Goal: Task Accomplishment & Management: Manage account settings

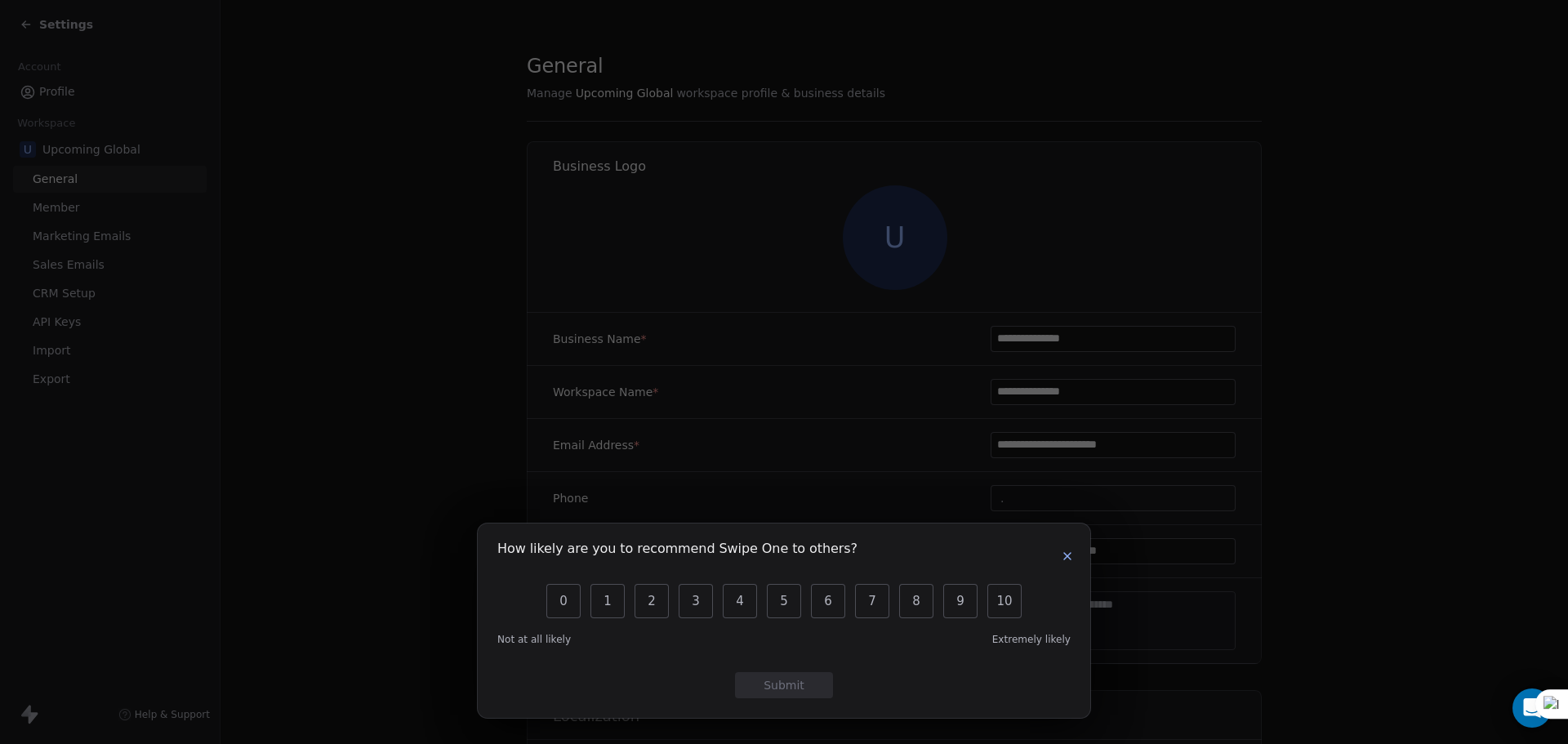
click at [1065, 555] on icon "button" at bounding box center [1068, 557] width 13 height 13
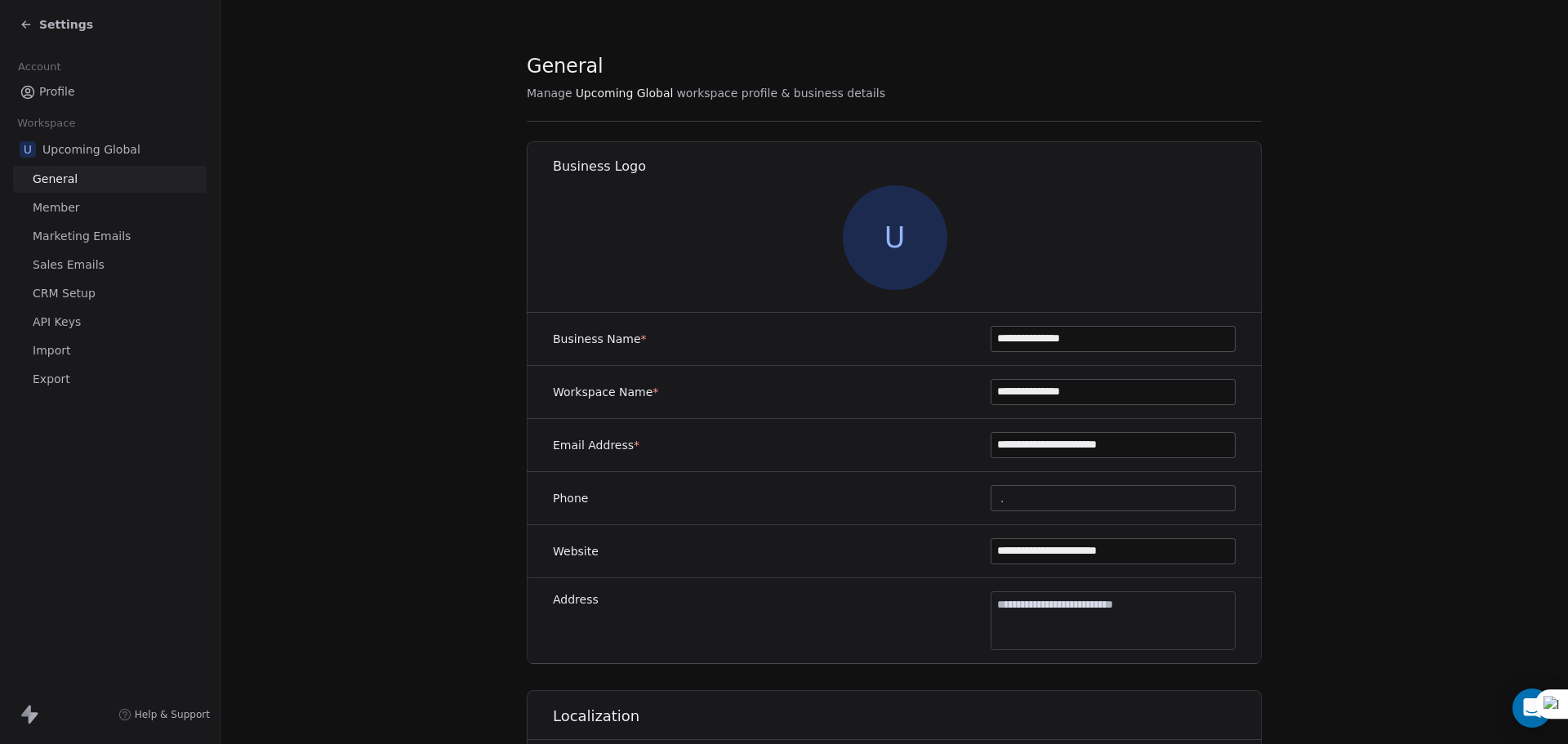
click at [49, 24] on span "Settings" at bounding box center [67, 23] width 54 height 16
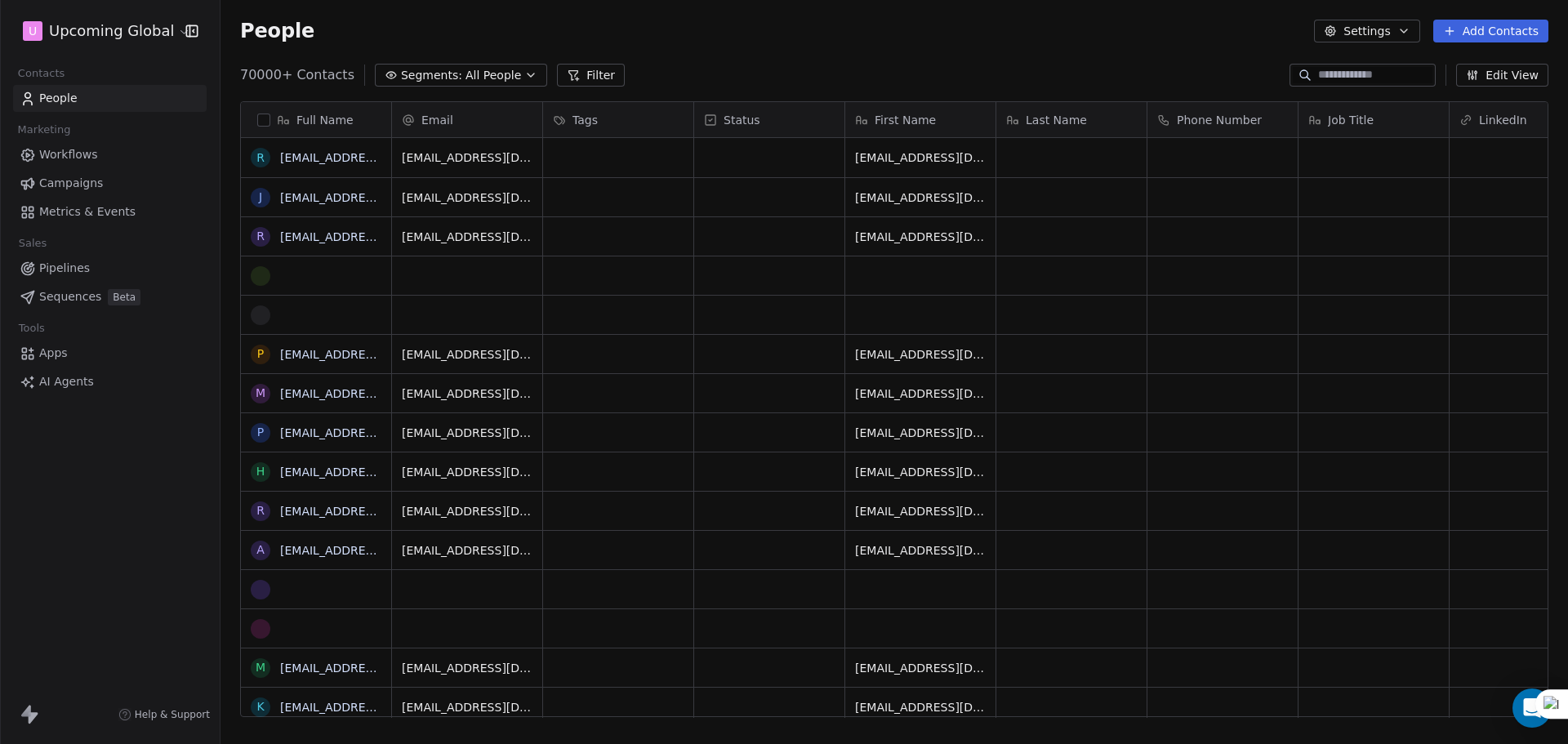
scroll to position [642, 1336]
click at [481, 77] on span "All People" at bounding box center [493, 75] width 55 height 17
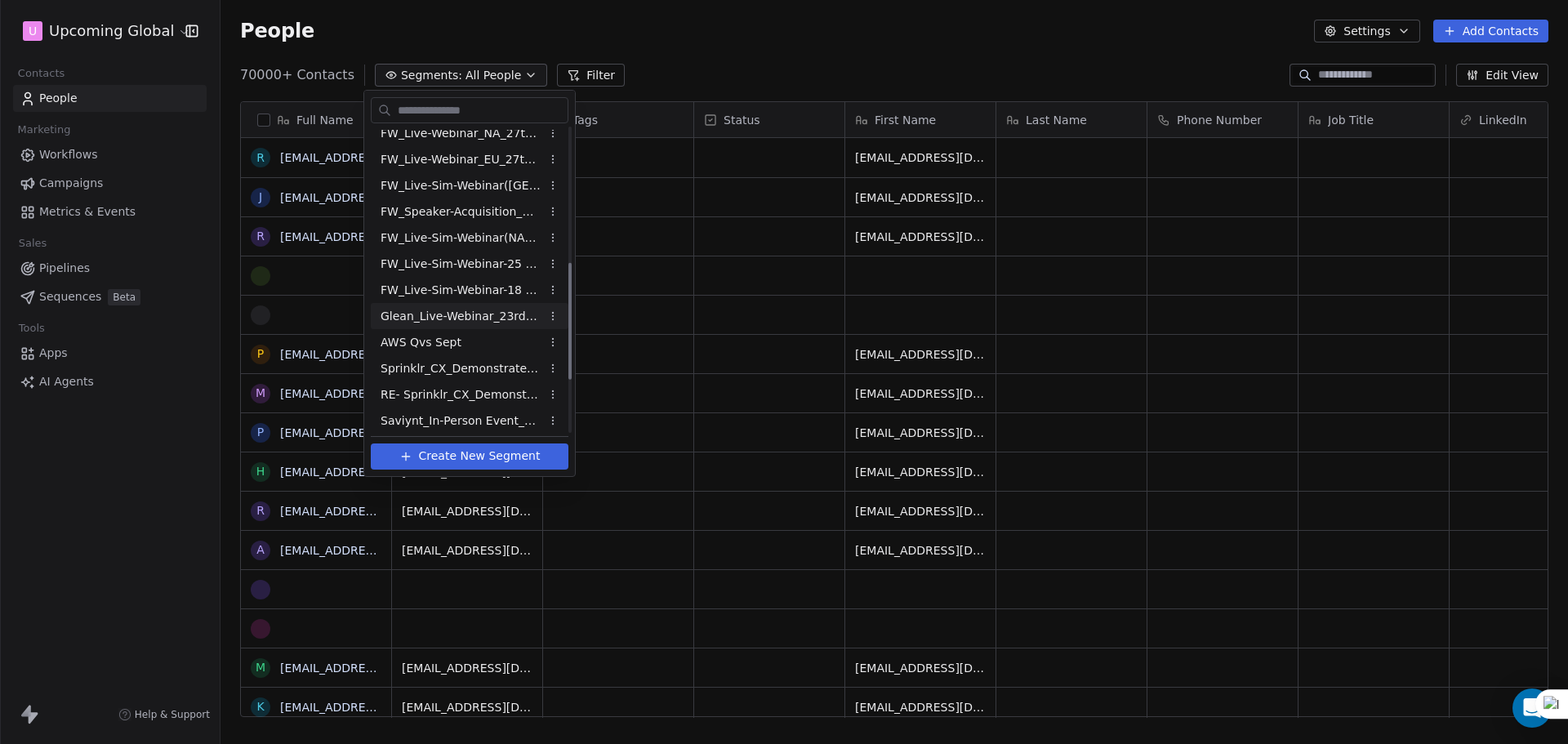
scroll to position [484, 0]
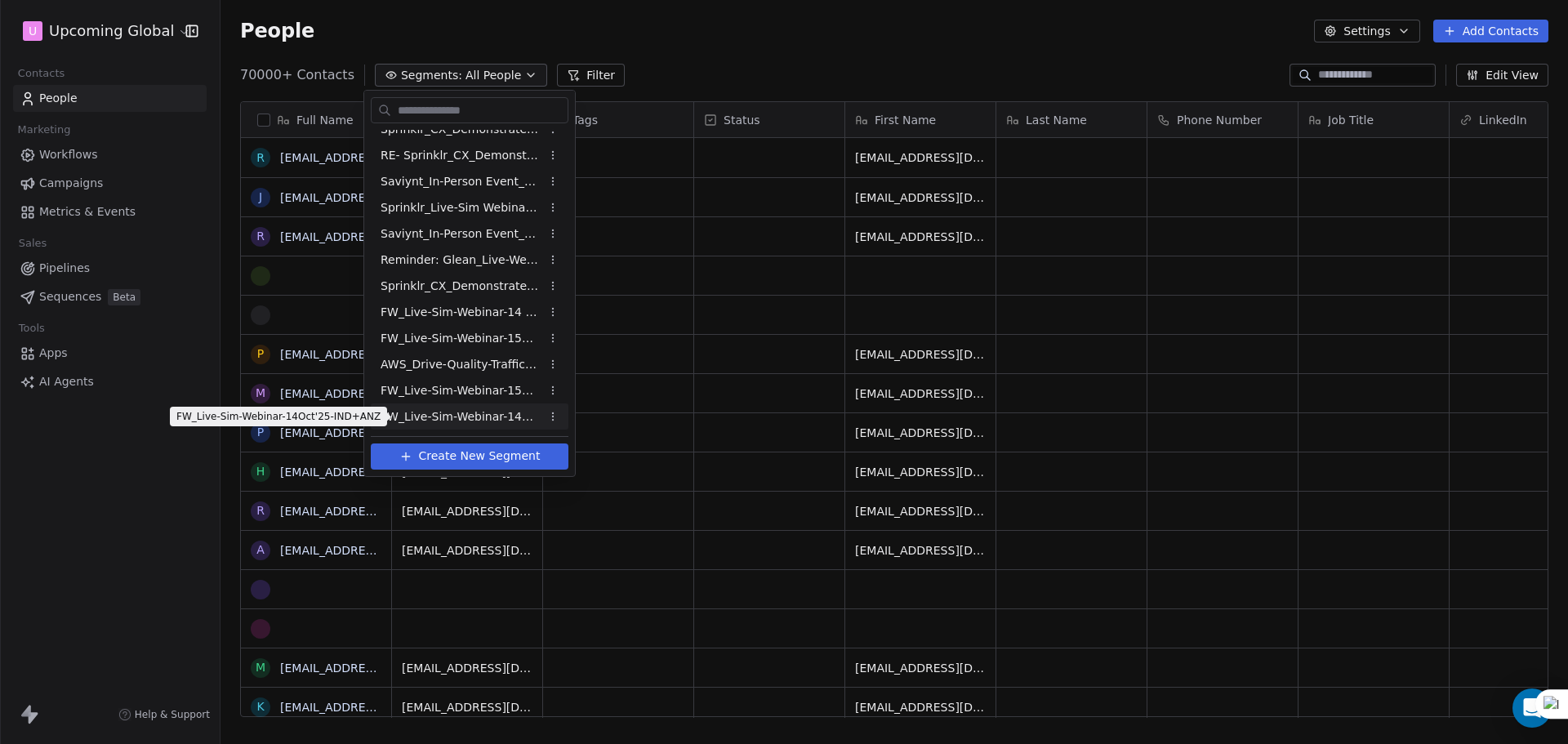
click at [521, 409] on span "FW_Live-Sim-Webinar-14Oct'25-IND+ANZ" at bounding box center [460, 417] width 160 height 17
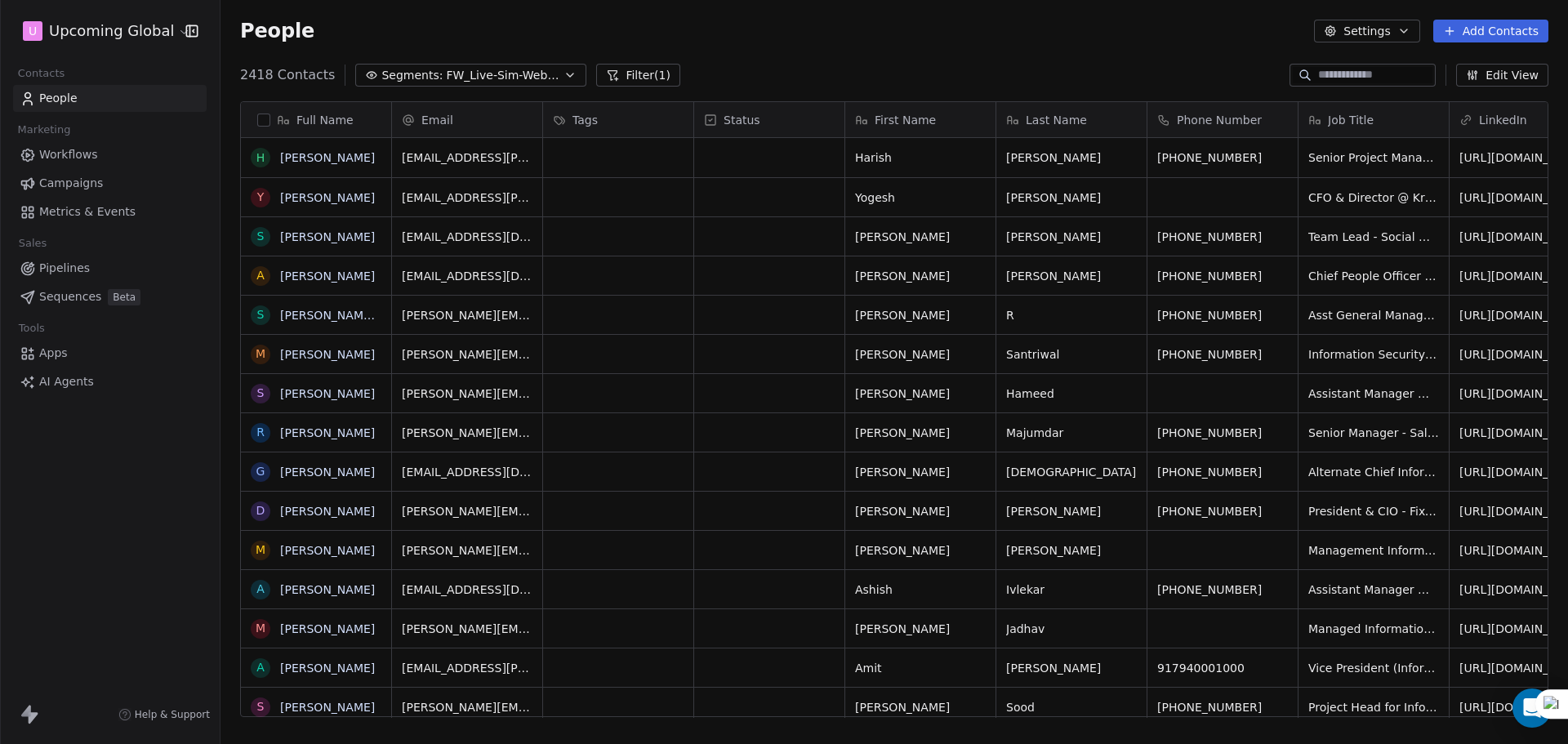
scroll to position [642, 1336]
click at [515, 79] on span "FW_Live-Sim-Webinar-14Oct'25-IND+ANZ" at bounding box center [503, 75] width 114 height 17
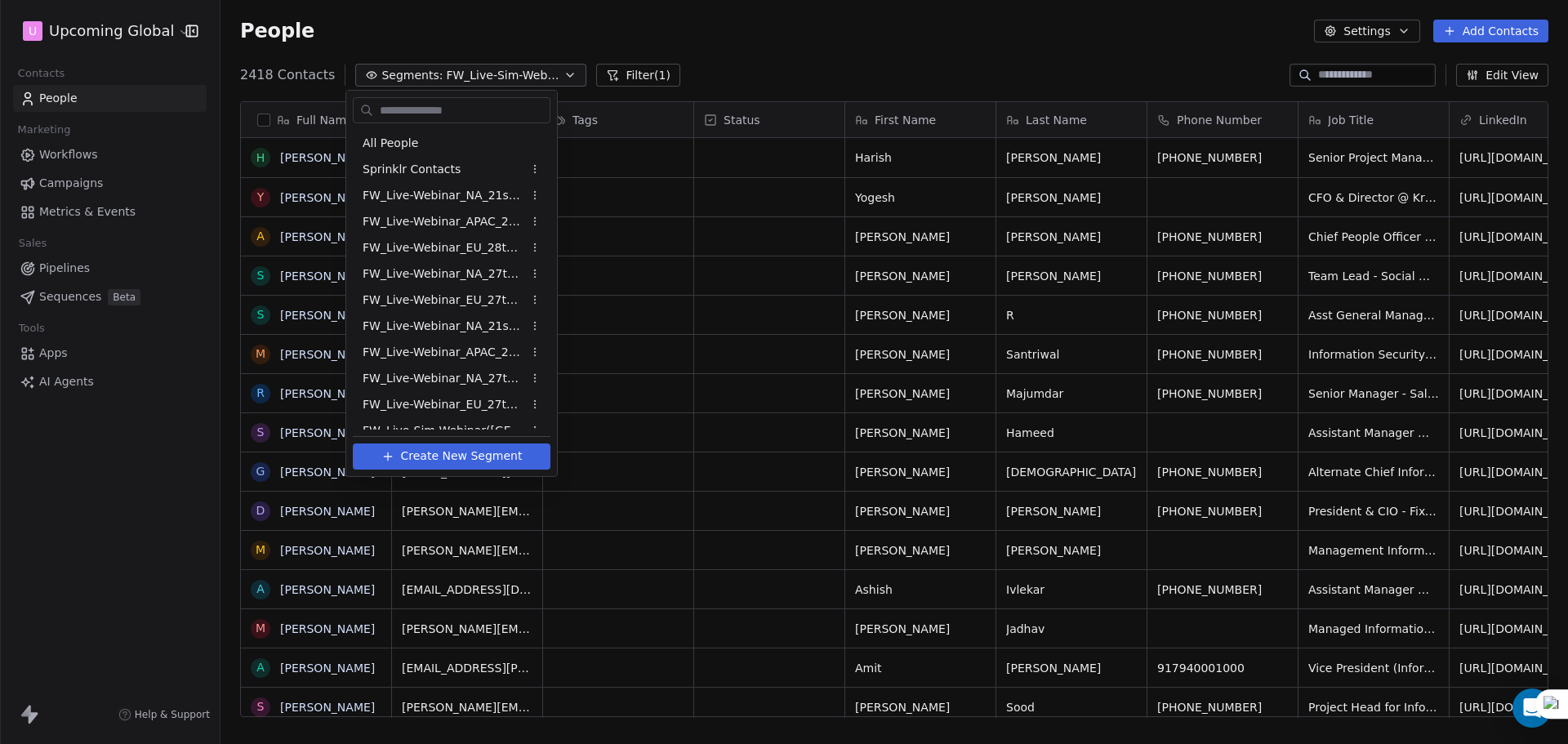
scroll to position [484, 0]
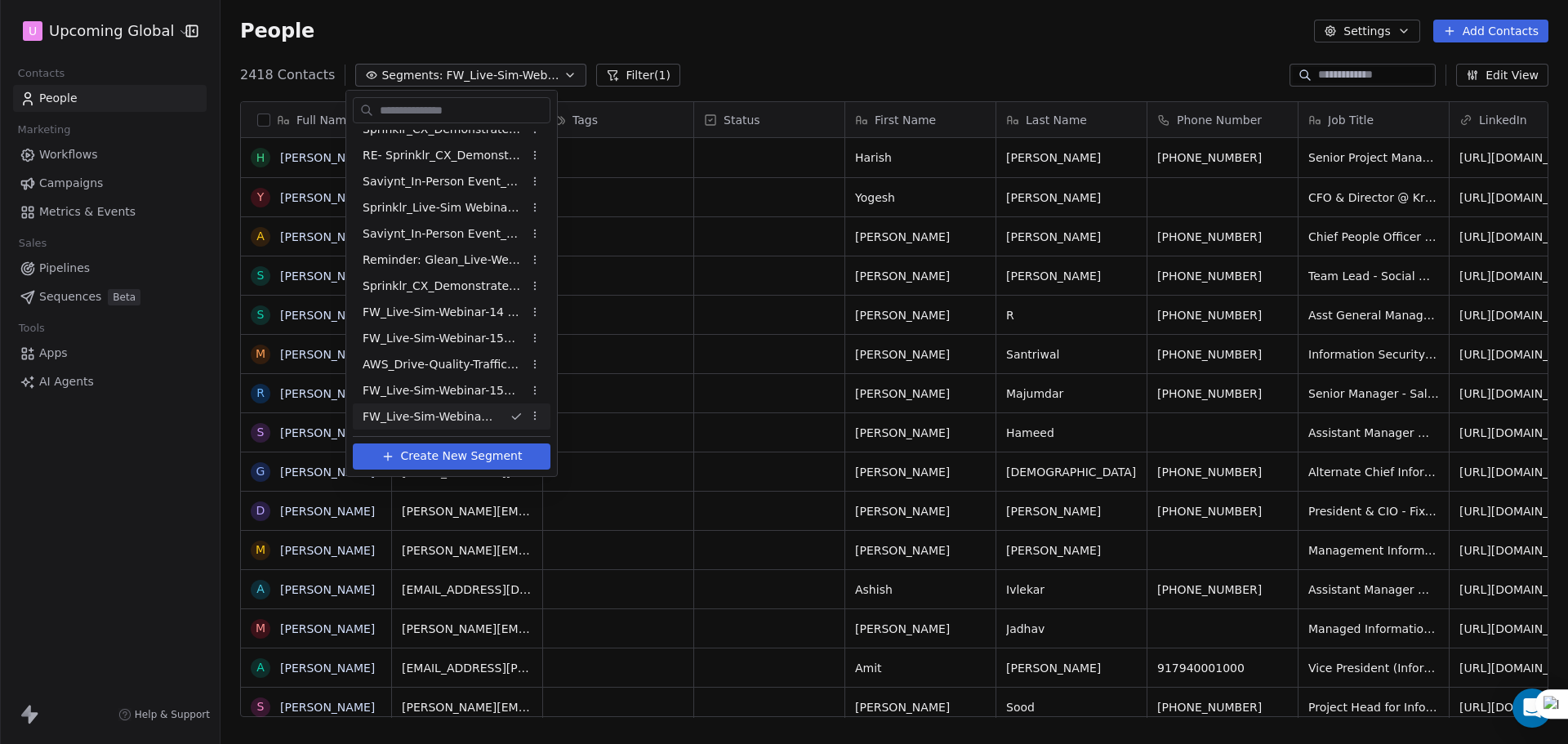
click at [602, 80] on html "U Upcoming Global Contacts People Marketing Workflows Campaigns Metrics & Event…" at bounding box center [784, 372] width 1568 height 744
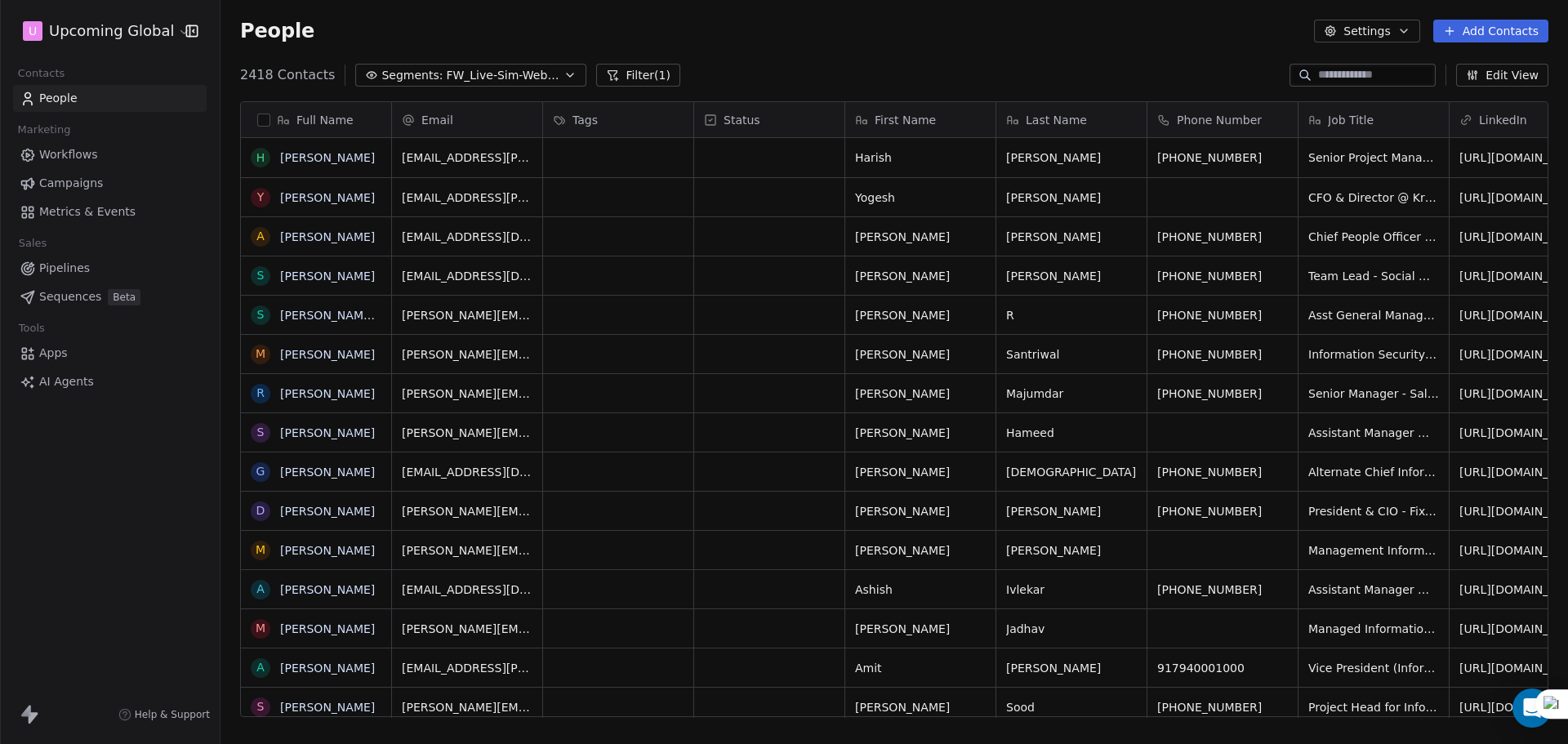
click at [615, 80] on icon at bounding box center [616, 80] width 3 height 0
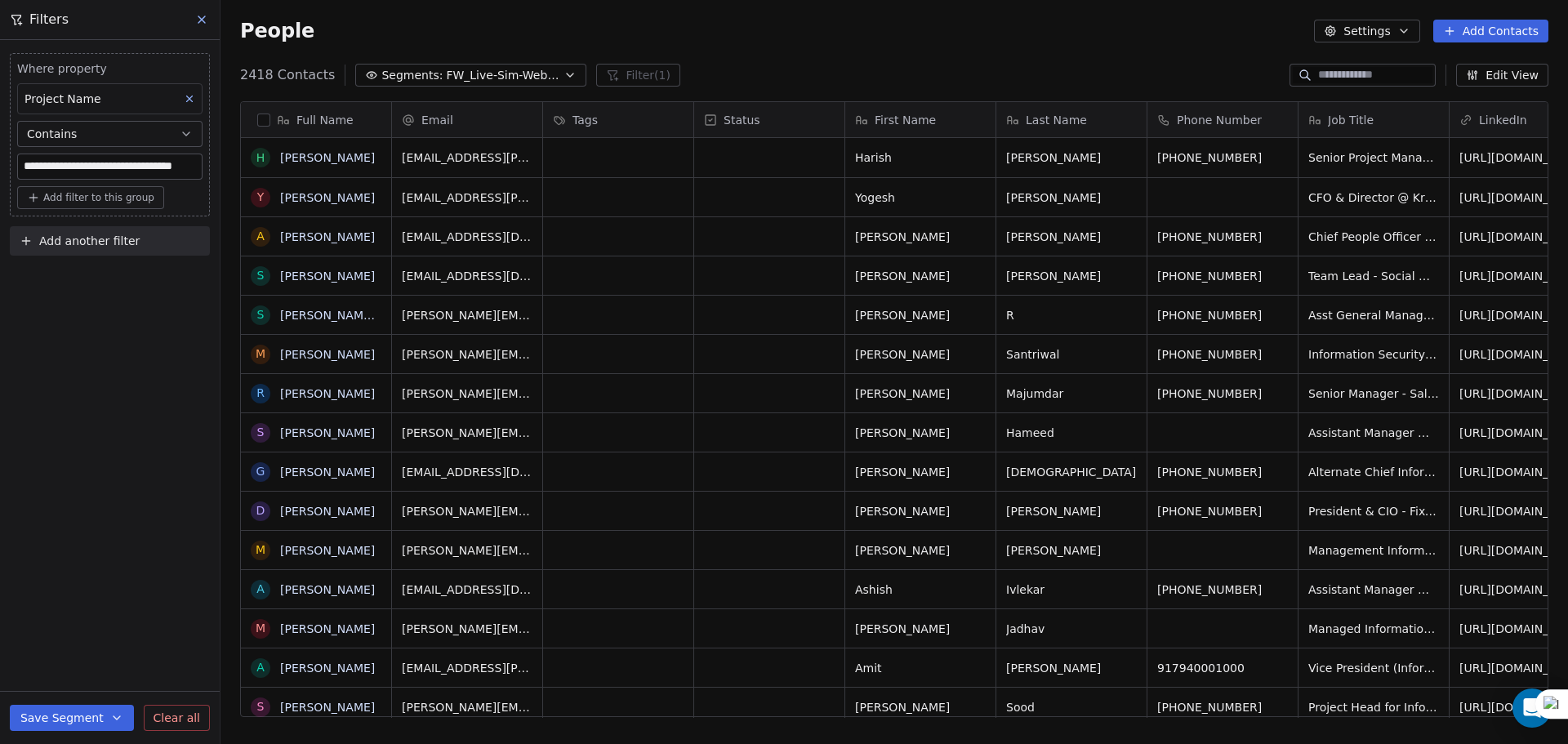
click at [130, 251] on button "Add another filter" at bounding box center [110, 240] width 201 height 29
click at [121, 283] on span "Contact properties" at bounding box center [80, 279] width 106 height 17
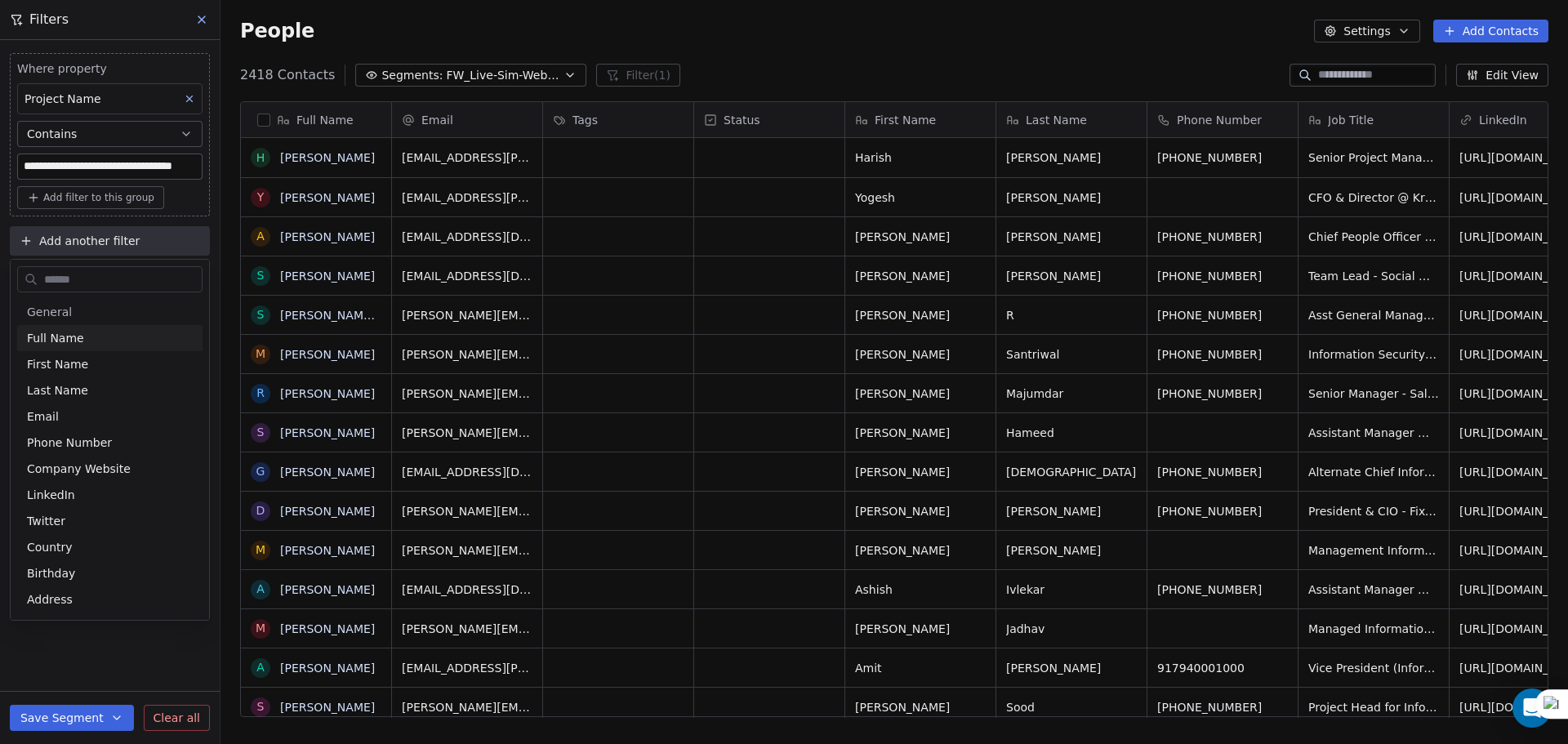
click at [113, 283] on input "text" at bounding box center [122, 279] width 161 height 23
type input "****"
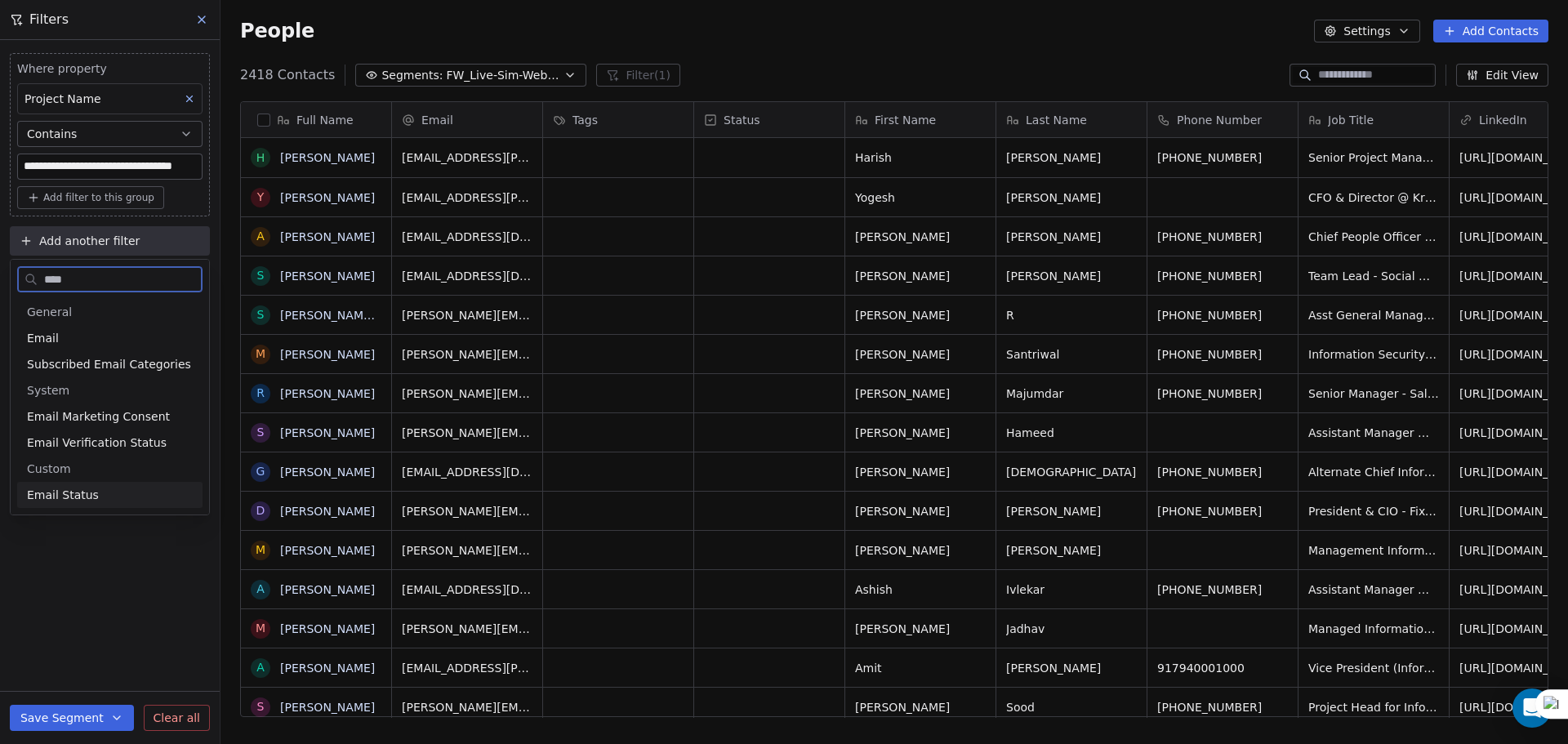
click at [42, 496] on span "Email Status" at bounding box center [63, 494] width 72 height 16
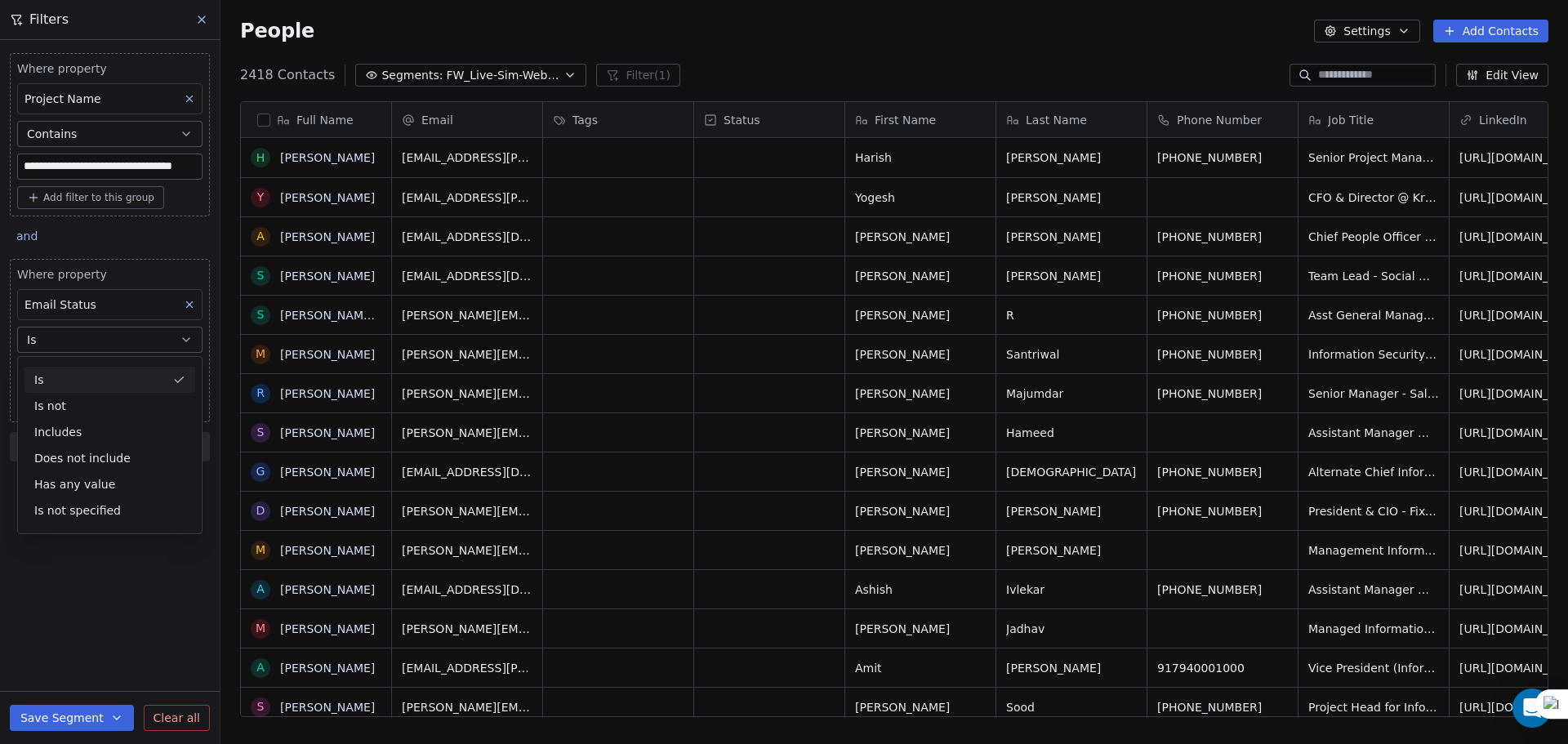
click at [69, 334] on button "Is" at bounding box center [110, 340] width 186 height 26
click at [73, 373] on body "**********" at bounding box center [784, 372] width 1568 height 744
click at [87, 456] on div "safe" at bounding box center [123, 460] width 165 height 18
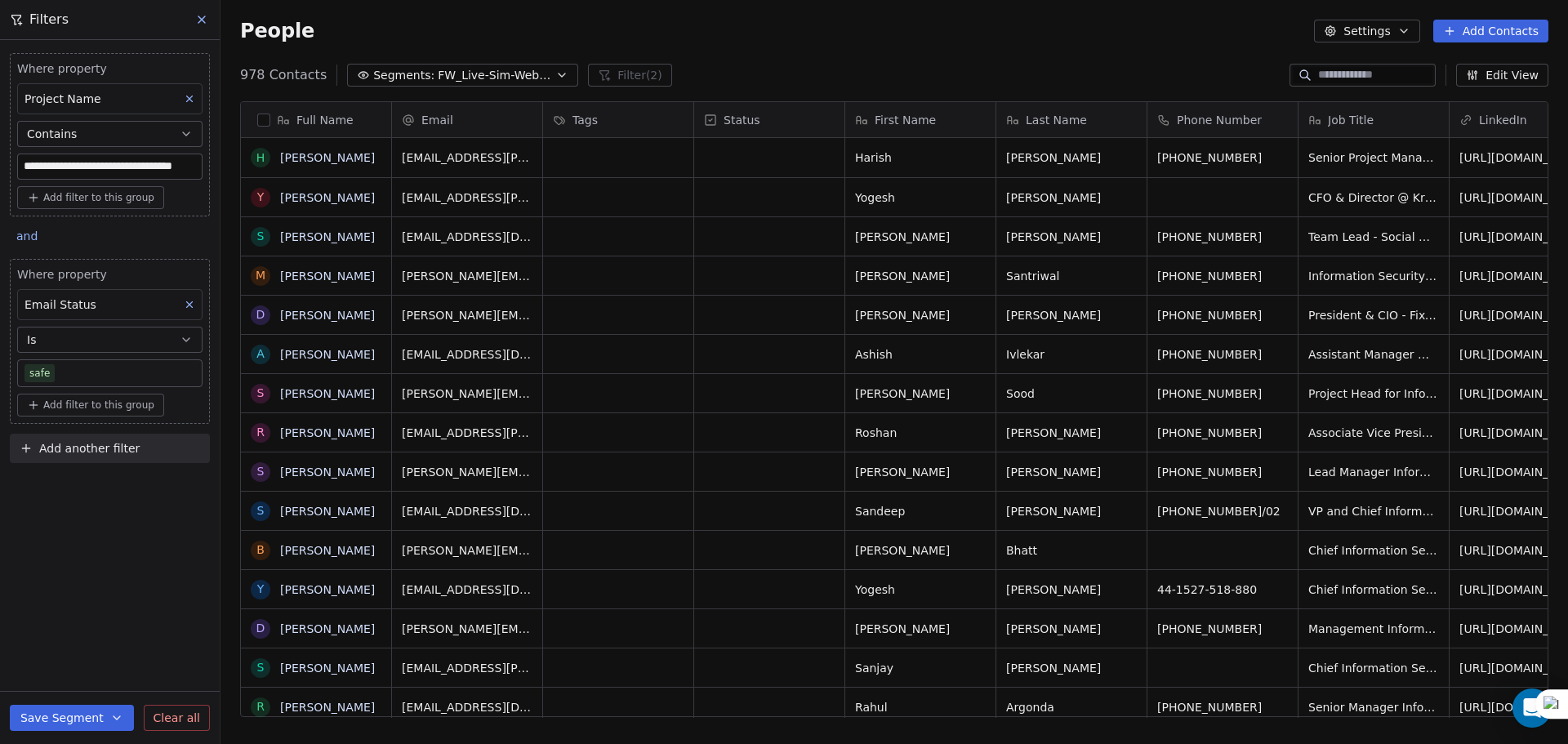
scroll to position [642, 1336]
click at [73, 556] on div "**********" at bounding box center [110, 392] width 219 height 704
click at [528, 65] on button "Segments: FW_Live-Sim-Webinar-14Oct'25-IND+ANZ" at bounding box center [462, 75] width 231 height 22
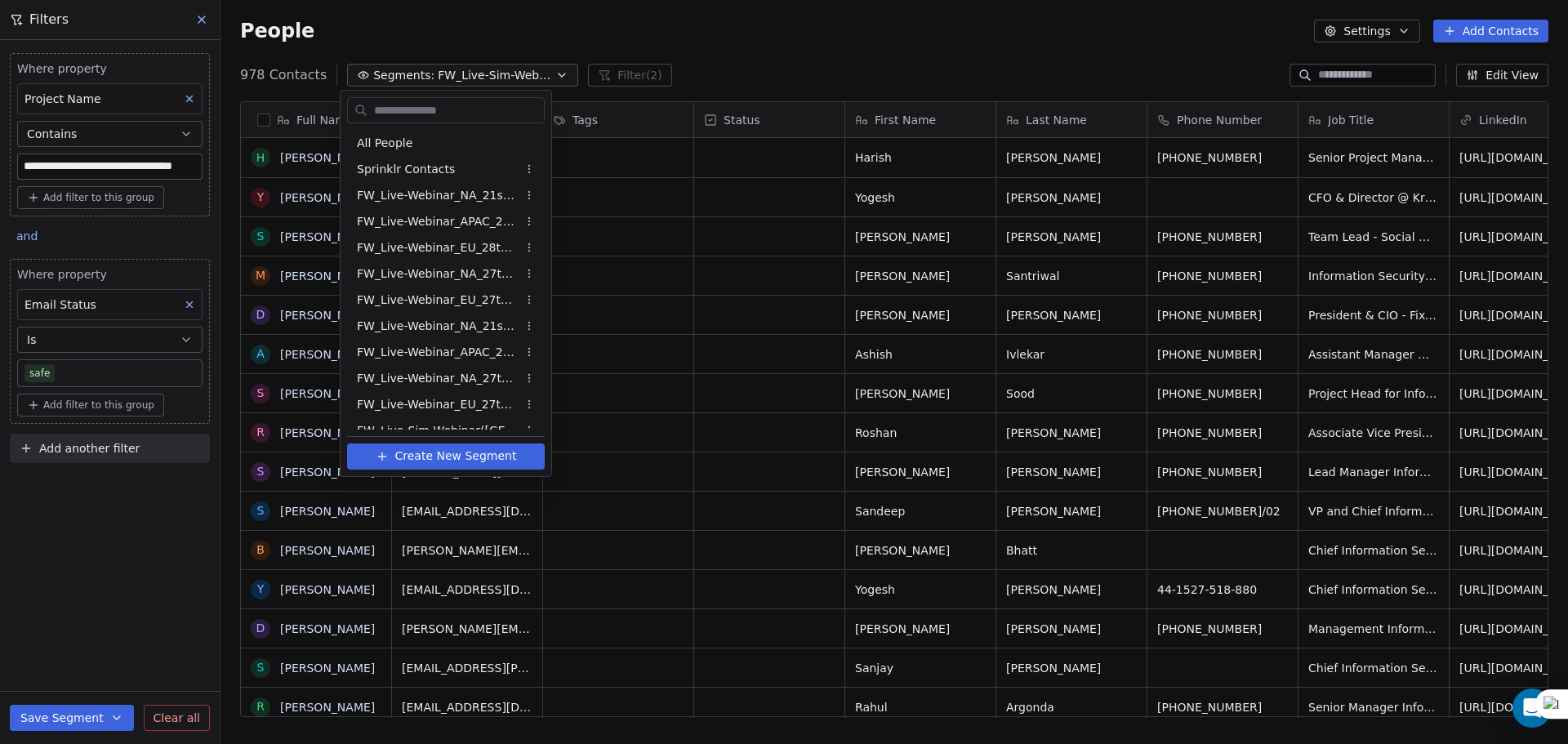
scroll to position [484, 0]
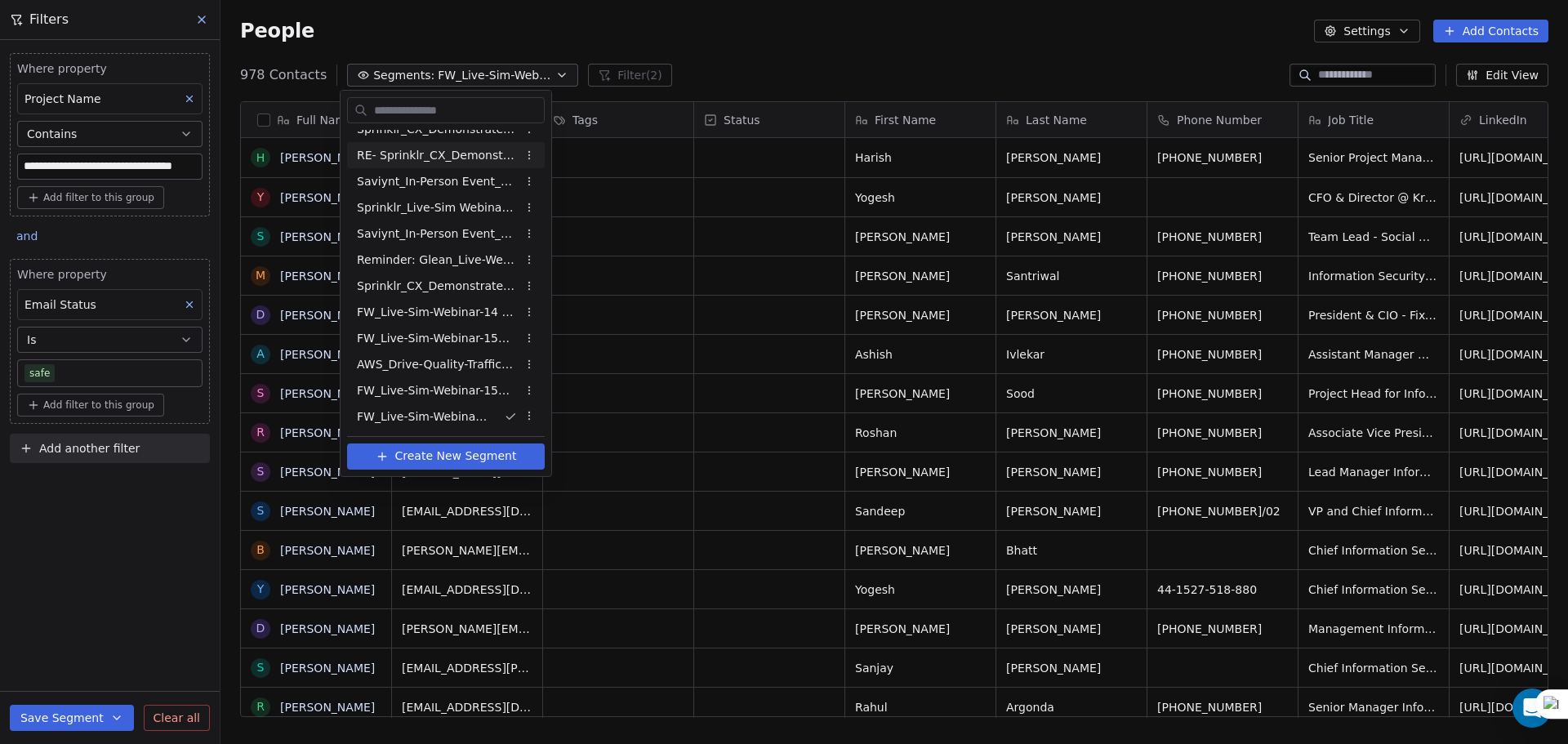
click at [581, 9] on html "**********" at bounding box center [784, 372] width 1568 height 744
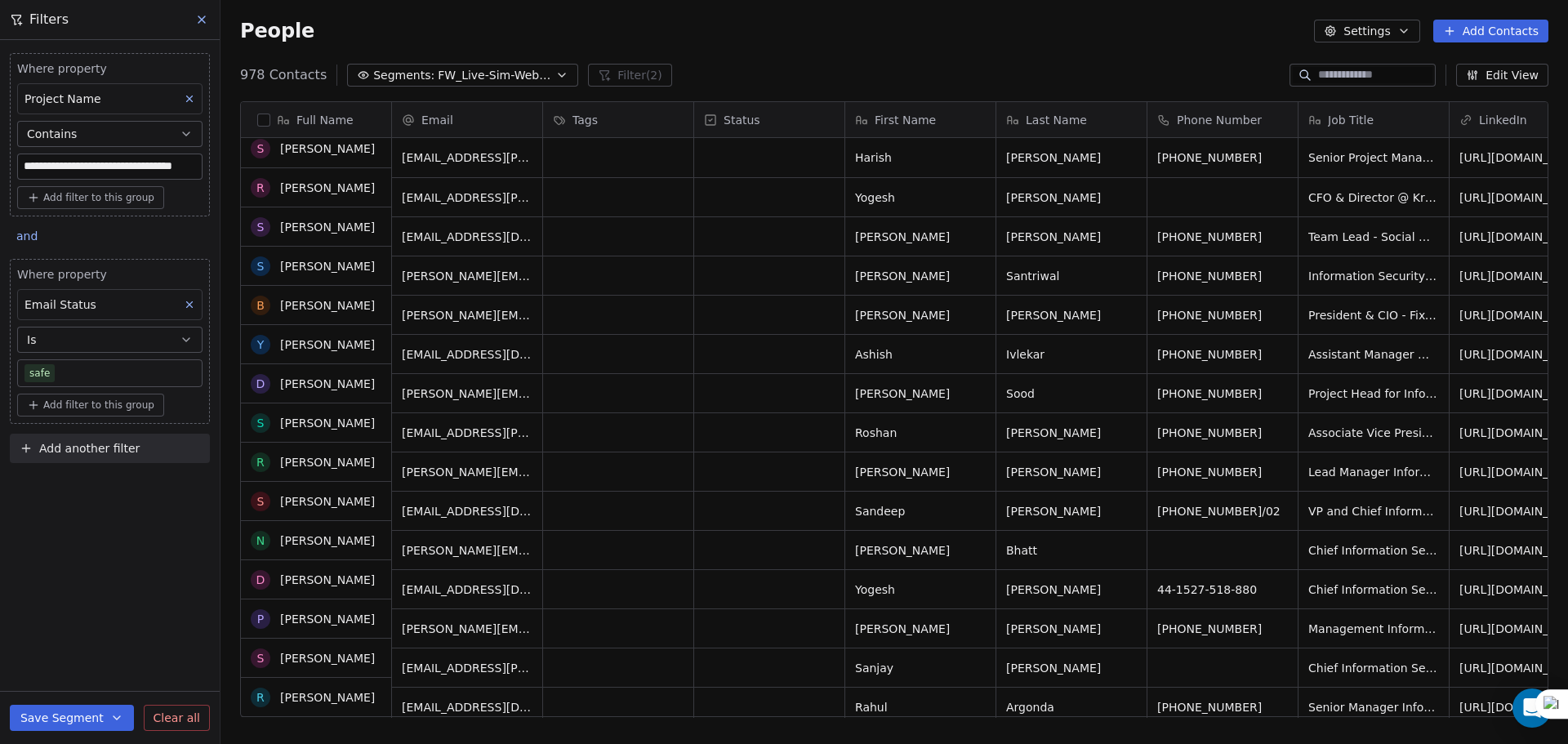
scroll to position [0, 0]
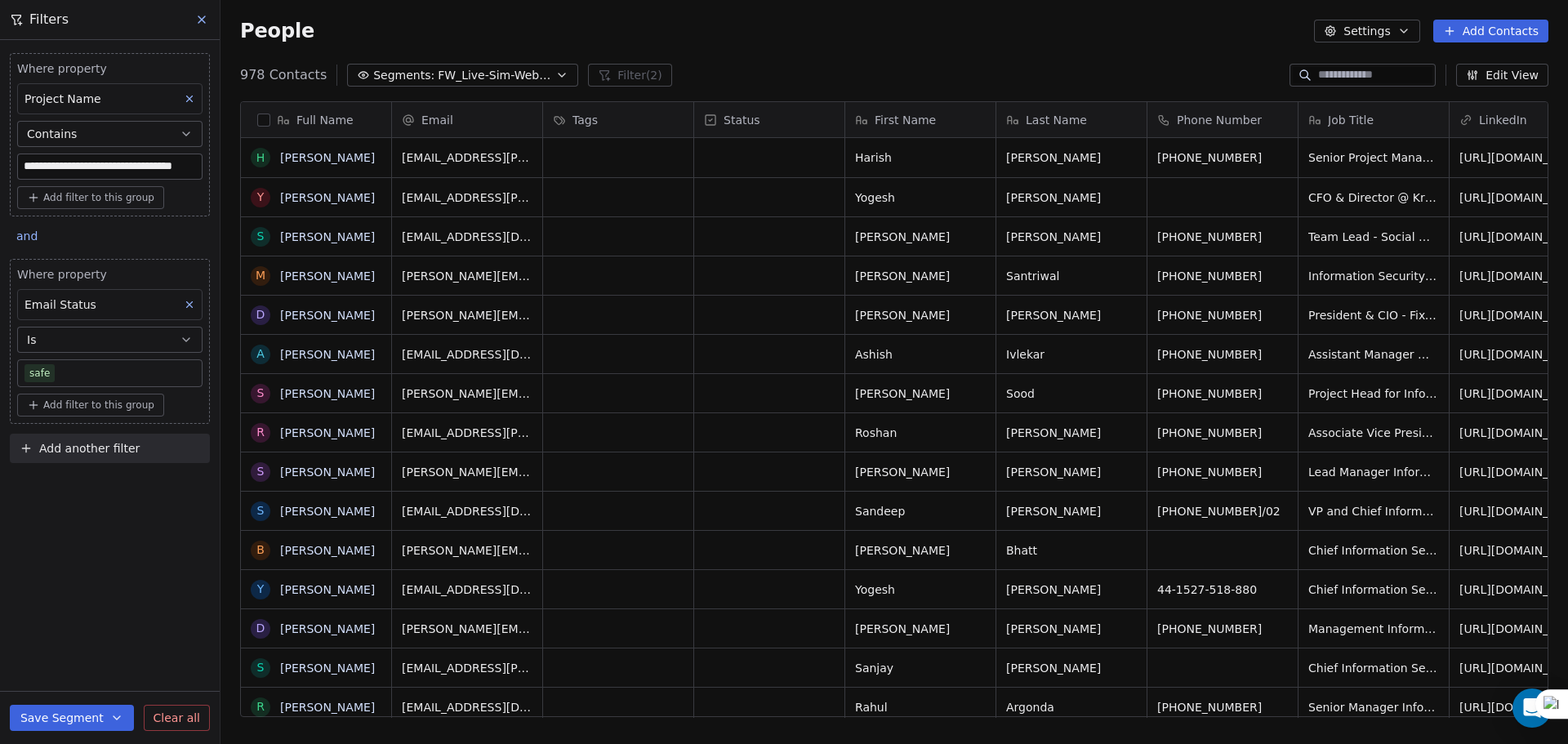
click at [521, 75] on span "FW_Live-Sim-Webinar-14Oct'25-IND+ANZ" at bounding box center [495, 75] width 114 height 17
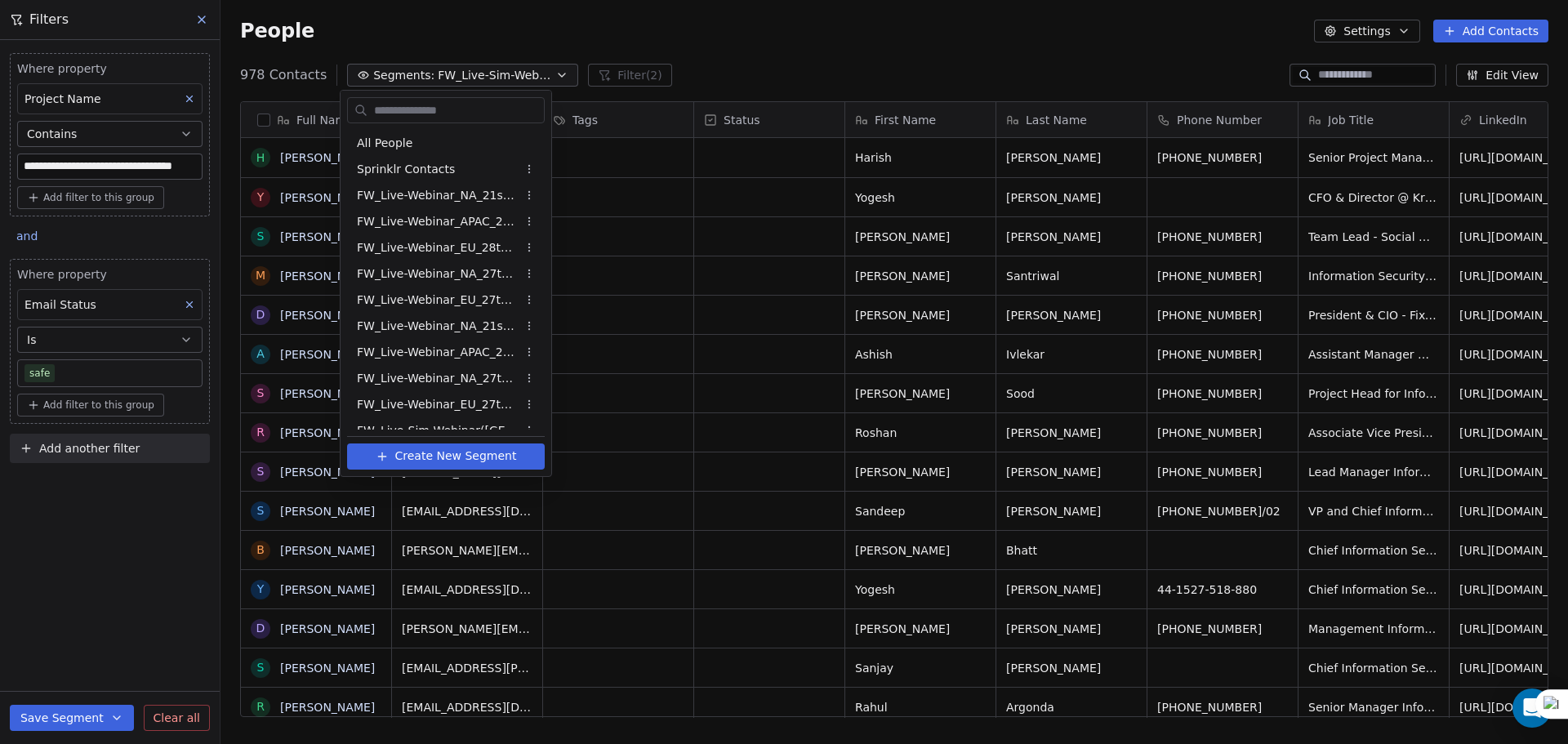
scroll to position [484, 0]
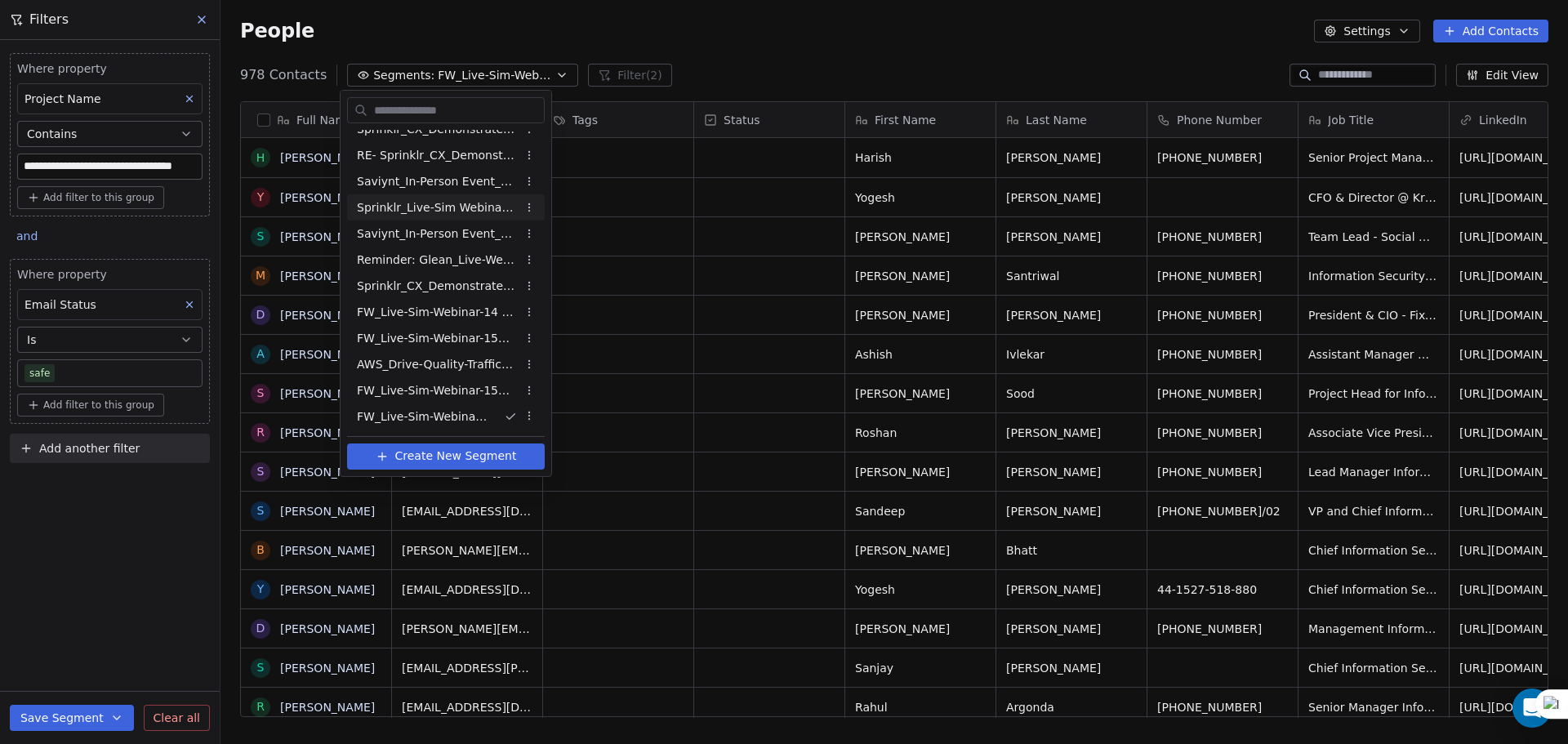
click at [639, 40] on html "**********" at bounding box center [784, 372] width 1568 height 744
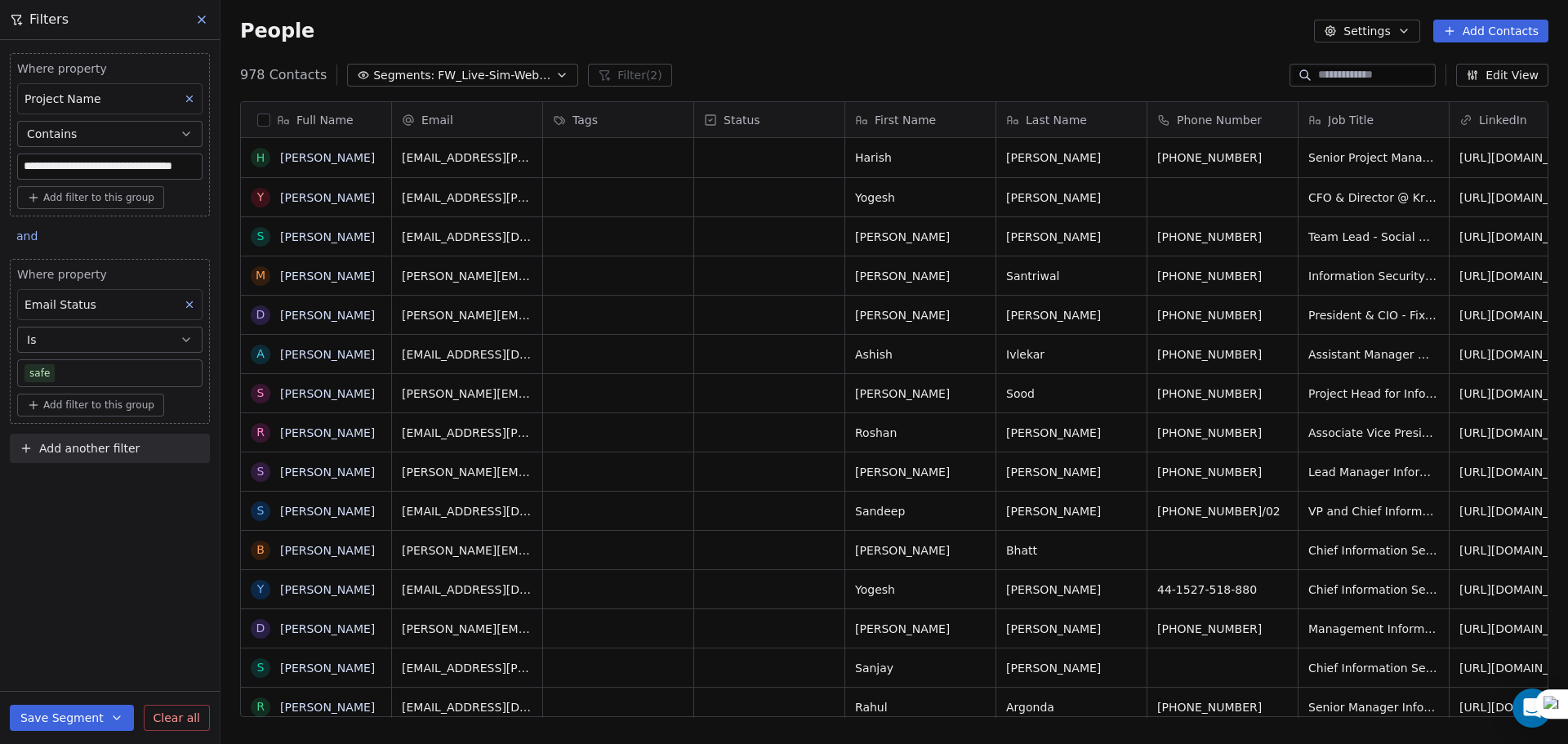
click at [454, 64] on button "Segments: FW_Live-Sim-Webinar-14Oct'25-IND+ANZ" at bounding box center [462, 75] width 231 height 22
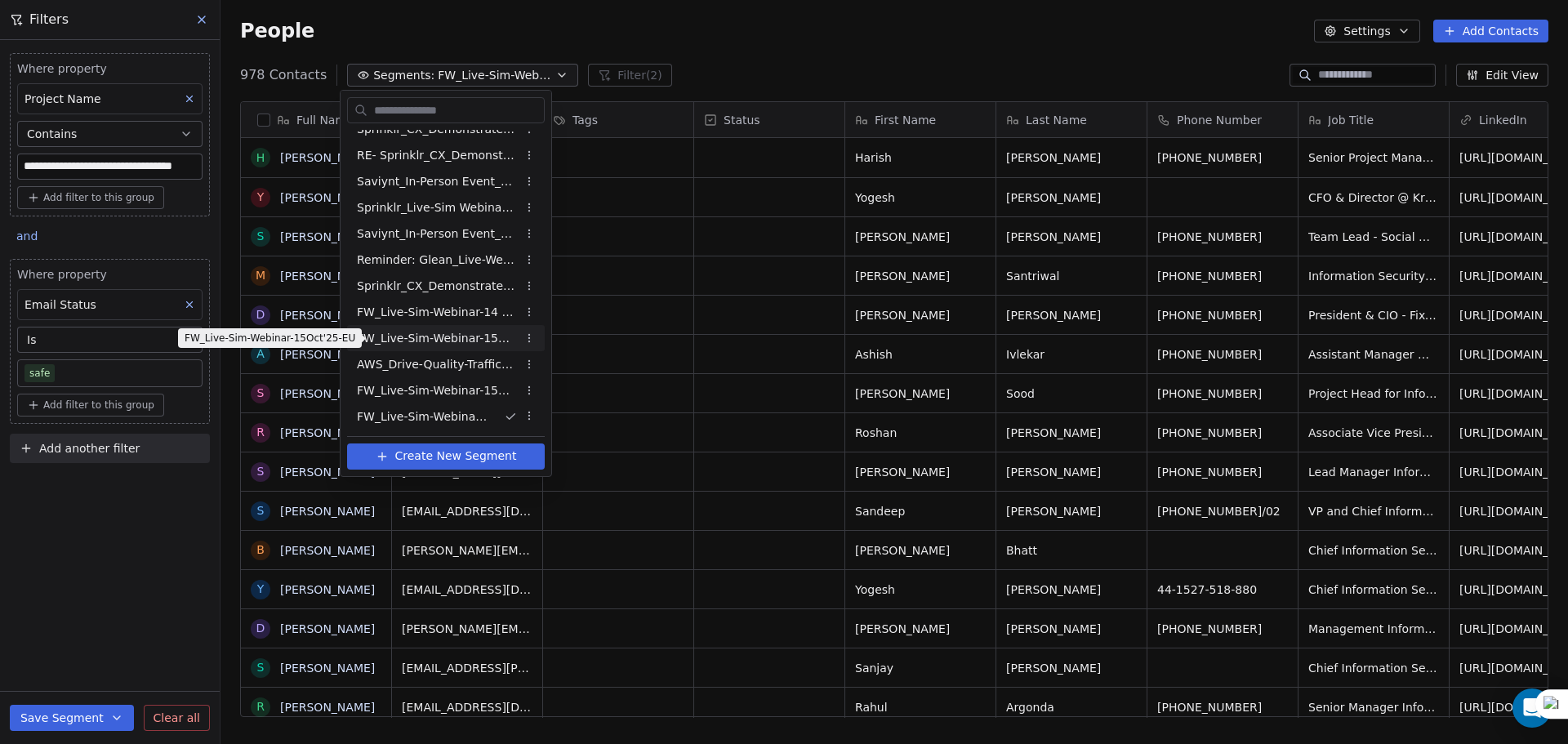
click at [492, 342] on span "FW_Live-Sim-Webinar-15Oct'25-EU" at bounding box center [437, 338] width 160 height 17
type input "**********"
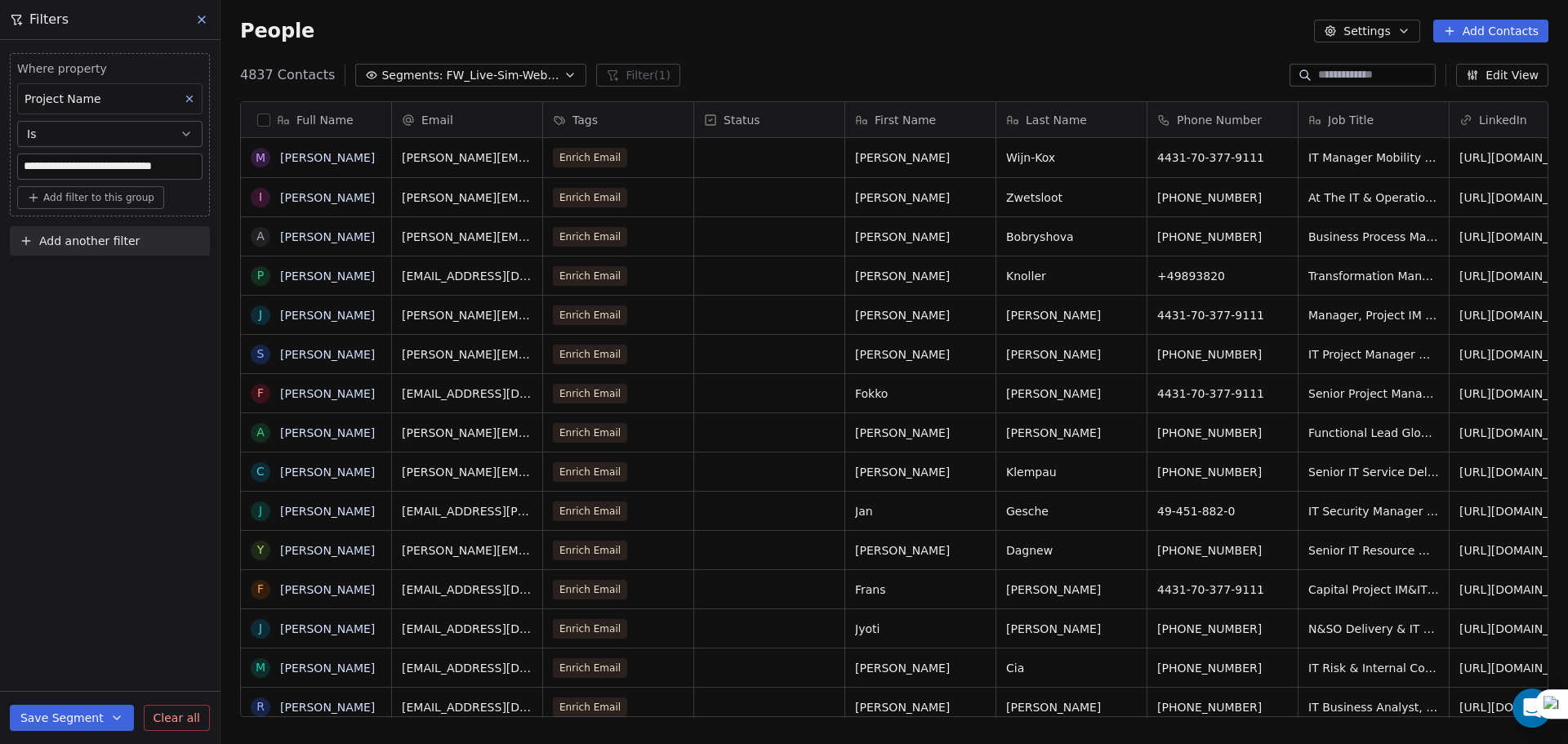
scroll to position [642, 1336]
click at [259, 119] on button "button" at bounding box center [264, 120] width 13 height 13
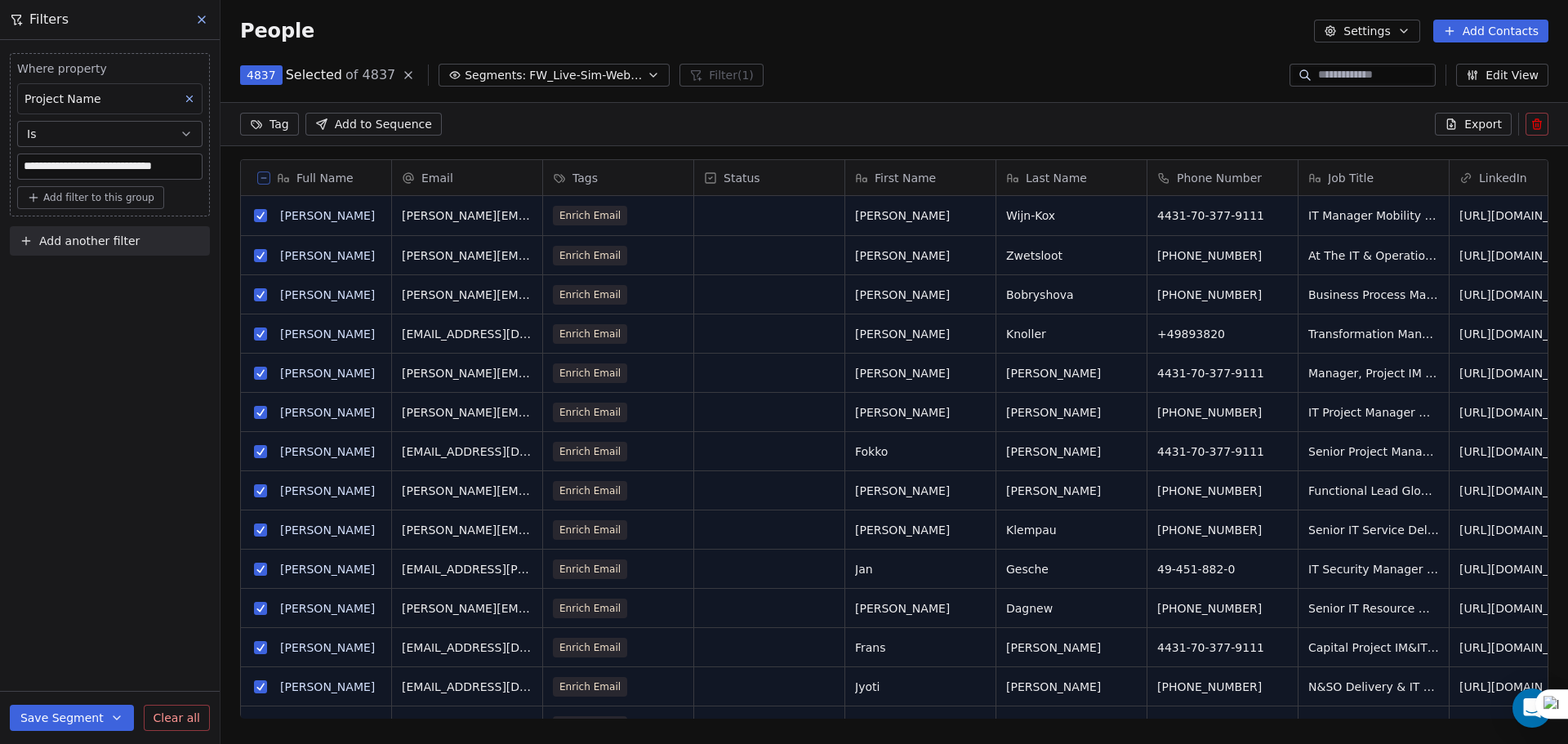
click at [1466, 122] on button "Export" at bounding box center [1473, 124] width 77 height 22
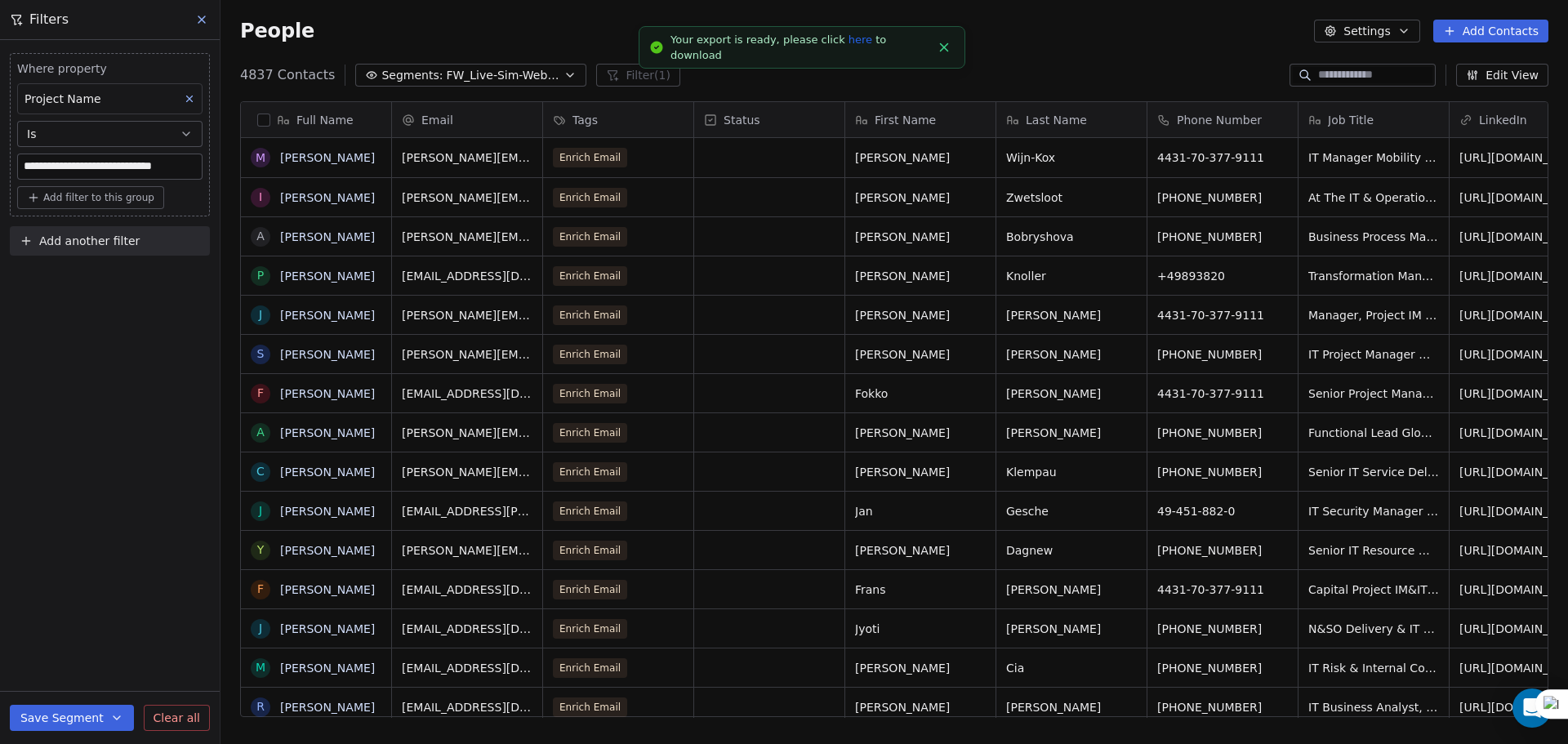
click at [848, 44] on link "here" at bounding box center [859, 39] width 23 height 12
click at [1517, 36] on button "Add Contacts" at bounding box center [1490, 31] width 115 height 22
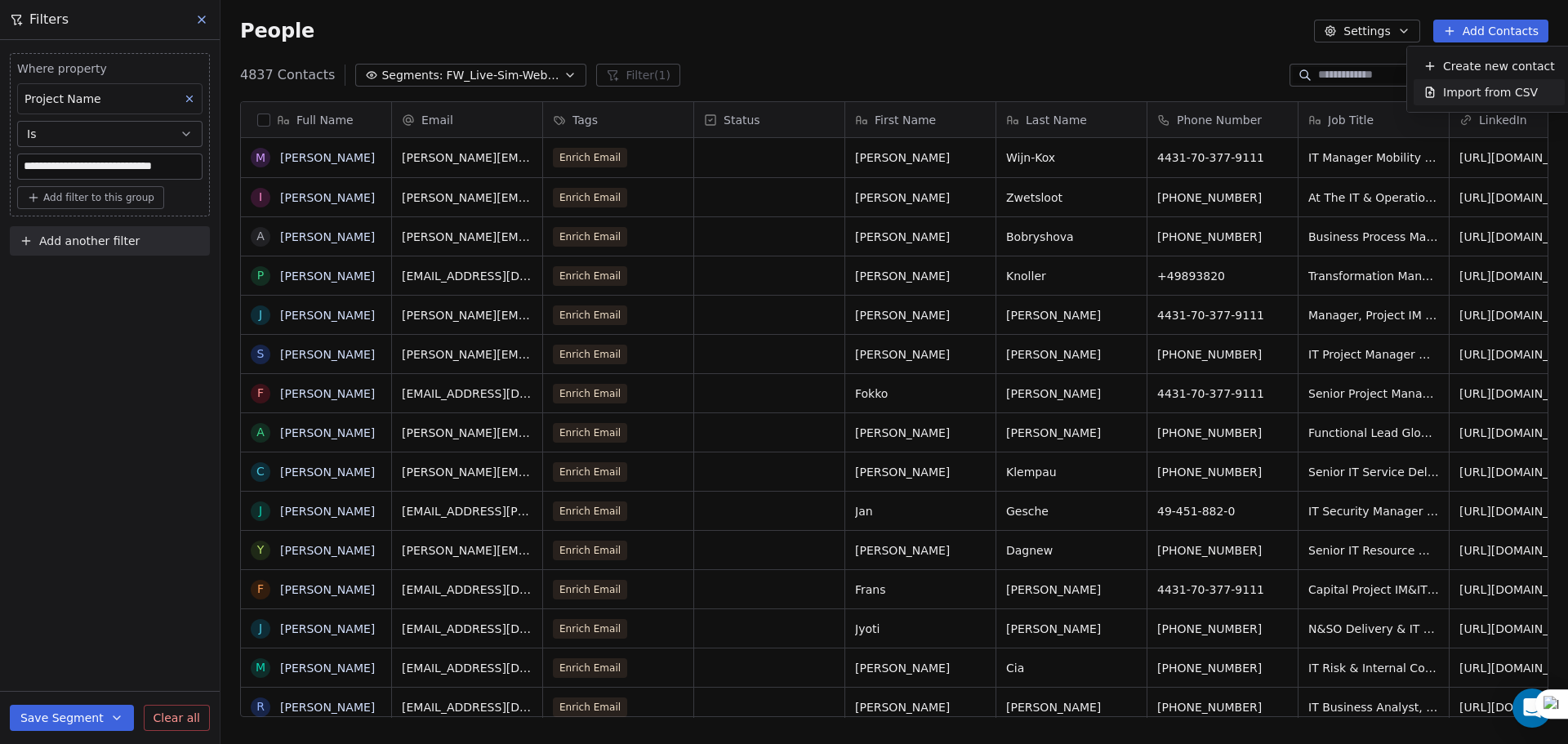
click at [1484, 82] on div "Import from CSV" at bounding box center [1489, 93] width 151 height 26
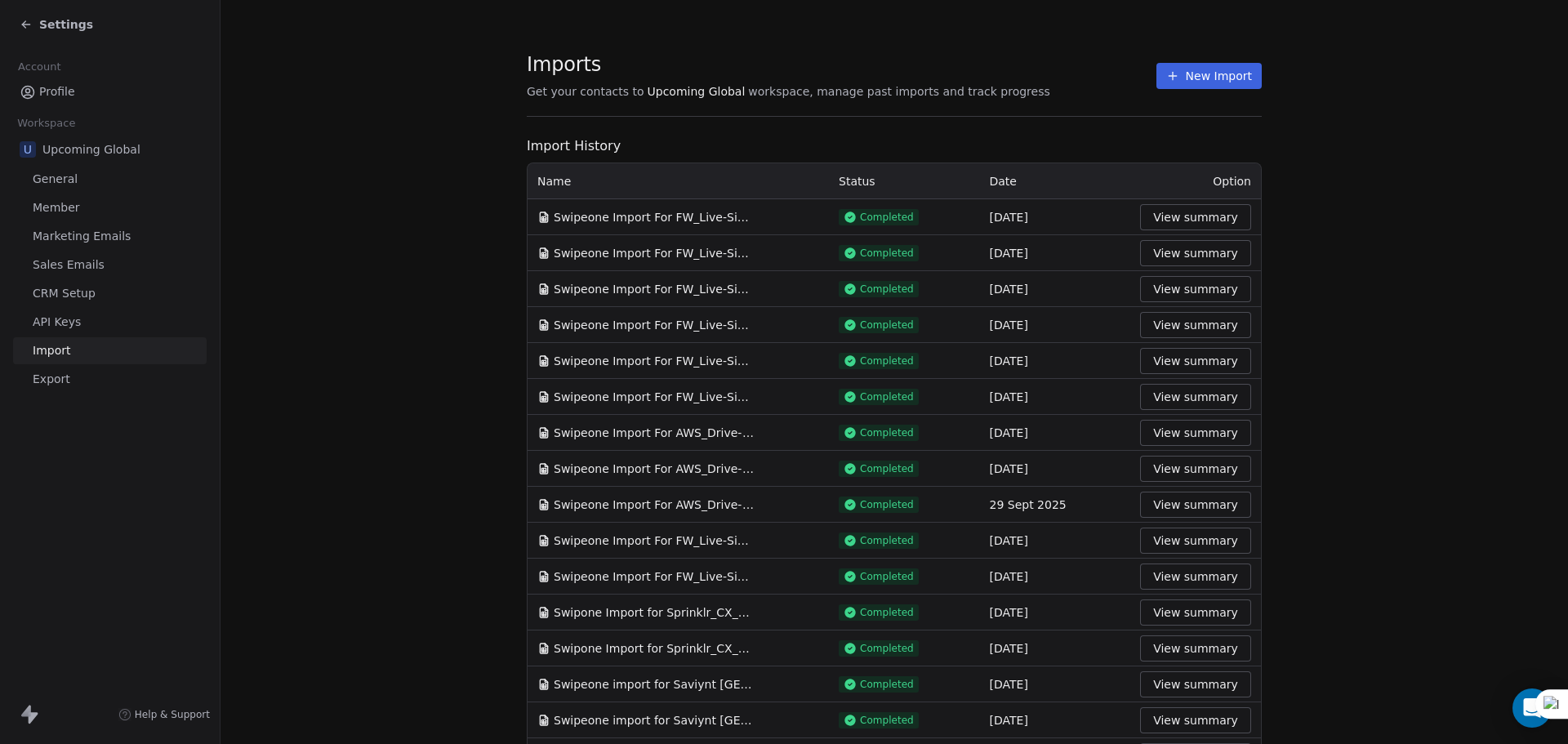
click at [1227, 77] on button "New Import" at bounding box center [1209, 76] width 105 height 26
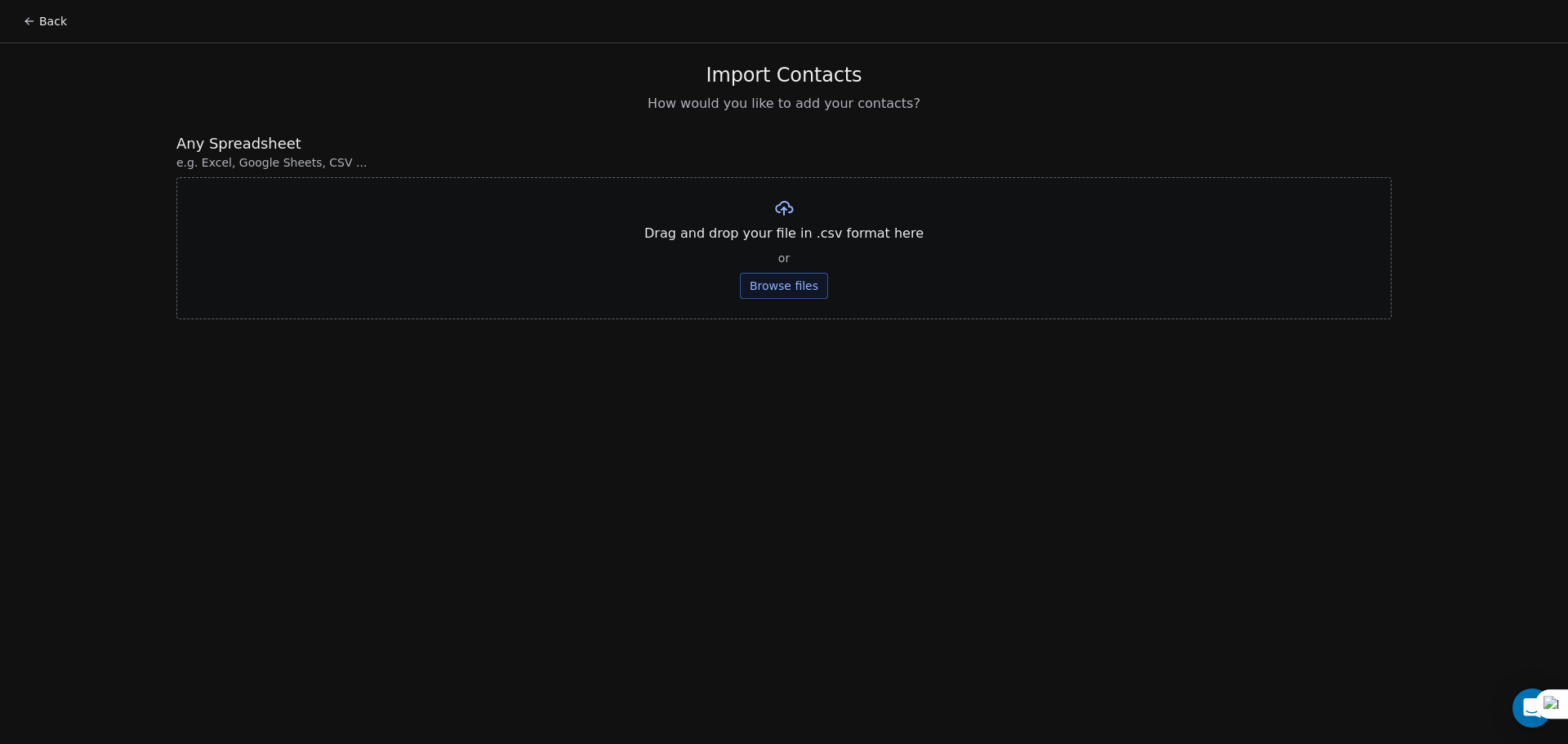
click at [795, 290] on button "Browse files" at bounding box center [784, 286] width 88 height 26
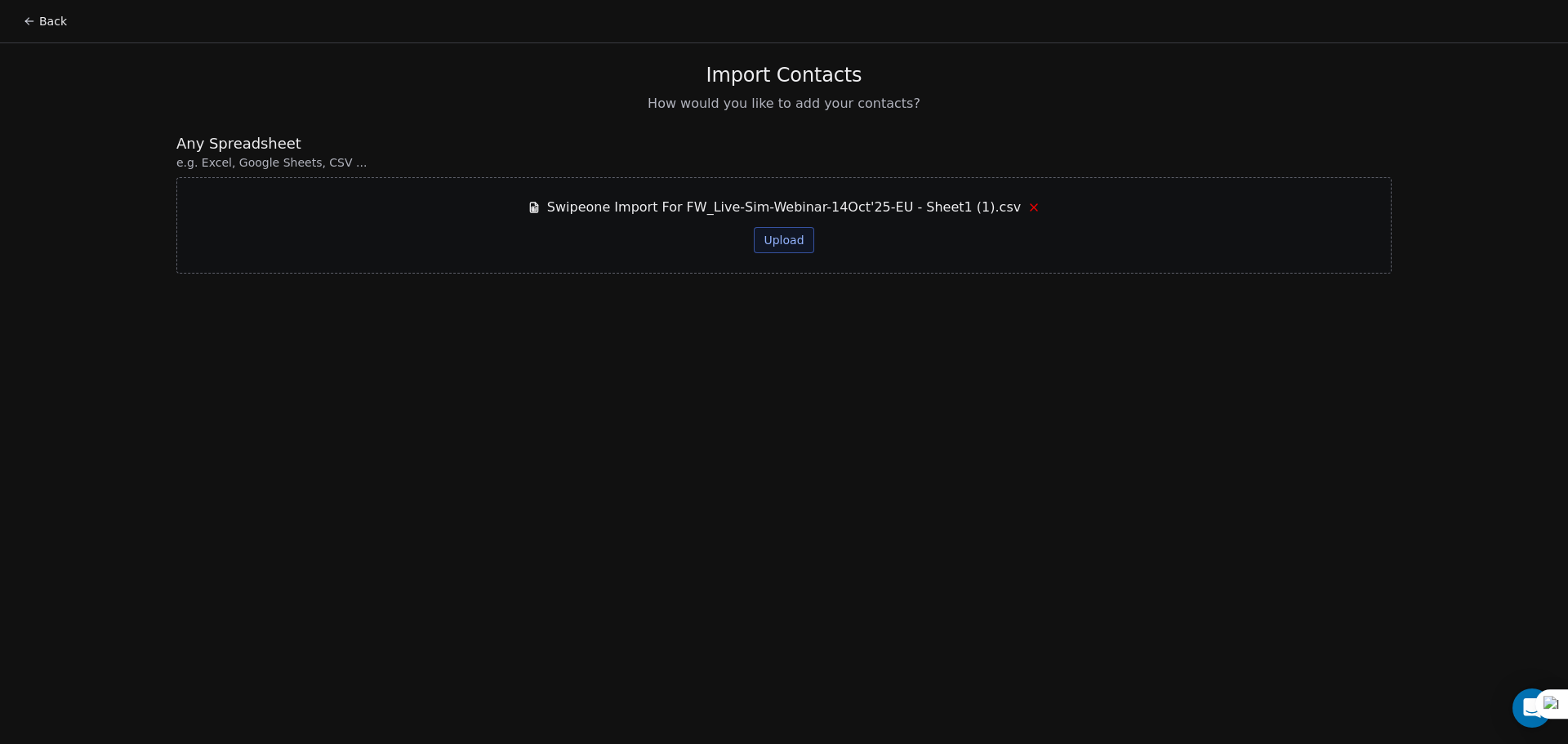
click at [788, 251] on button "Upload" at bounding box center [784, 240] width 60 height 26
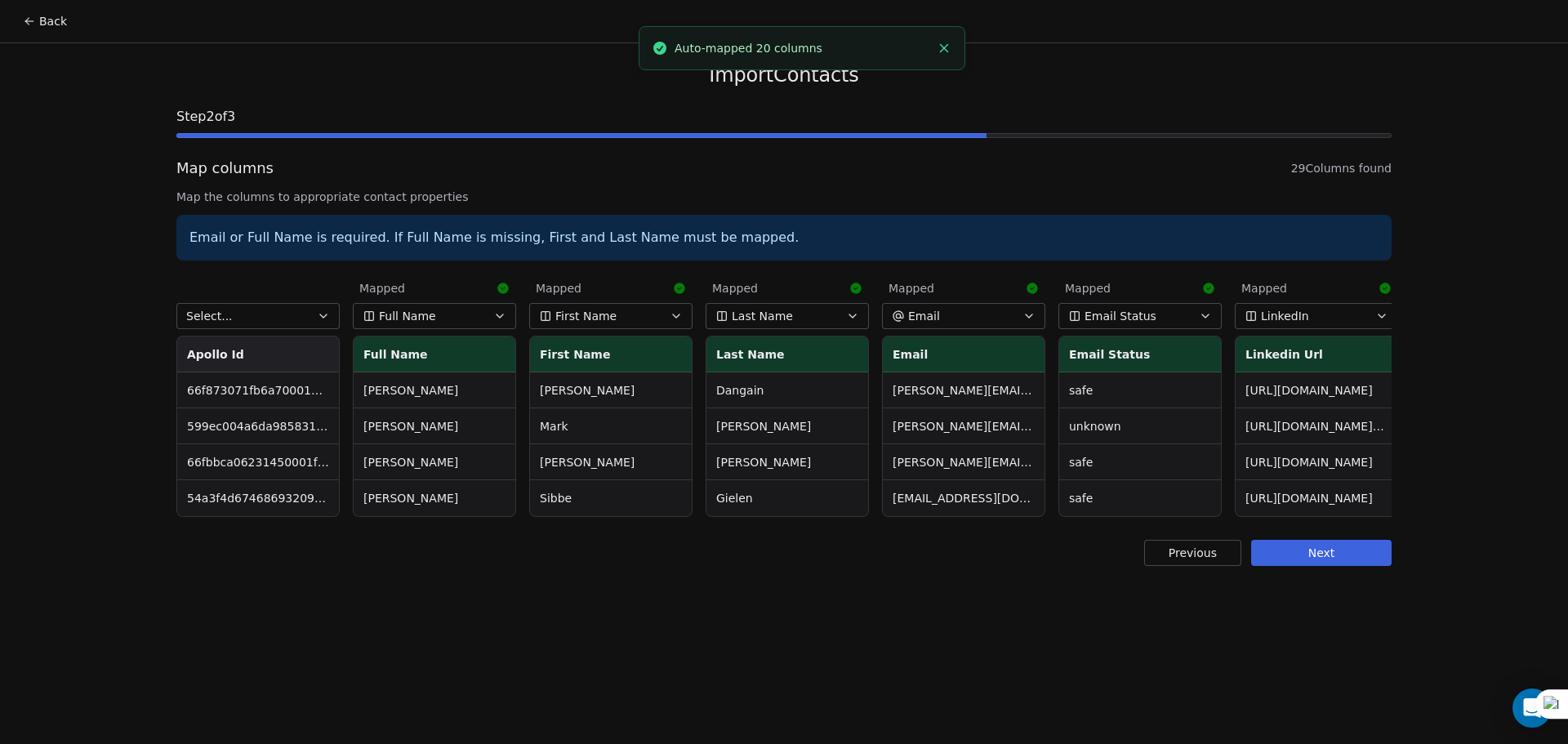
click at [448, 536] on div "Import Contacts Step 2 of 3 Map columns 29 Columns found Map the columns to app…" at bounding box center [784, 314] width 1255 height 543
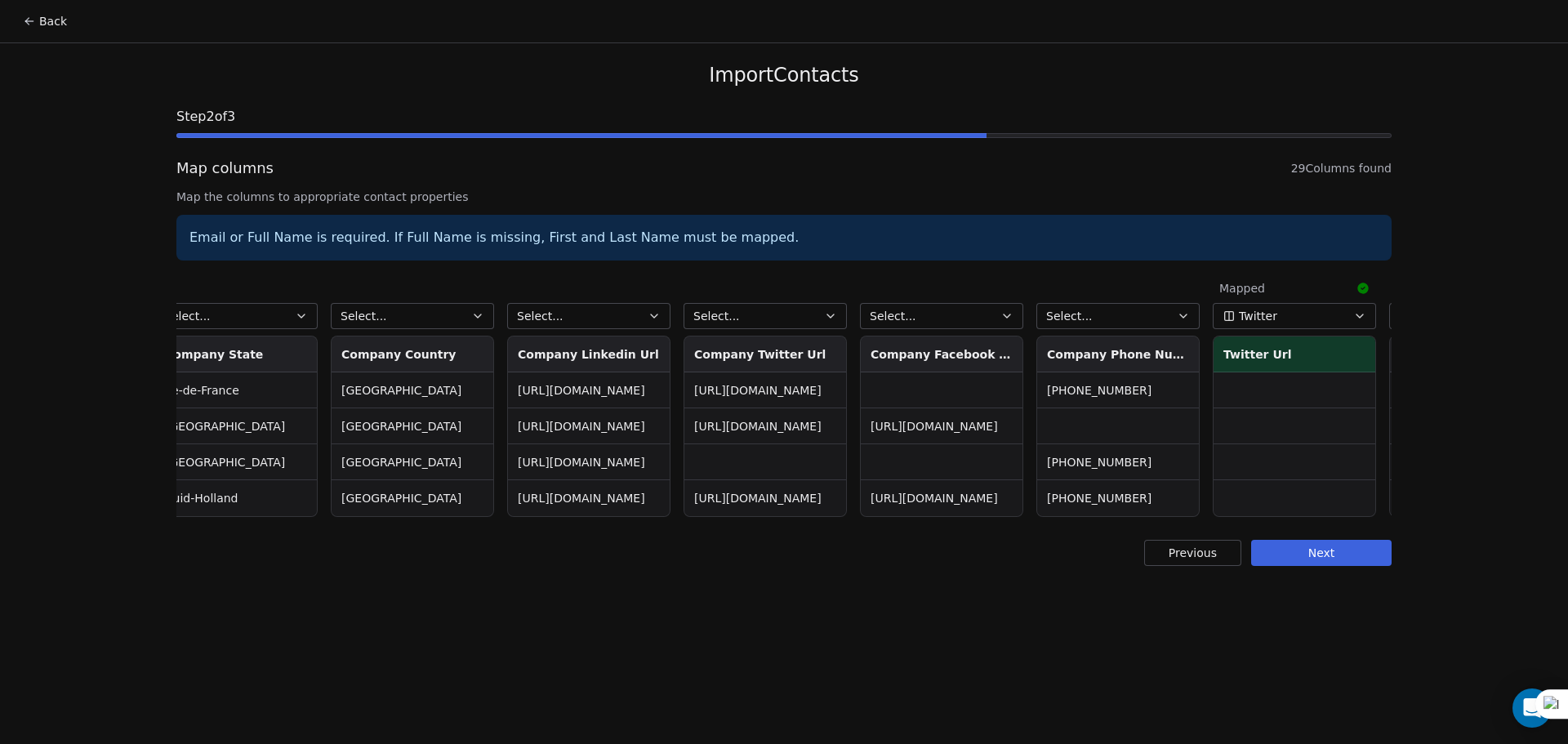
scroll to position [0, 3557]
click at [1132, 315] on button "Select..." at bounding box center [1112, 316] width 163 height 26
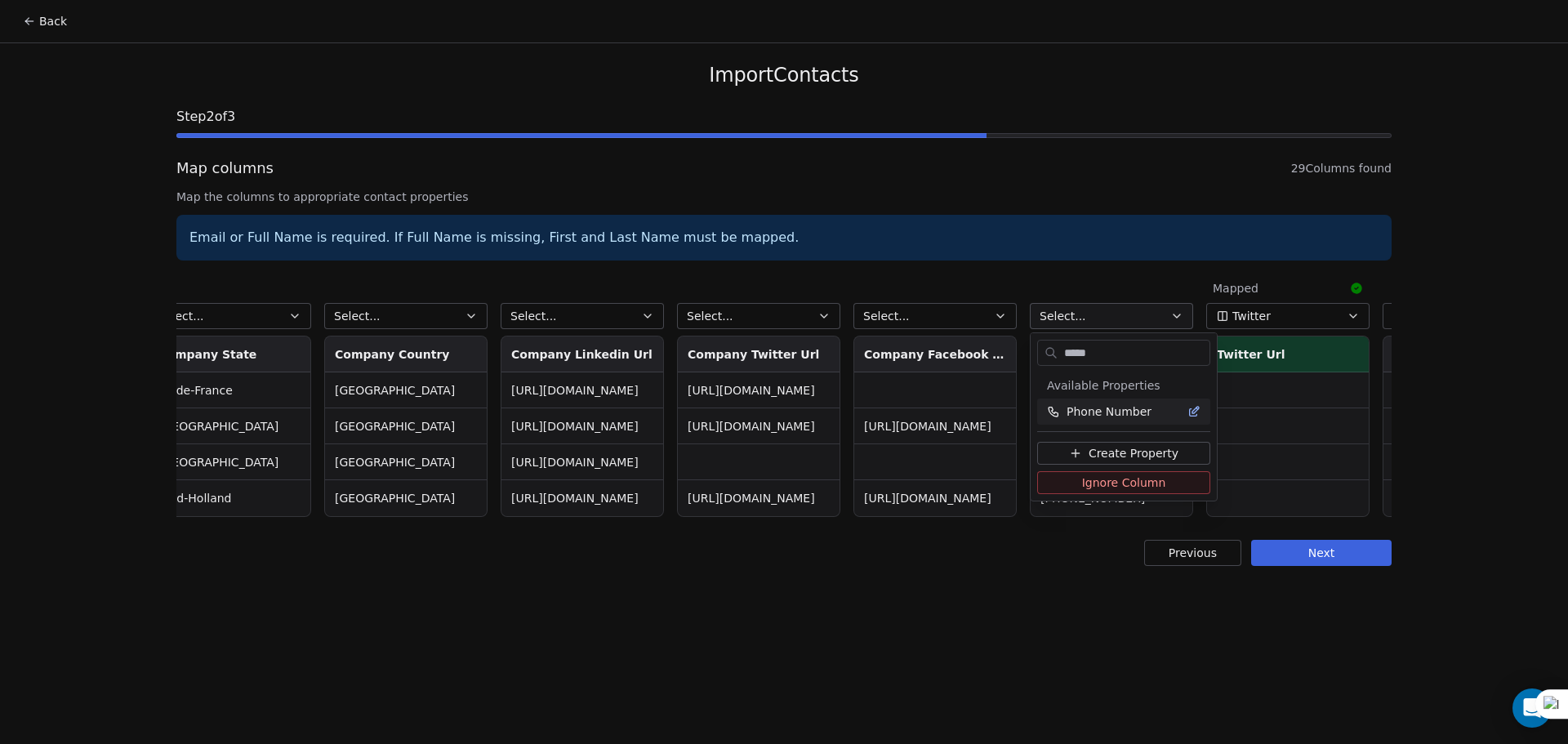
type input "*****"
click at [1123, 409] on span "Phone Number" at bounding box center [1109, 411] width 85 height 16
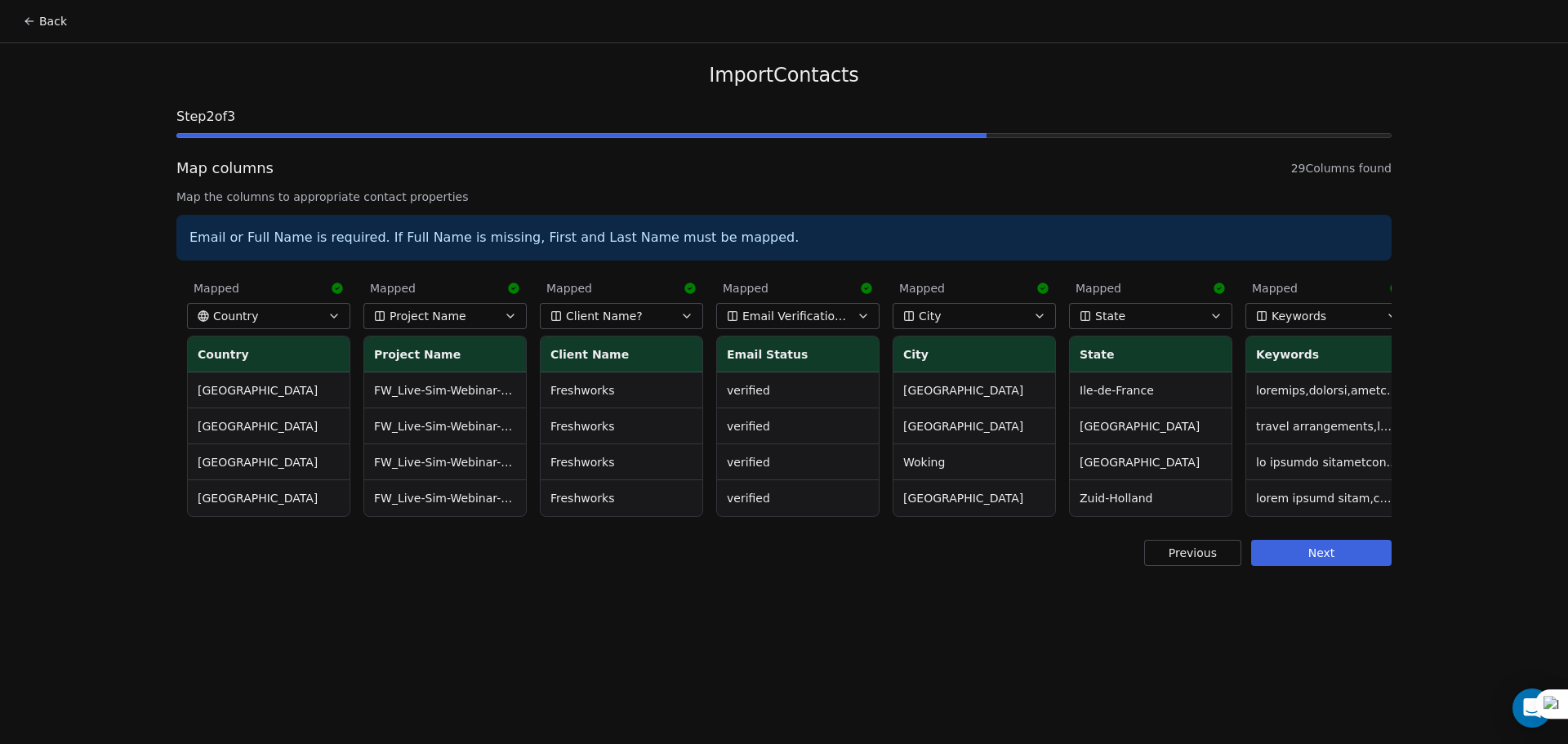
scroll to position [0, 1926]
click at [400, 375] on td "FW_Live-Sim-Webinar-14Oct'25-EU" at bounding box center [449, 390] width 162 height 36
click at [410, 397] on button at bounding box center [420, 399] width 22 height 22
click at [496, 430] on td "FW_Live-Sim-Webinar-14Oct'25-EU" at bounding box center [449, 426] width 162 height 36
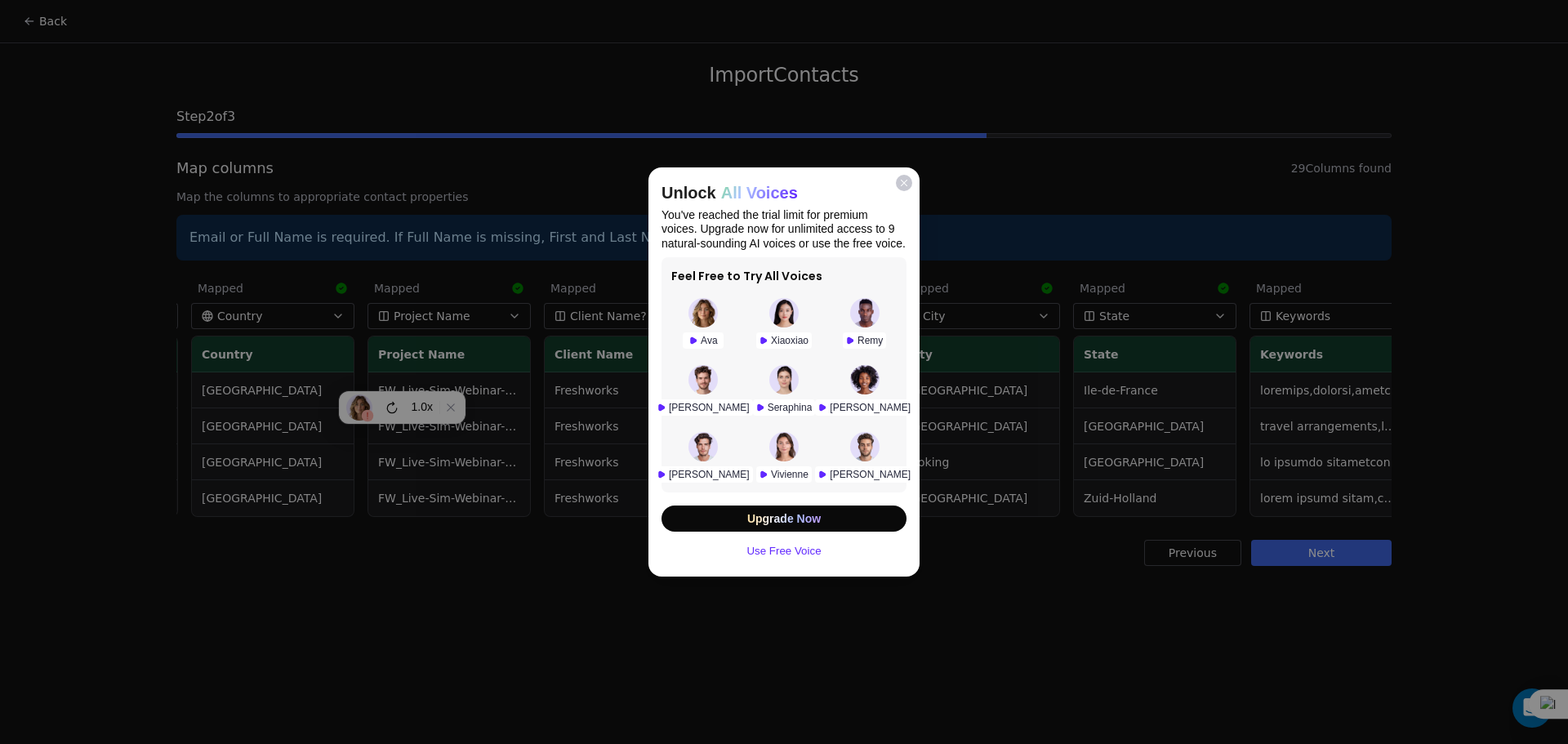
drag, startPoint x: 900, startPoint y: 172, endPoint x: 863, endPoint y: 189, distance: 40.7
click at [900, 178] on icon "Close" at bounding box center [904, 183] width 9 height 9
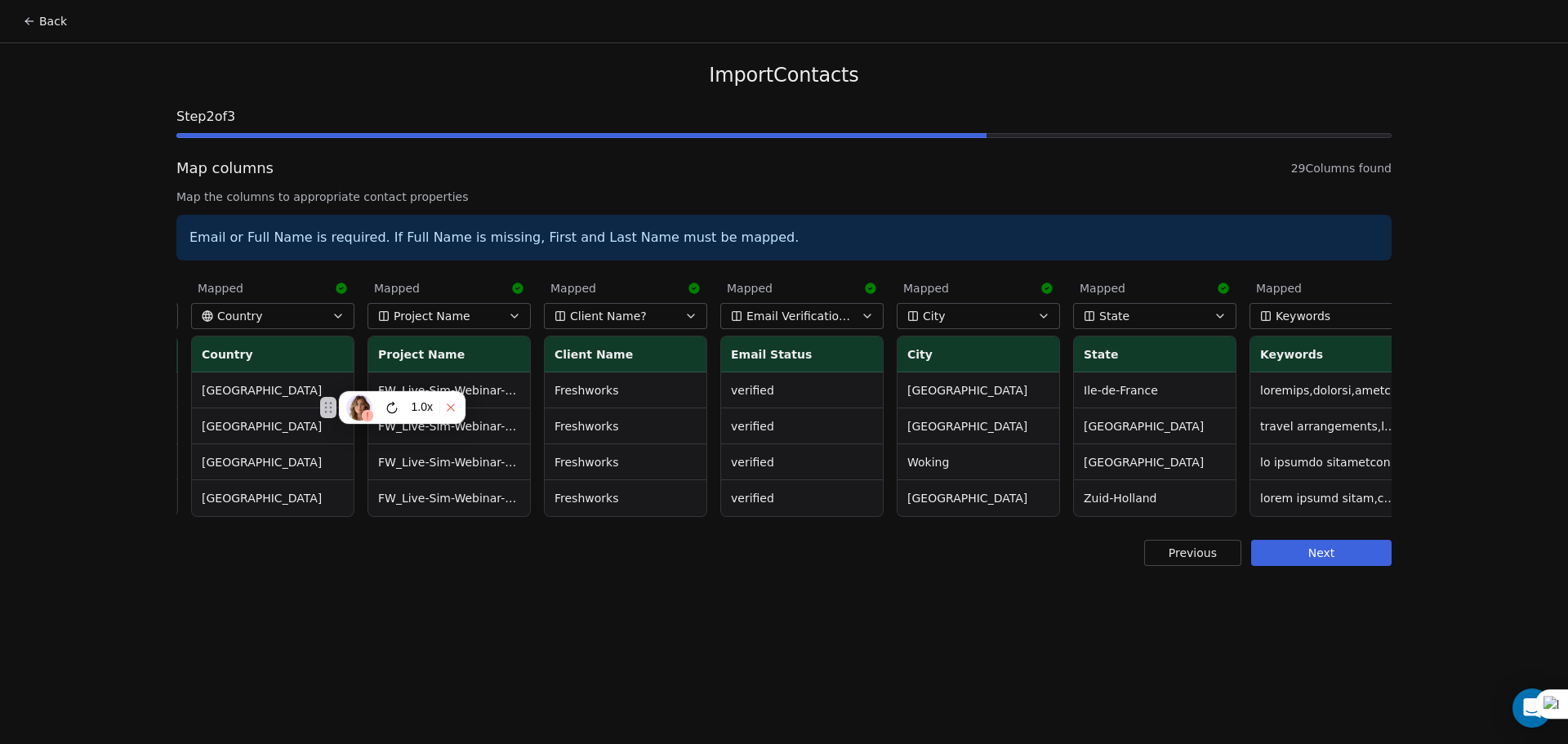
click at [458, 404] on button at bounding box center [451, 408] width 22 height 22
click at [1383, 566] on button "Next" at bounding box center [1322, 553] width 141 height 26
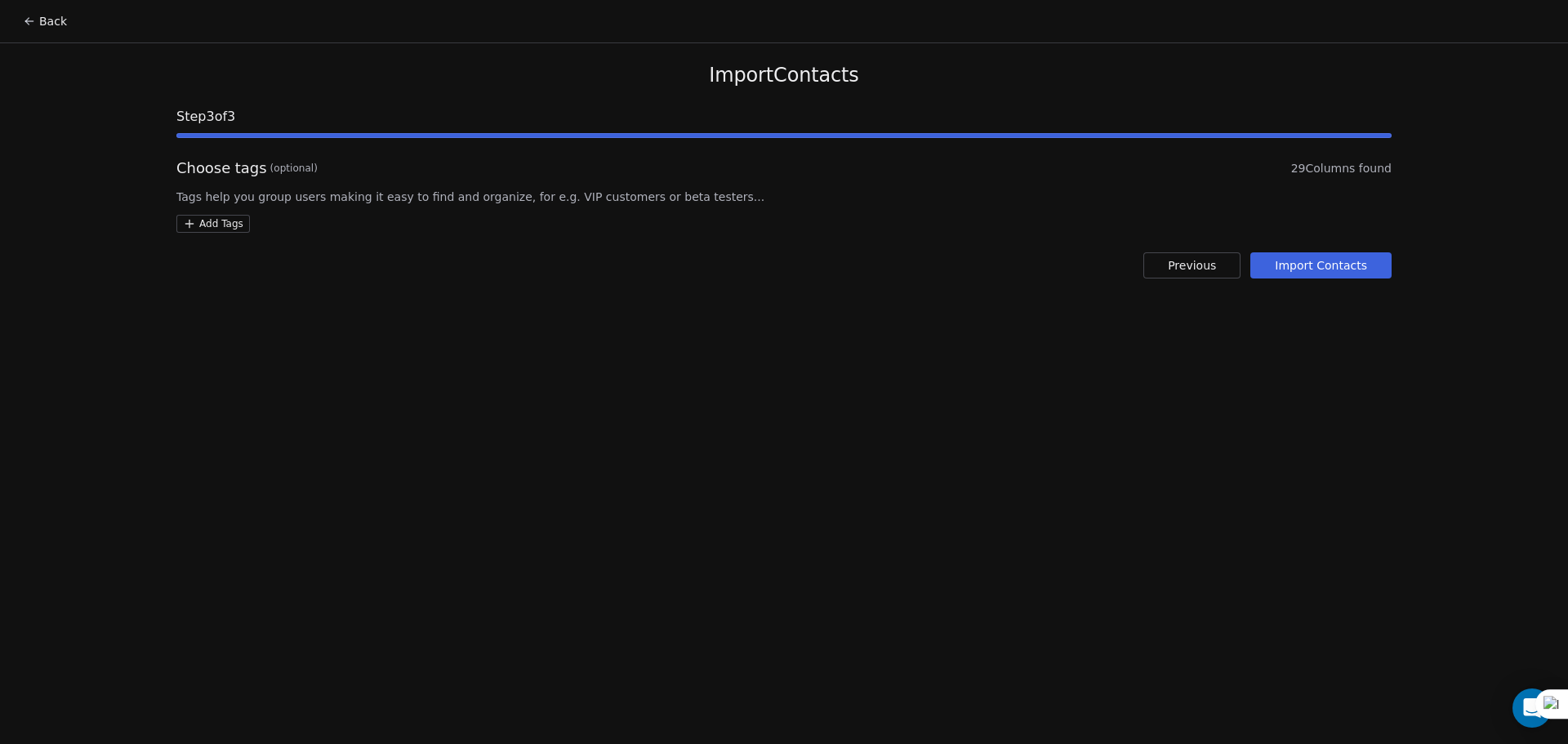
click at [1319, 263] on button "Import Contacts" at bounding box center [1321, 265] width 142 height 26
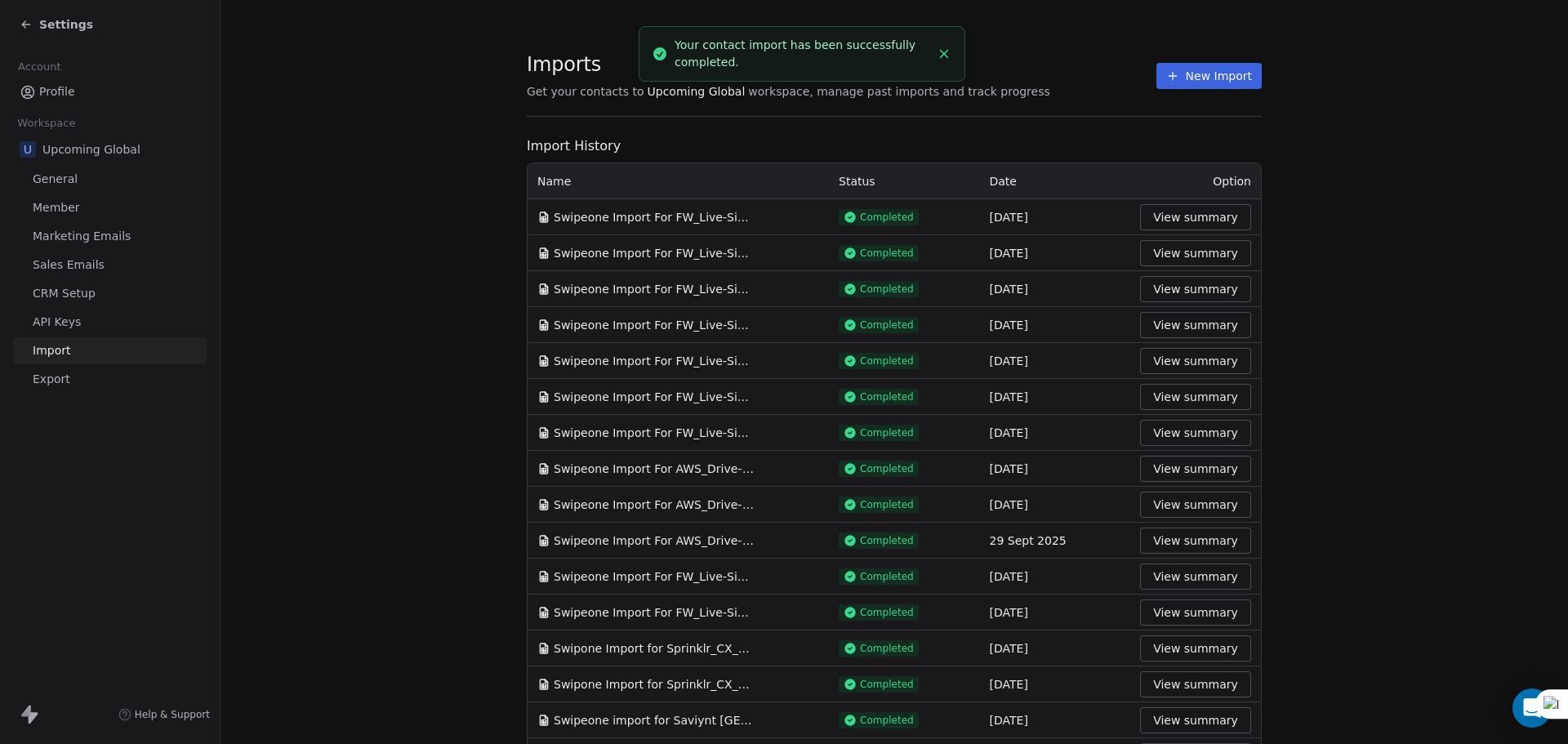
click at [1166, 216] on button "View summary" at bounding box center [1196, 217] width 112 height 26
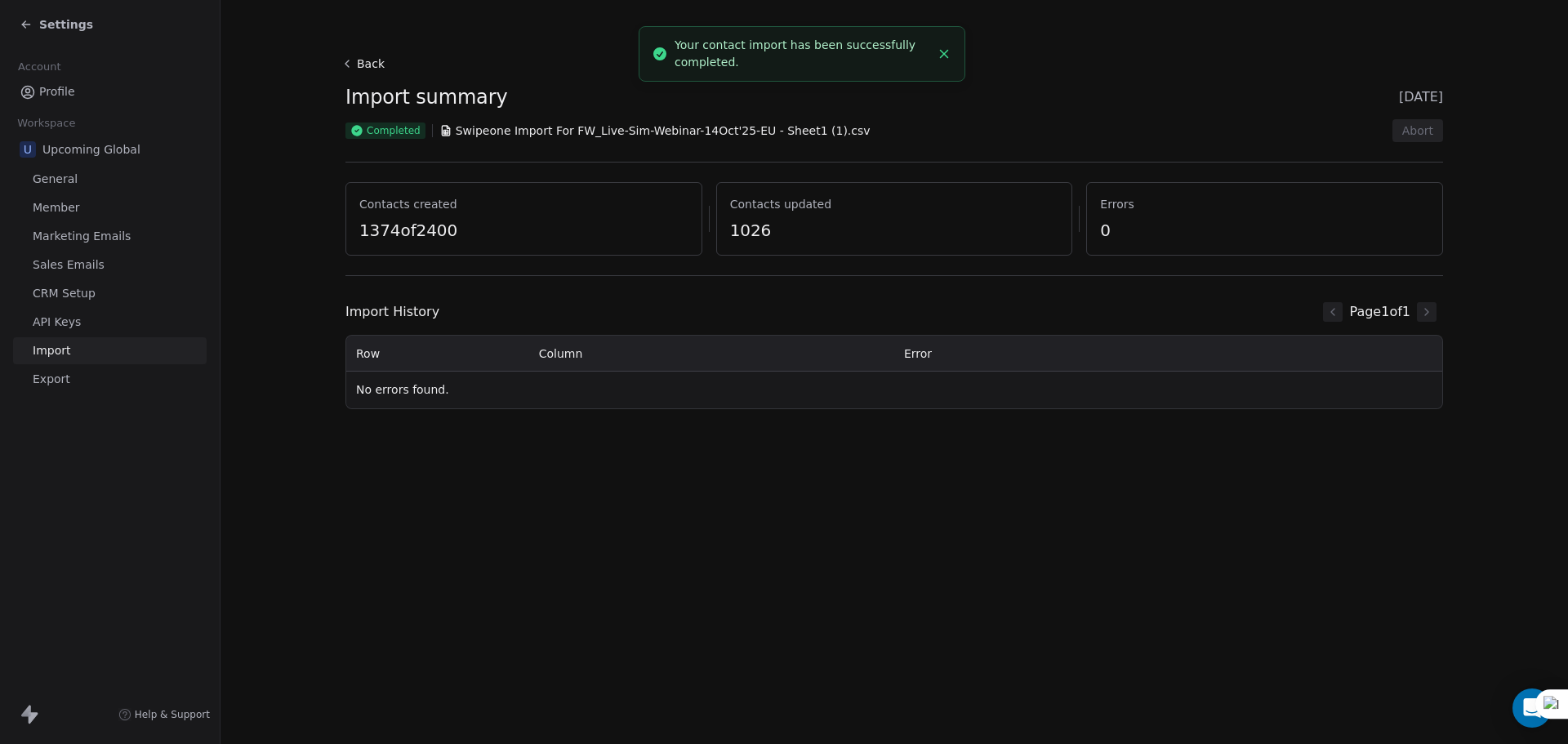
click at [62, 30] on span "Settings" at bounding box center [67, 23] width 54 height 16
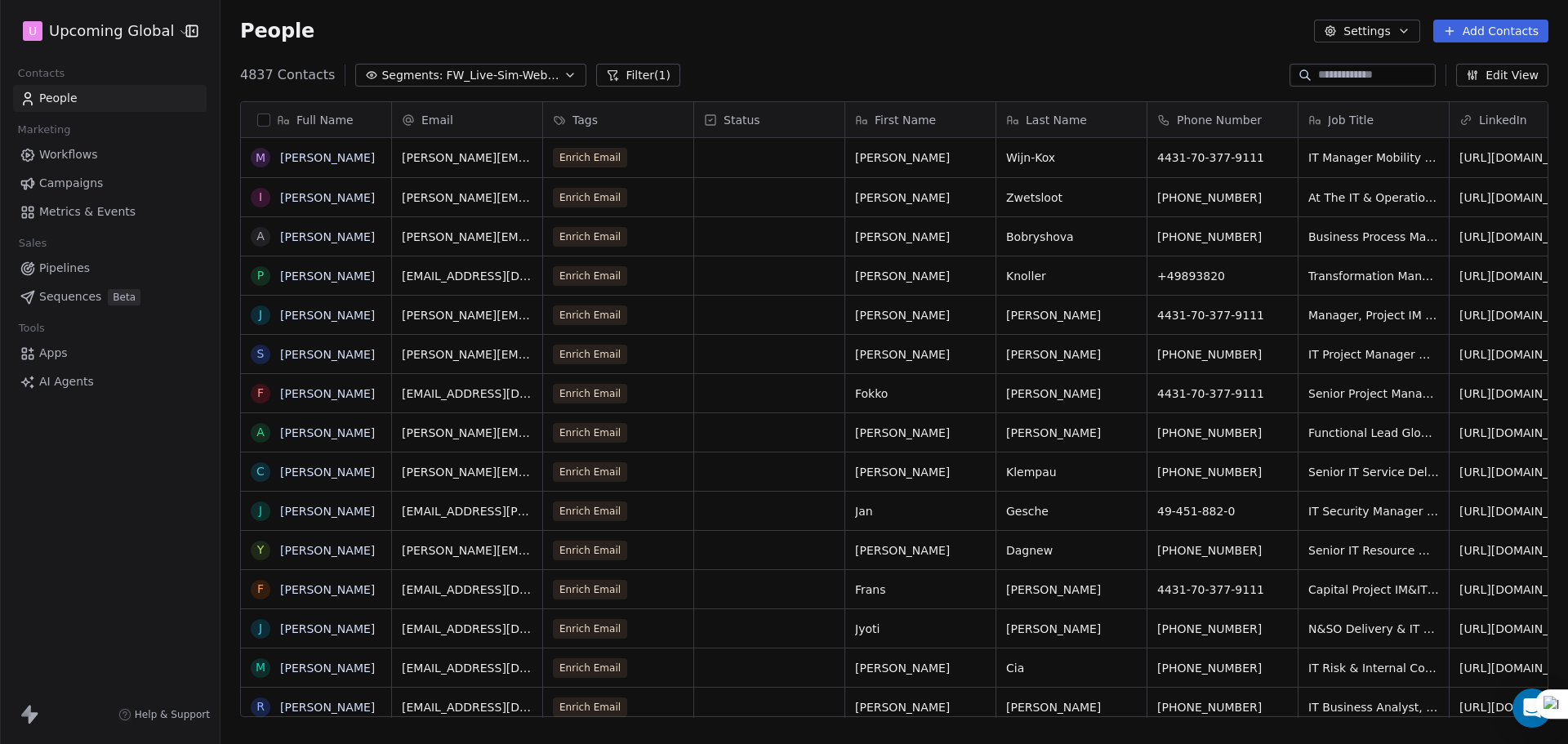
scroll to position [642, 1336]
click at [448, 76] on span "FW_Live-Sim-Webinar-15Oct'25-EU" at bounding box center [503, 75] width 114 height 17
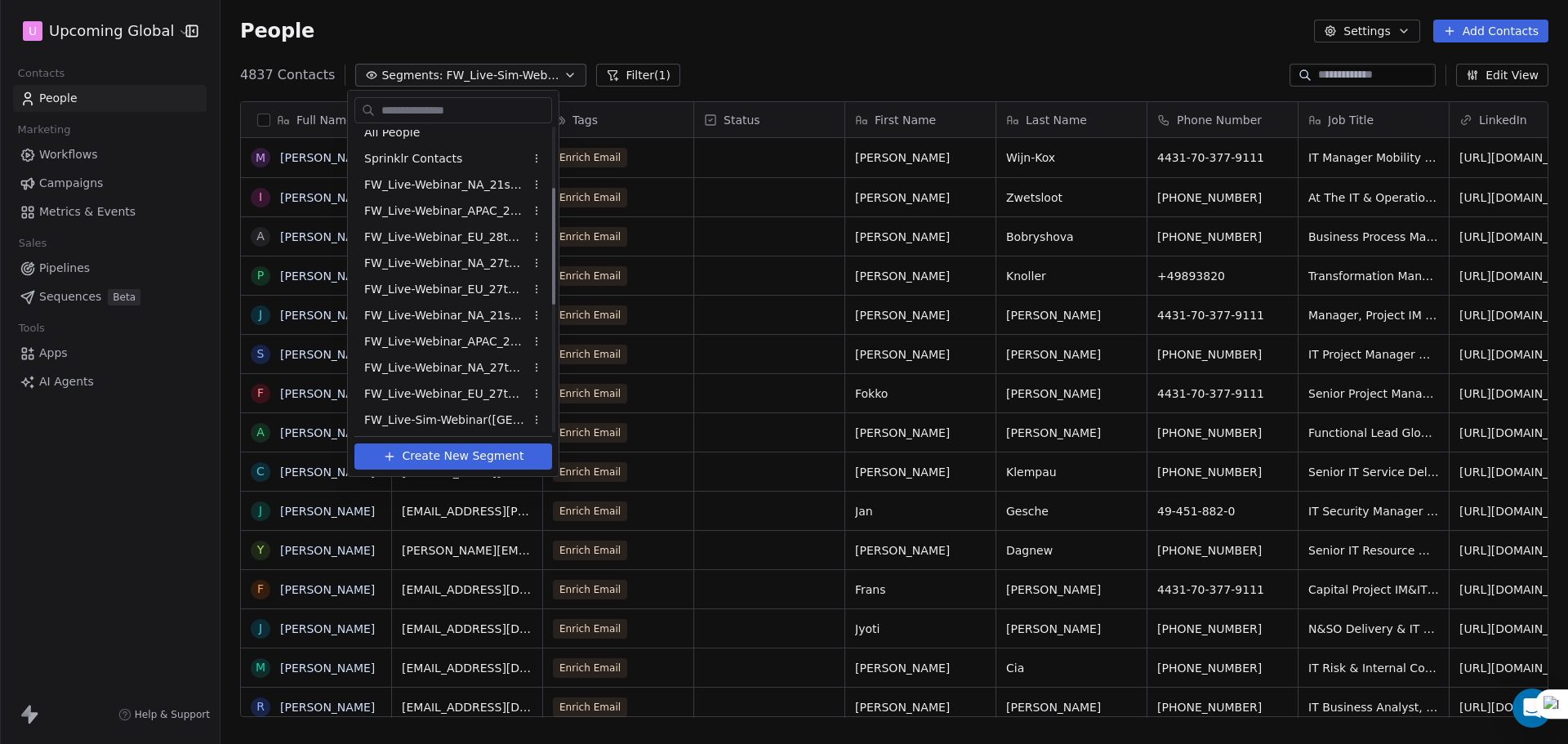
scroll to position [0, 0]
click at [462, 137] on div "All People" at bounding box center [453, 143] width 198 height 26
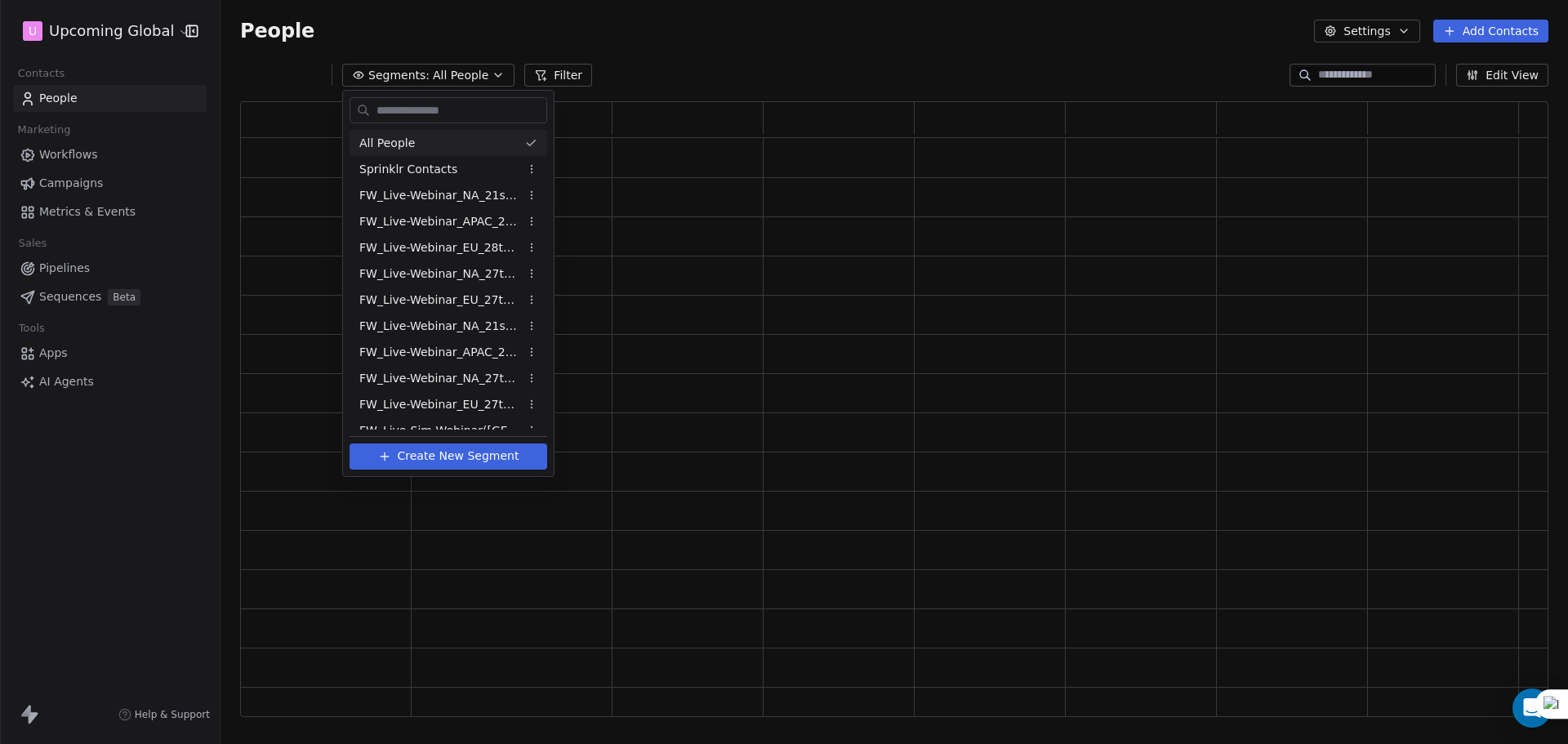
scroll to position [603, 1296]
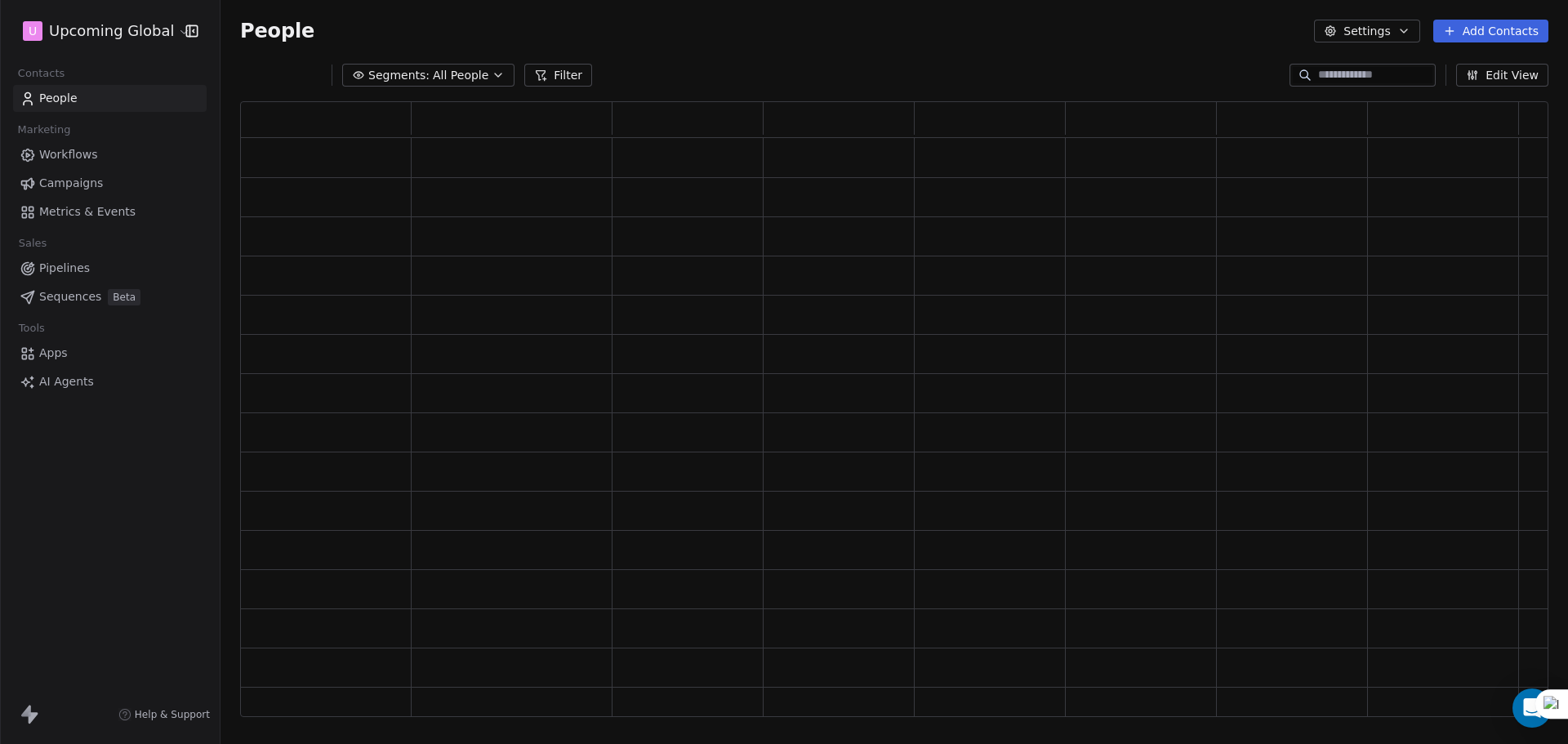
click at [474, 81] on span "All People" at bounding box center [460, 75] width 55 height 17
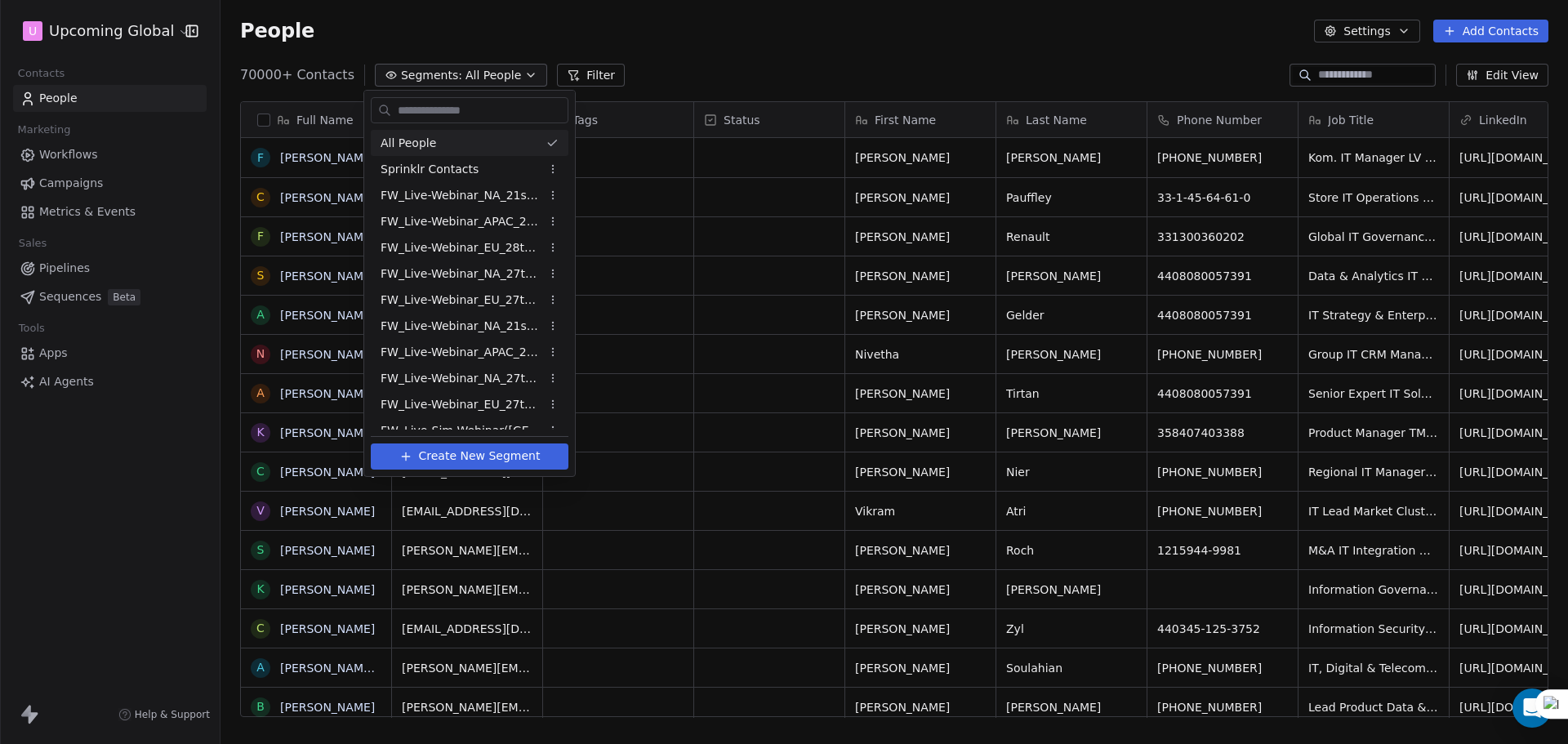
scroll to position [642, 1336]
click at [694, 47] on html "U Upcoming Global Contacts People Marketing Workflows Campaigns Metrics & Event…" at bounding box center [784, 372] width 1568 height 744
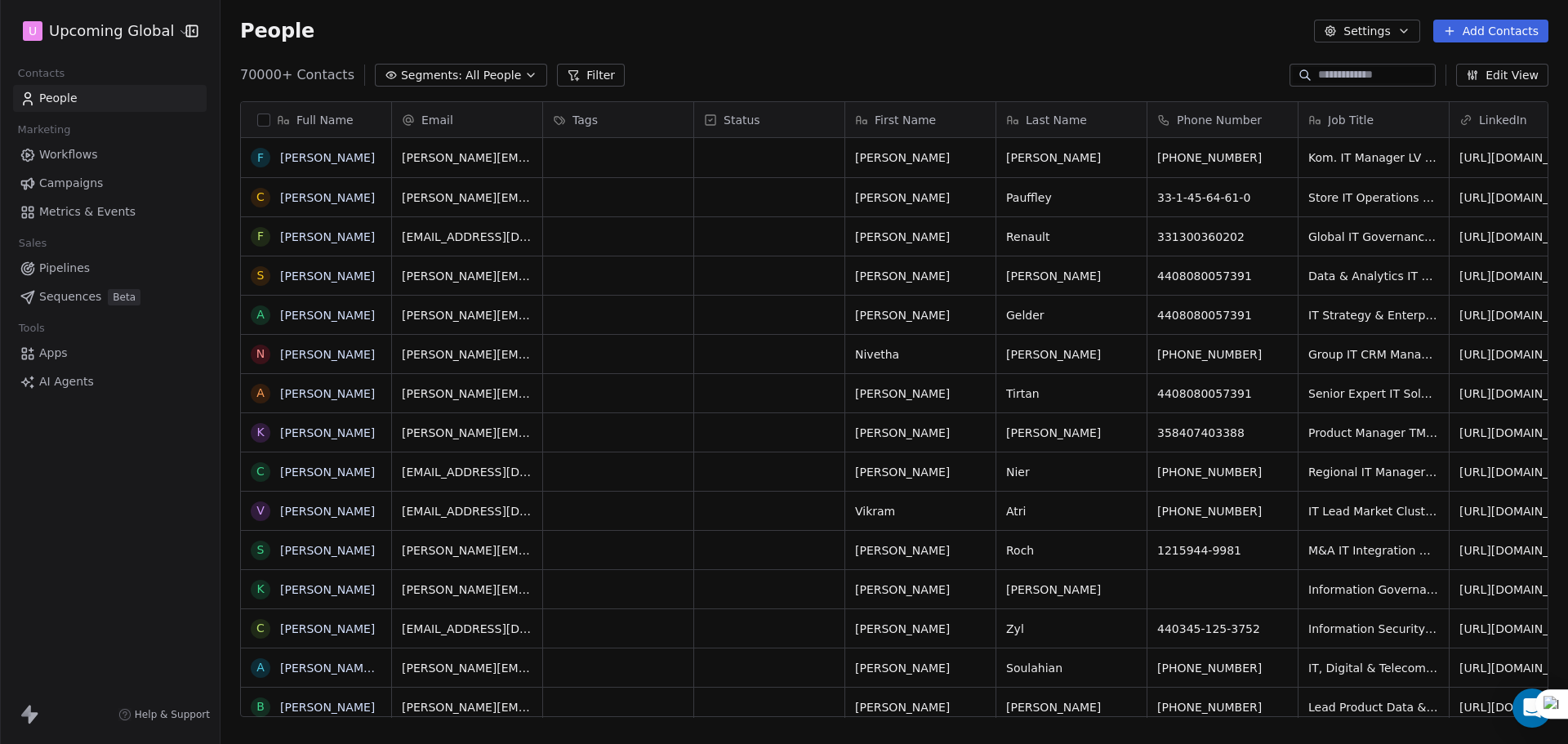
drag, startPoint x: 596, startPoint y: 73, endPoint x: 588, endPoint y: 77, distance: 8.9
click at [595, 73] on button "Filter" at bounding box center [590, 75] width 67 height 22
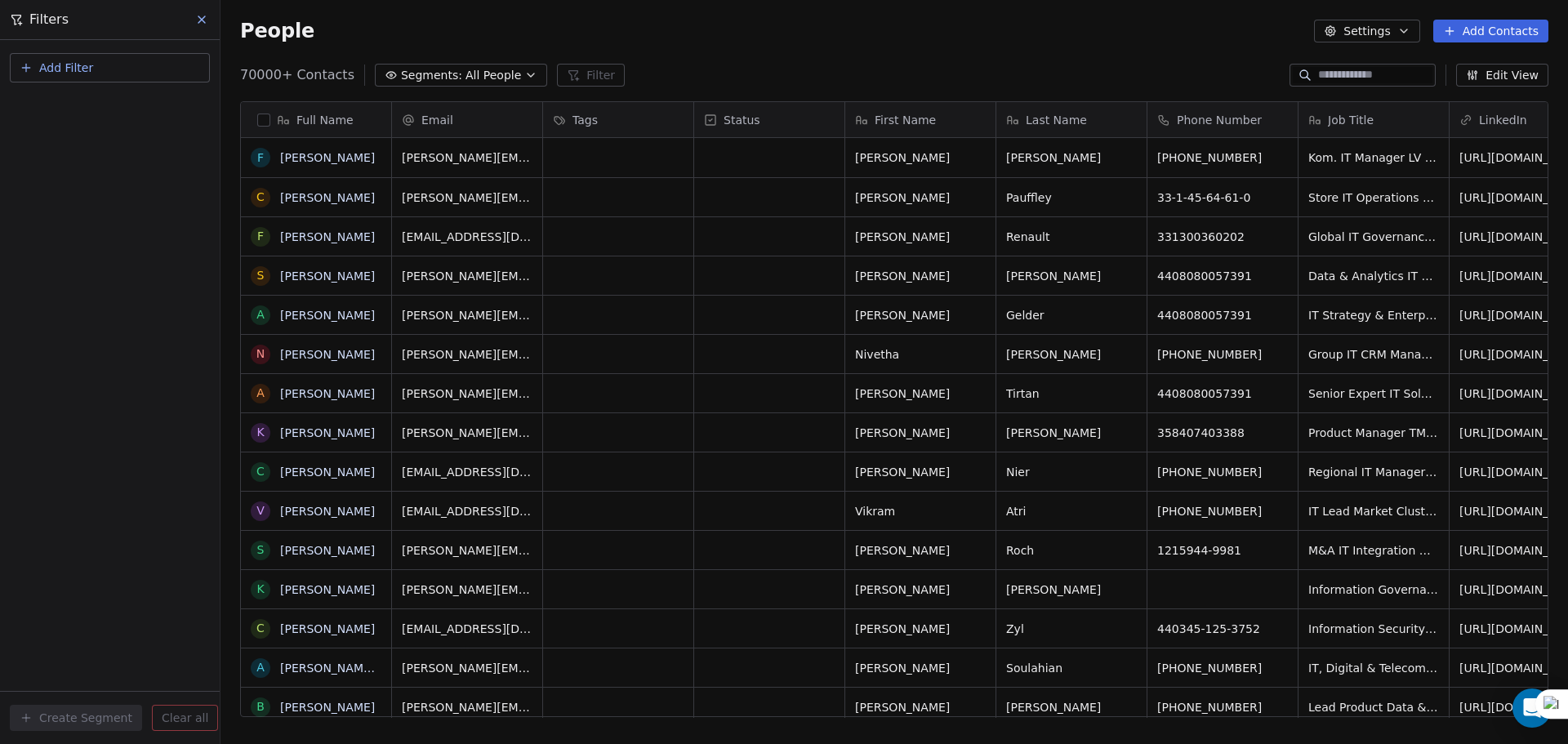
click at [107, 66] on button "Add Filter" at bounding box center [110, 67] width 201 height 29
click at [101, 97] on div "Contact properties" at bounding box center [110, 106] width 186 height 26
type input "****"
click at [76, 226] on div "Contains" at bounding box center [110, 226] width 171 height 26
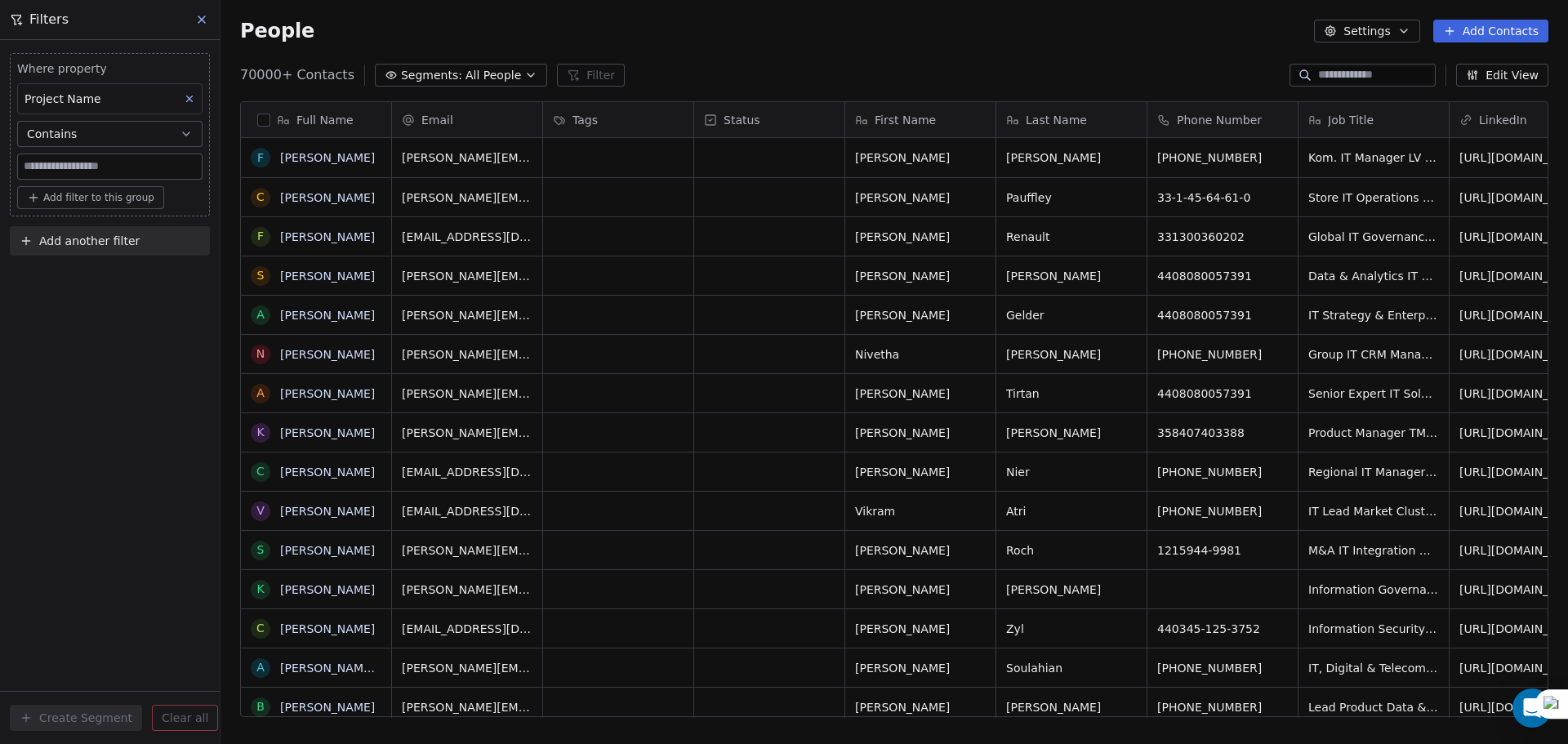
click at [83, 160] on input at bounding box center [110, 167] width 184 height 24
paste input "**********"
click at [84, 297] on div "**********" at bounding box center [110, 392] width 219 height 704
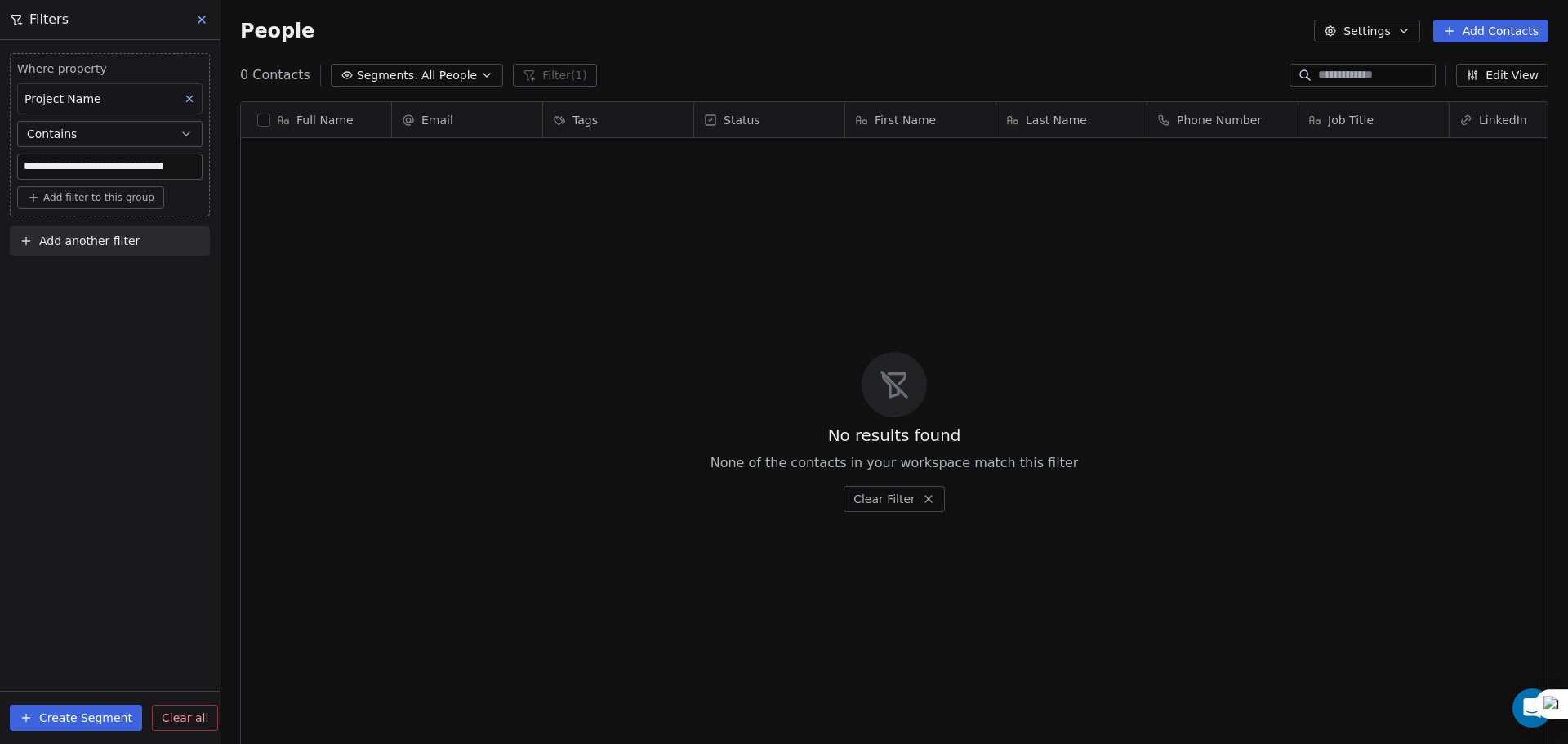
scroll to position [642, 1336]
click at [34, 165] on input "**********" at bounding box center [110, 167] width 184 height 24
type input "**********"
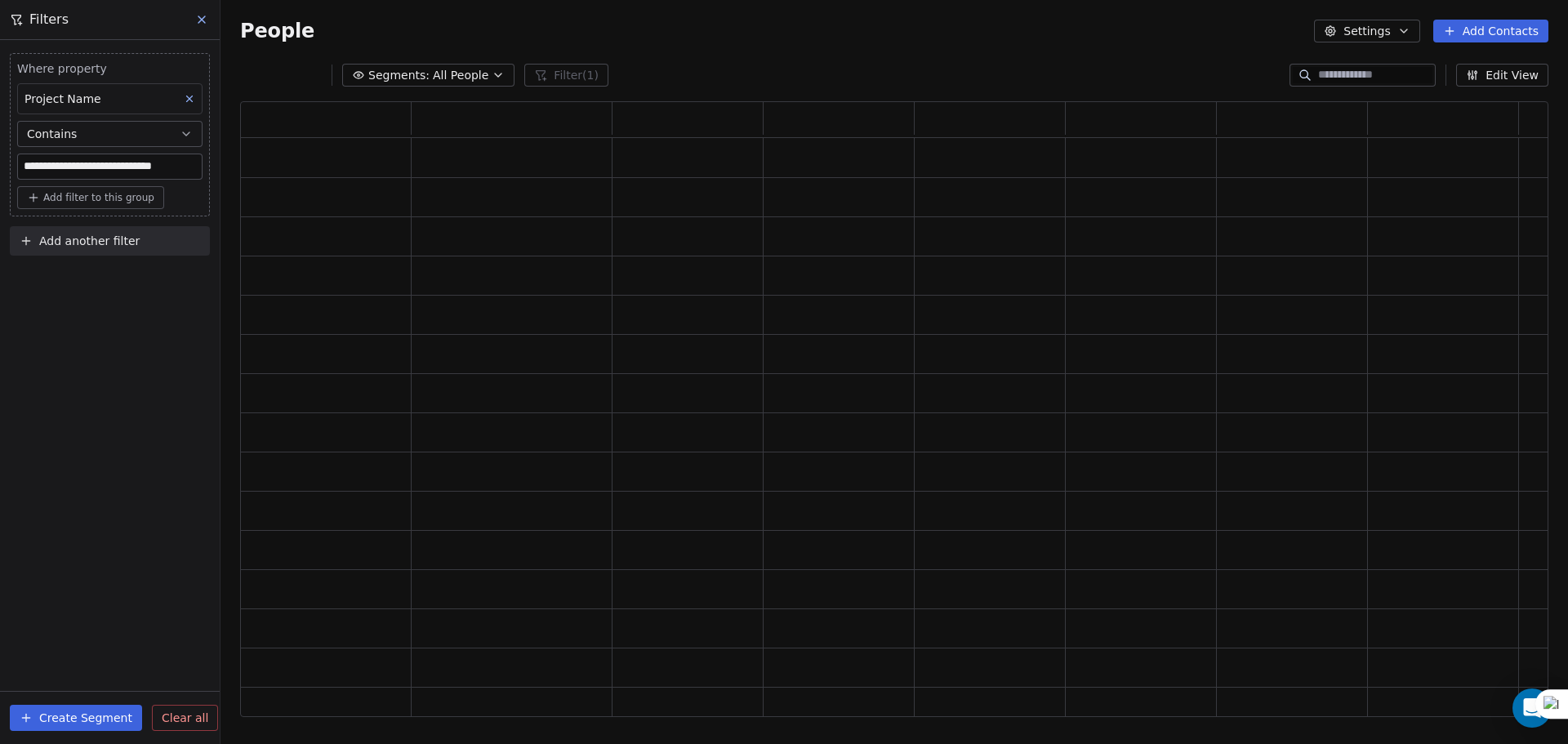
click at [126, 300] on div "**********" at bounding box center [110, 392] width 219 height 704
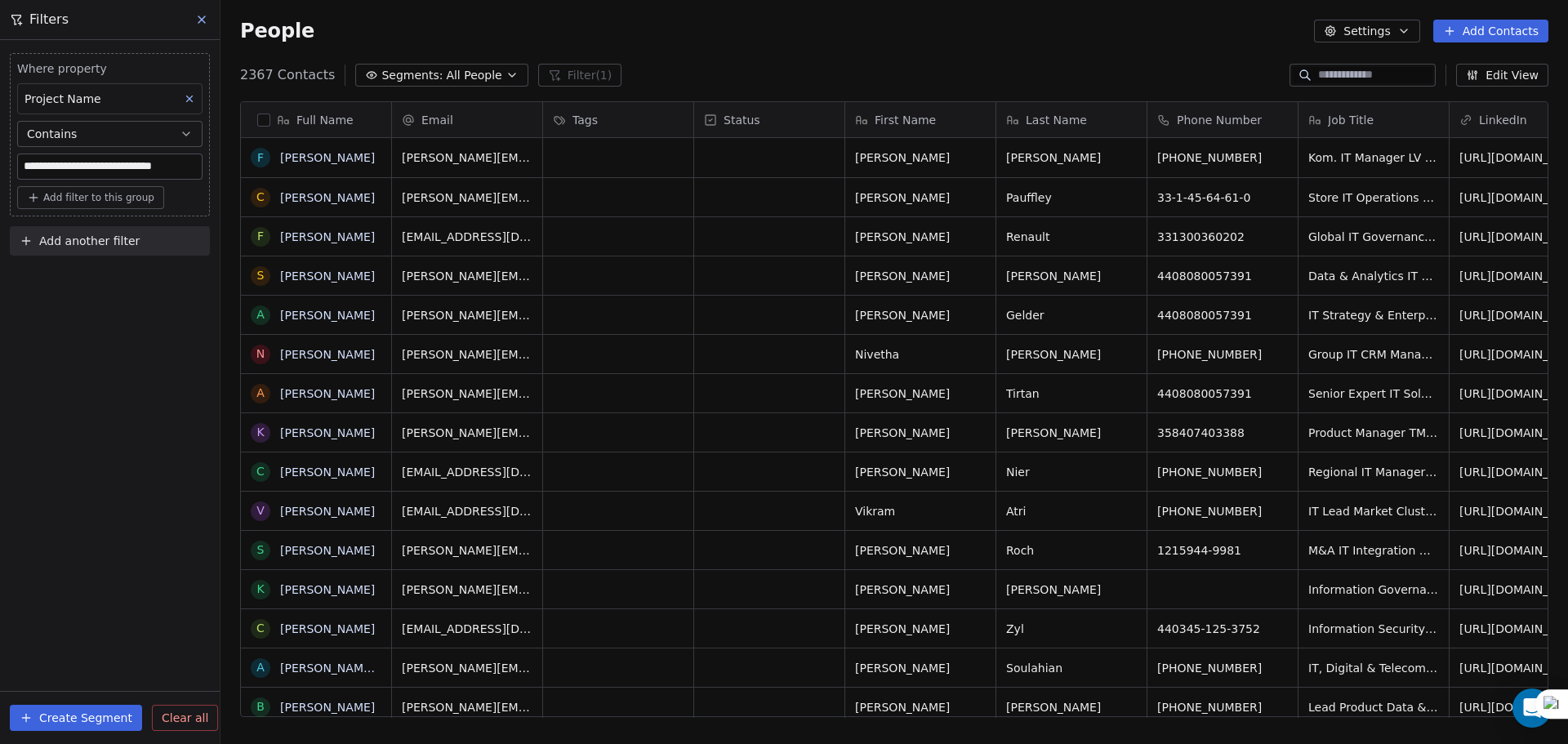
click at [82, 719] on button "Create Segment" at bounding box center [75, 718] width 132 height 26
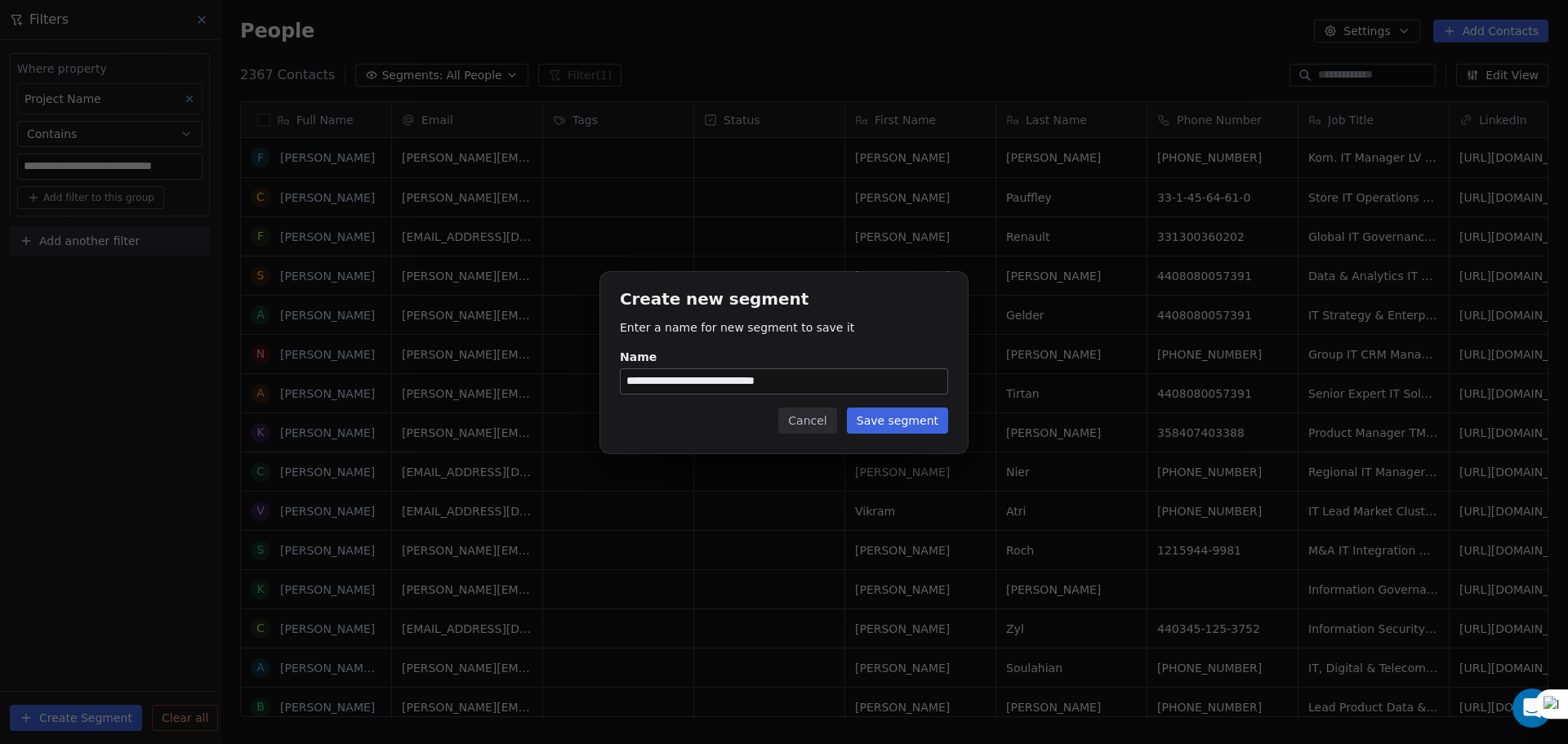
type input "**********"
click at [927, 422] on button "Save segment" at bounding box center [898, 421] width 101 height 26
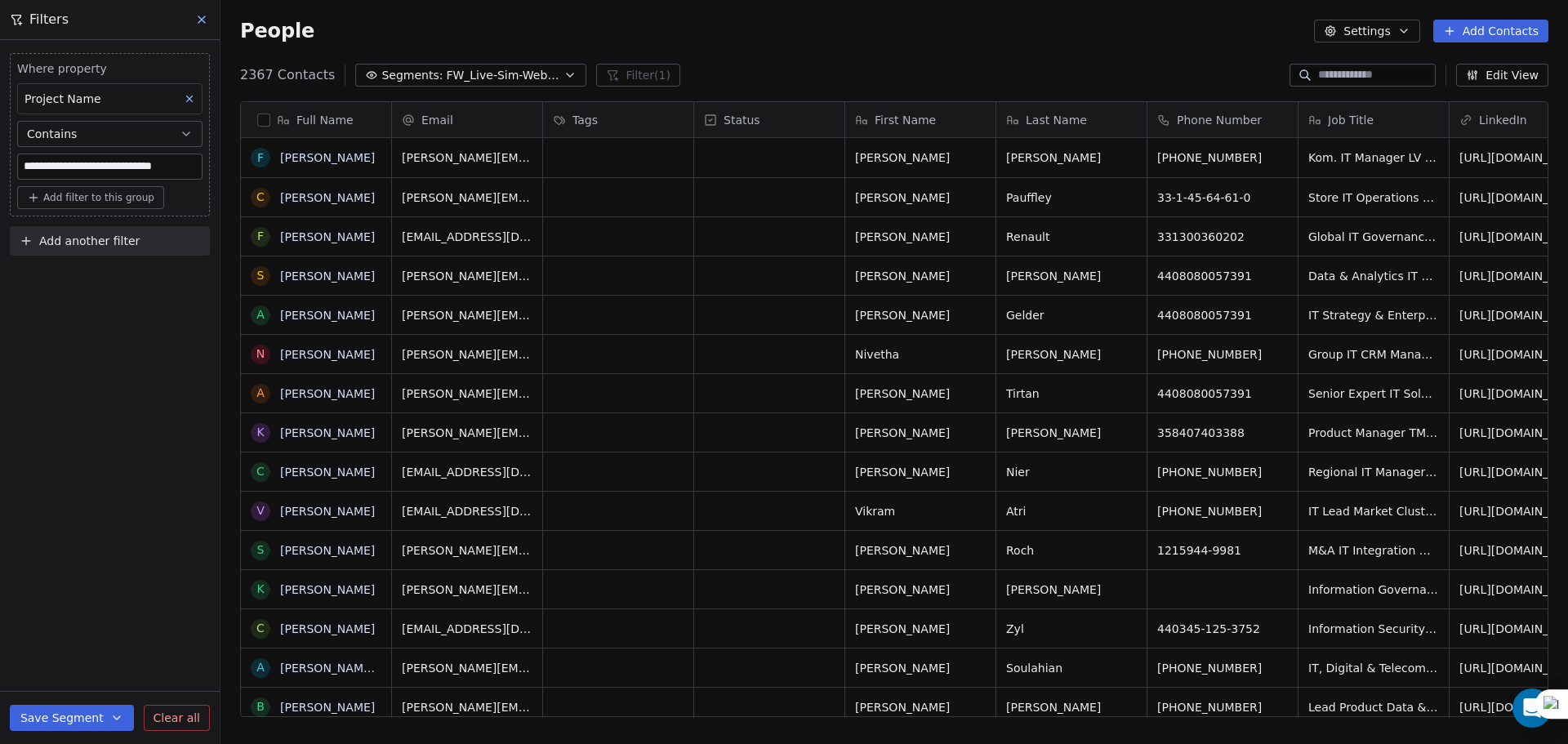
click at [96, 250] on button "Add another filter" at bounding box center [110, 240] width 201 height 29
click at [86, 269] on div "Contact properties" at bounding box center [110, 279] width 186 height 26
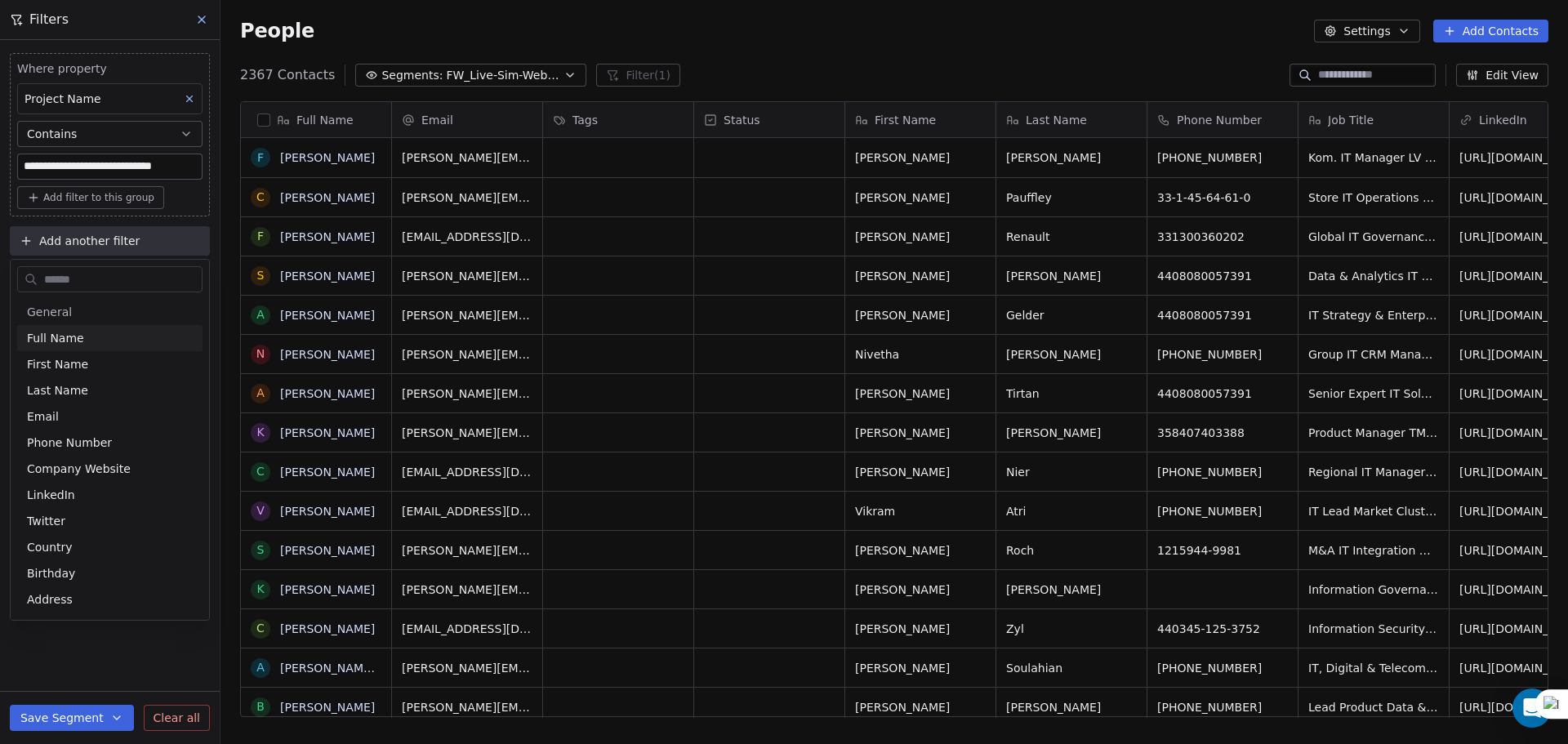
click at [98, 279] on input "text" at bounding box center [122, 279] width 161 height 23
type input "********"
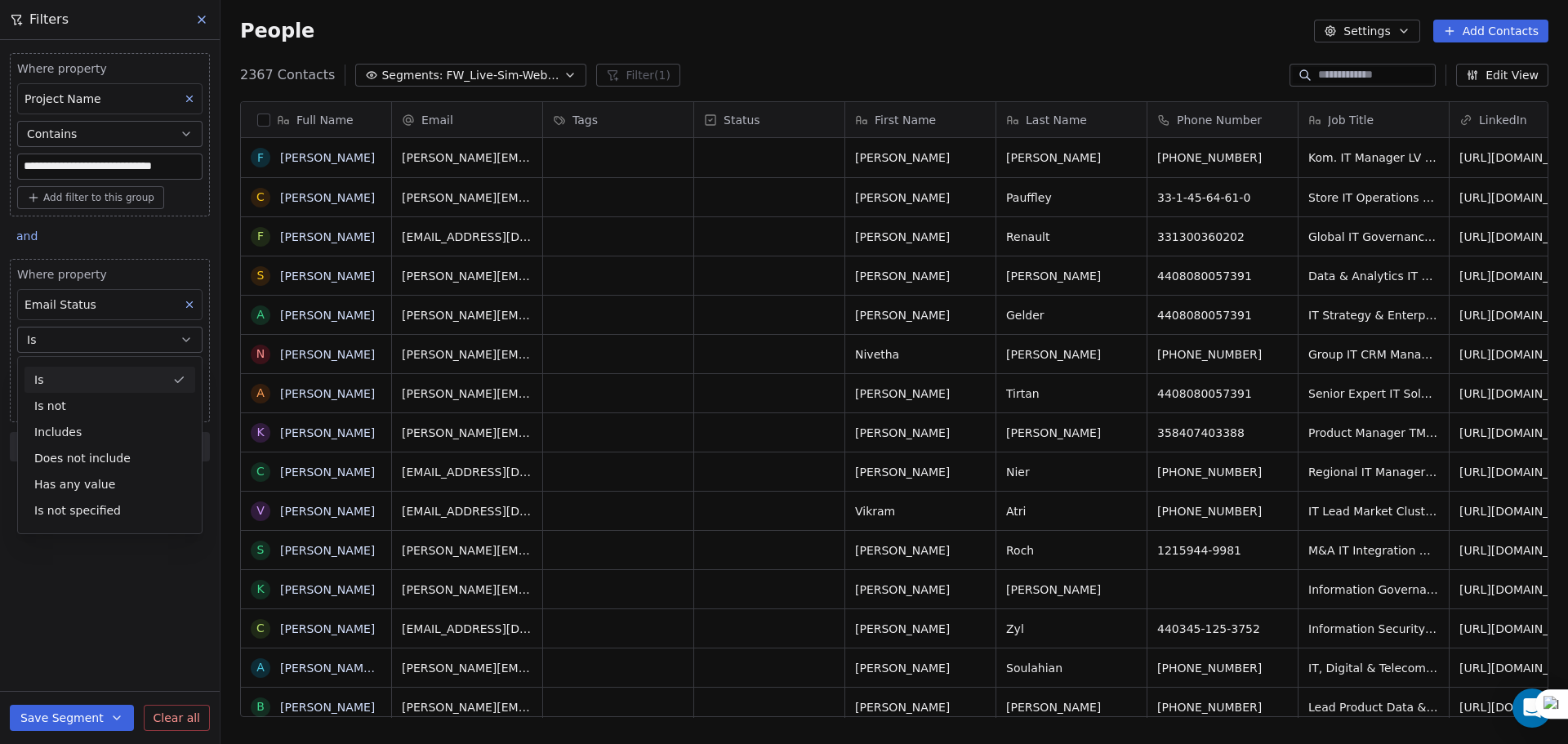
click at [92, 350] on button "Is" at bounding box center [110, 340] width 186 height 26
click at [91, 368] on body "**********" at bounding box center [784, 372] width 1568 height 744
click at [80, 466] on div "safe" at bounding box center [123, 460] width 165 height 18
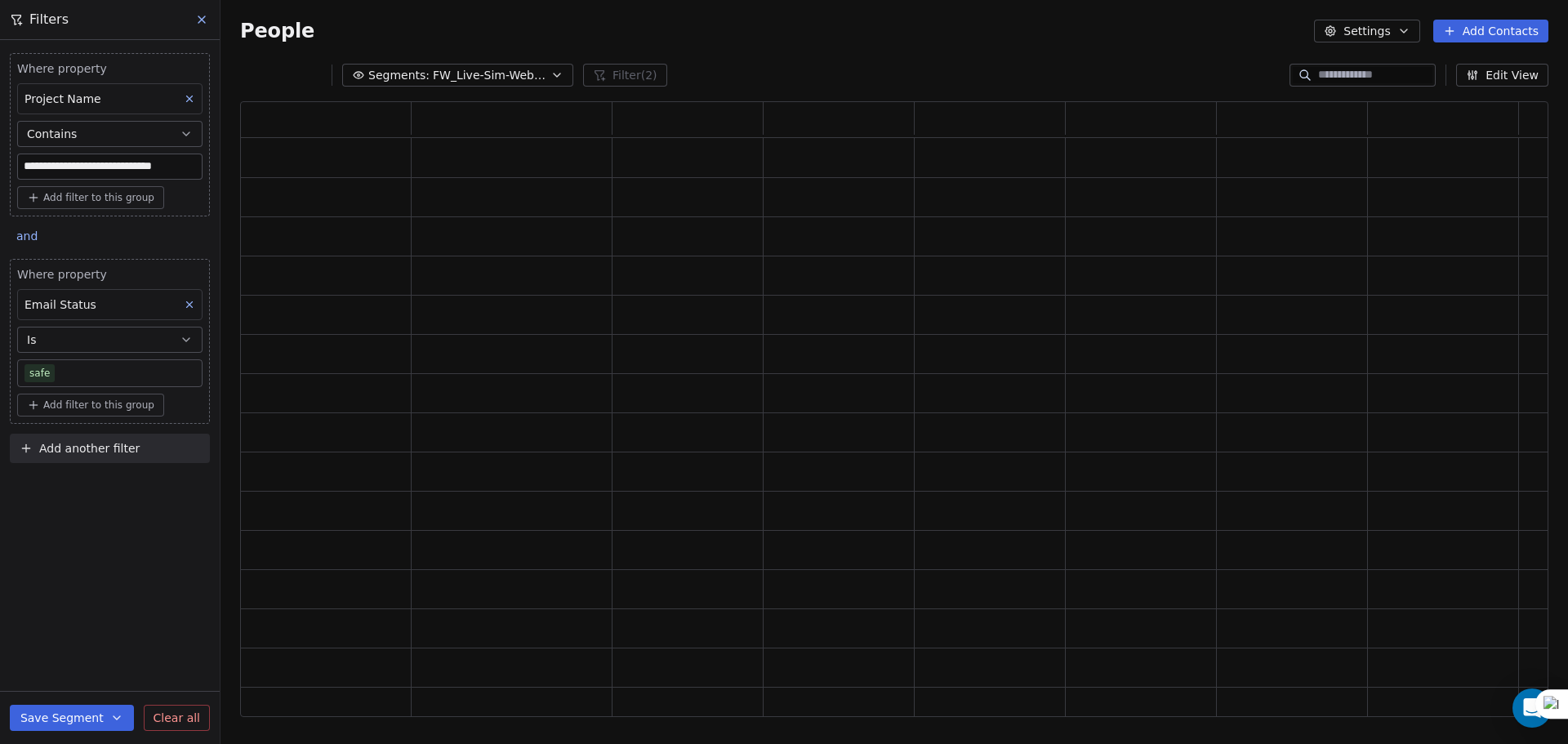
scroll to position [603, 1296]
click at [52, 552] on div "**********" at bounding box center [110, 392] width 219 height 704
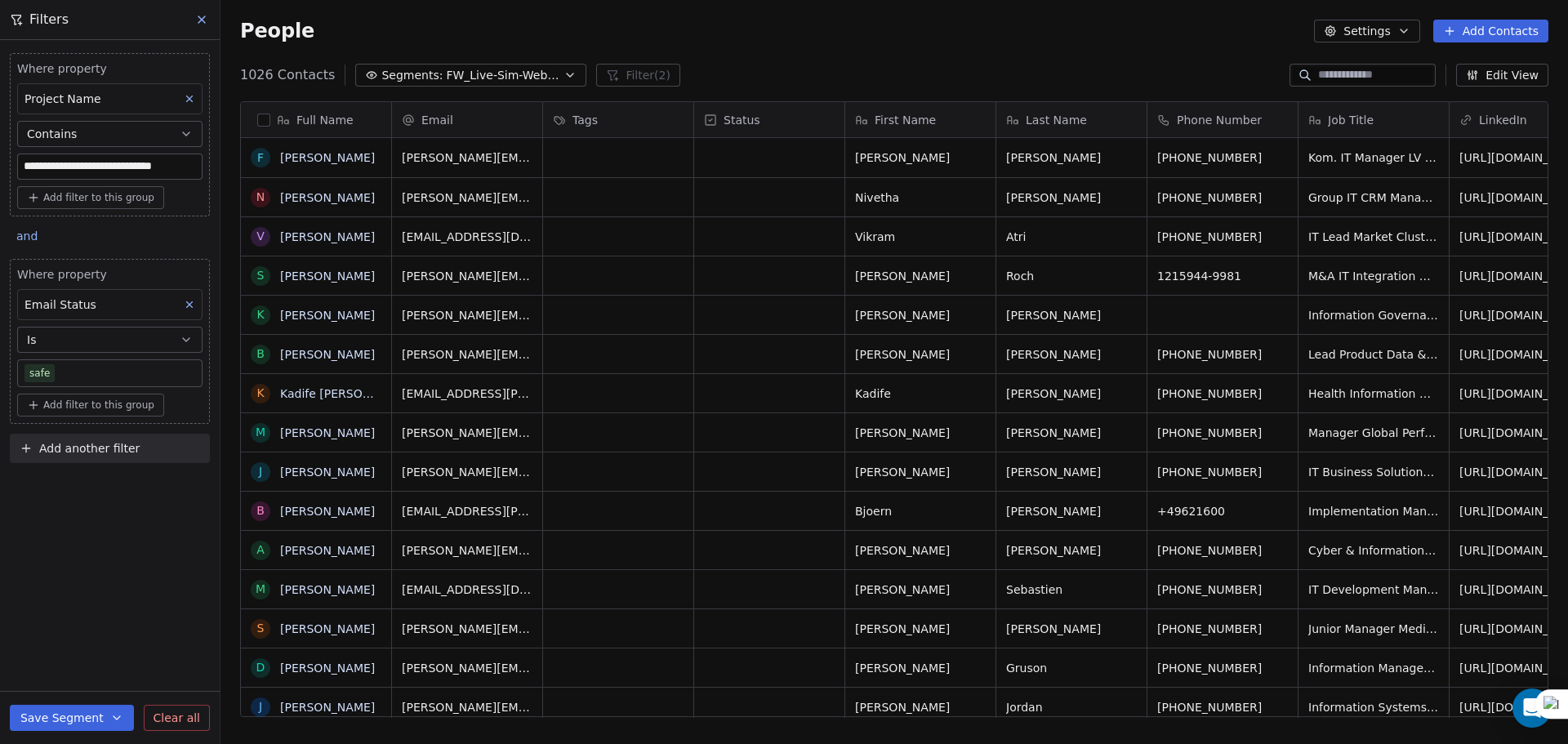
scroll to position [642, 1336]
click at [260, 121] on button "button" at bounding box center [264, 120] width 13 height 13
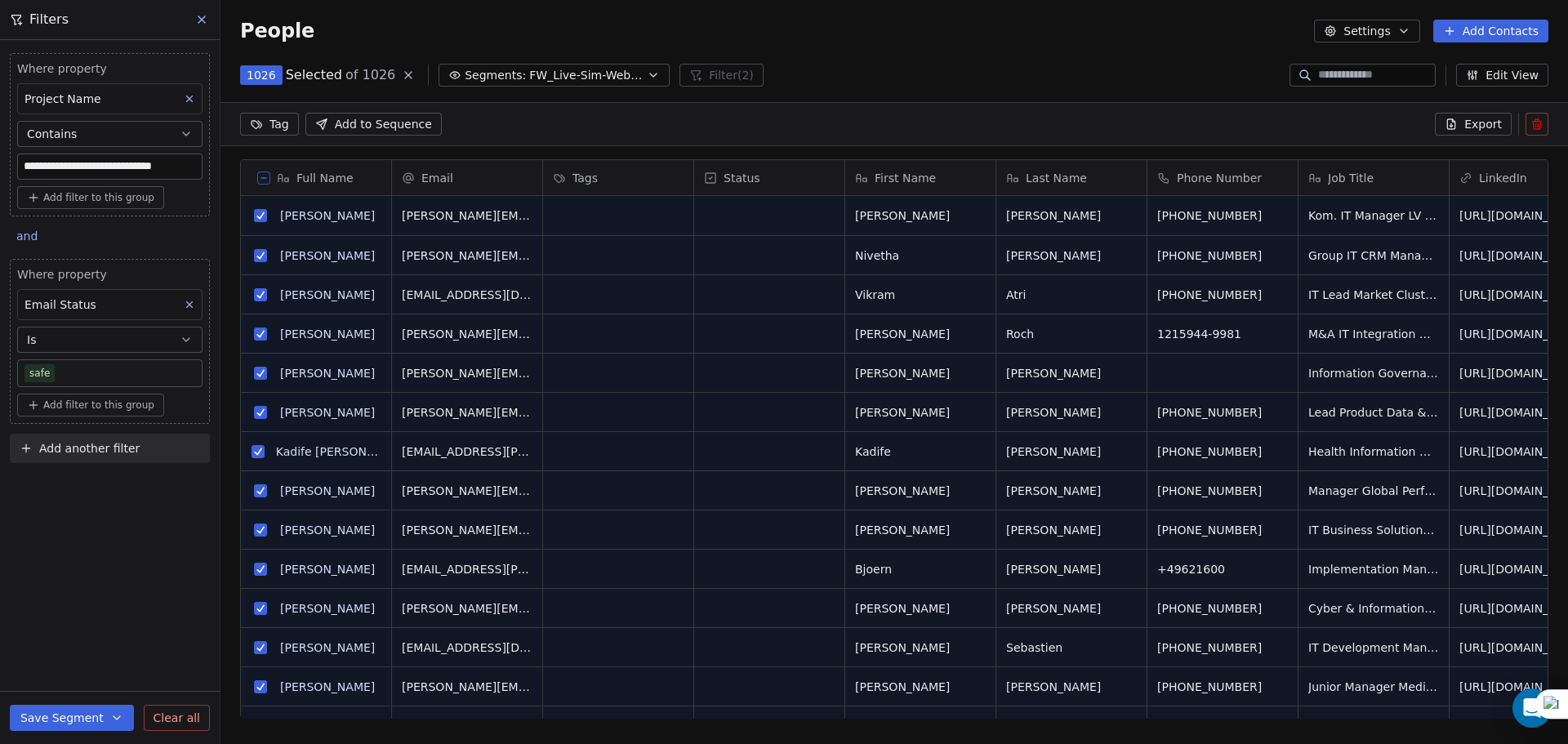
scroll to position [585, 1336]
click at [1468, 123] on span "Export" at bounding box center [1484, 124] width 37 height 16
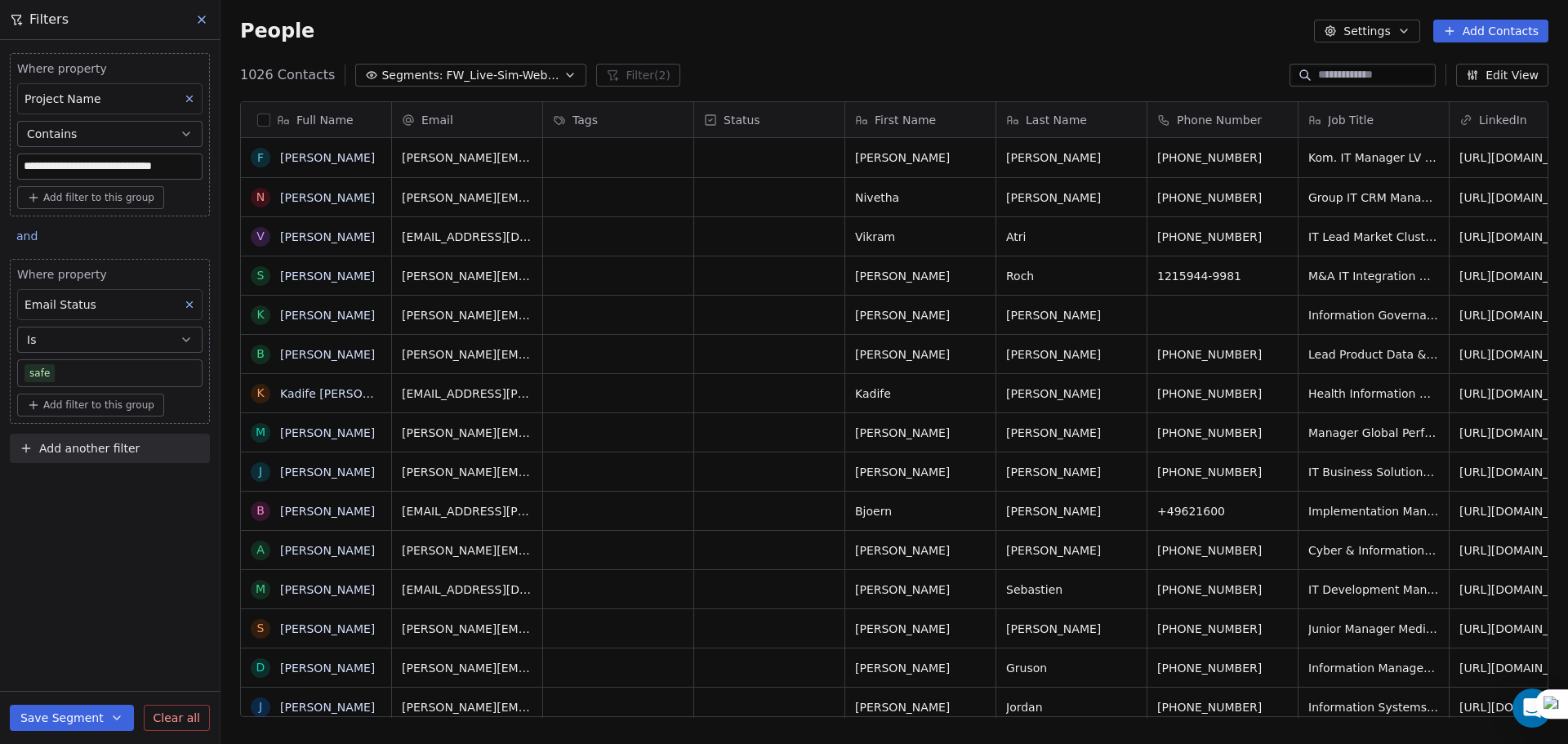
click at [1391, 29] on button "Settings" at bounding box center [1366, 31] width 105 height 22
click at [1371, 140] on span "Export" at bounding box center [1378, 145] width 37 height 17
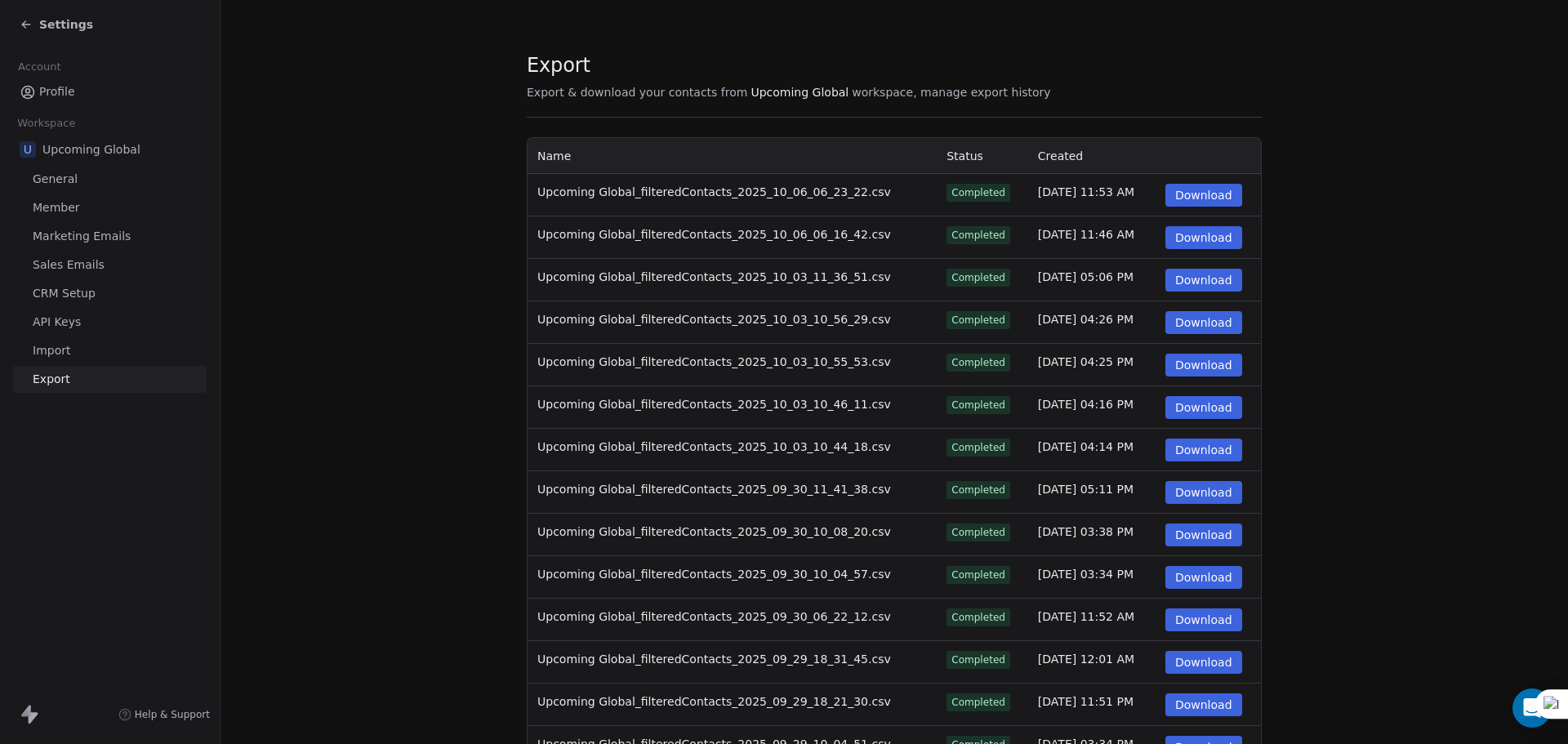
click at [1204, 192] on button "Download" at bounding box center [1204, 195] width 77 height 22
click at [67, 29] on span "Settings" at bounding box center [67, 23] width 54 height 16
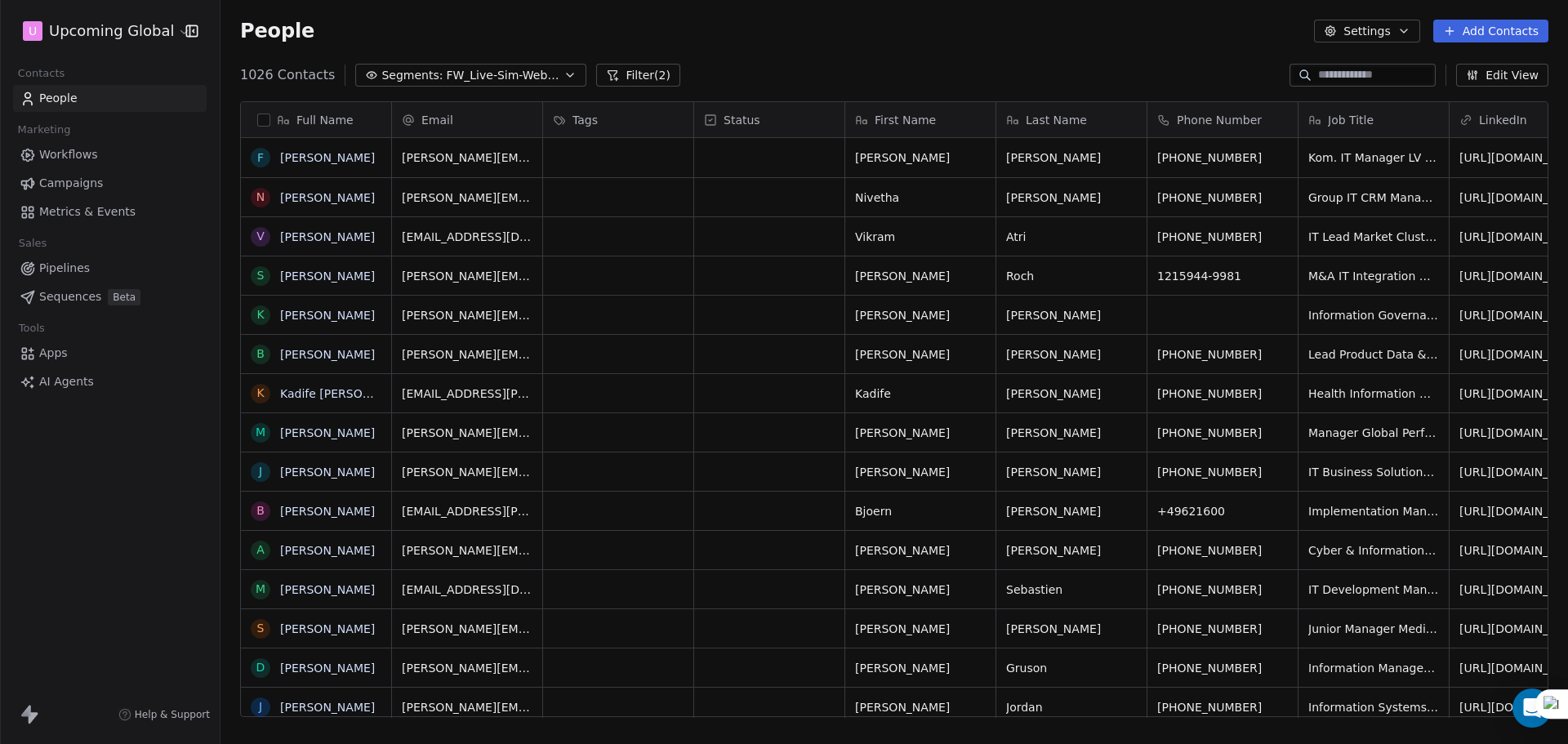
scroll to position [642, 1336]
click at [489, 77] on span "FW_Live-Sim-Webinar-14Oct'25-EU" at bounding box center [503, 75] width 114 height 17
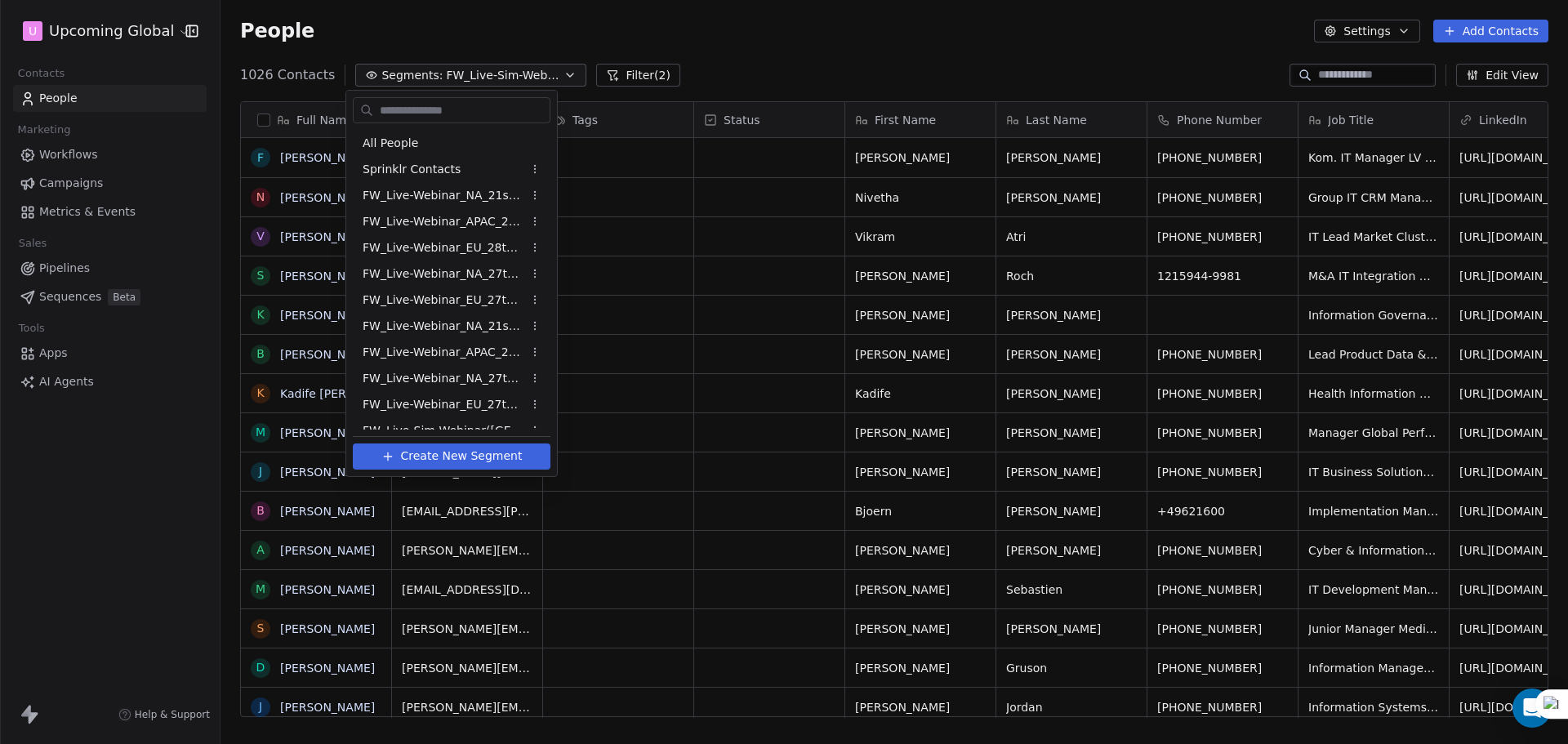
scroll to position [511, 0]
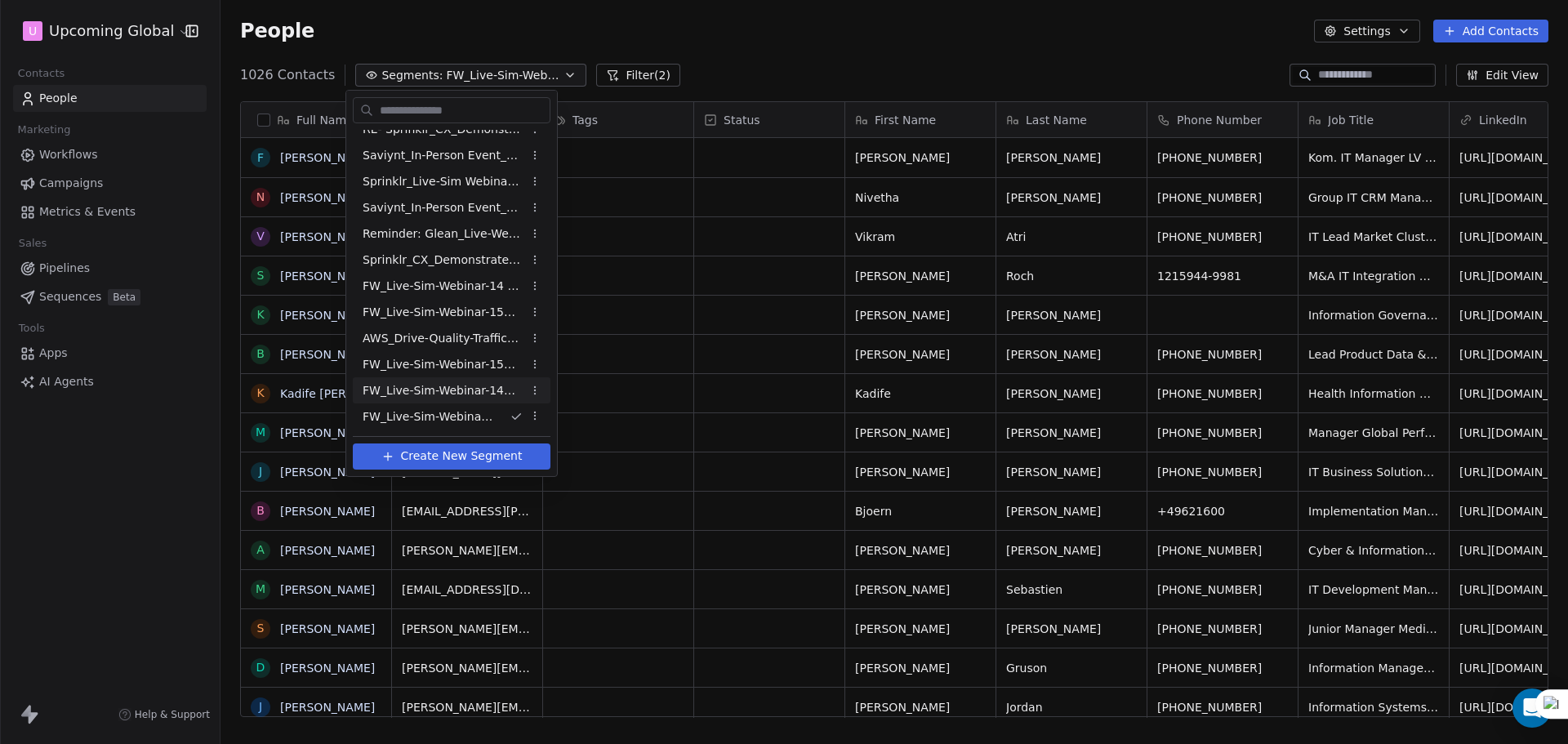
click at [491, 393] on span "FW_Live-Sim-Webinar-14Oct'25-IND+ANZ" at bounding box center [442, 391] width 160 height 17
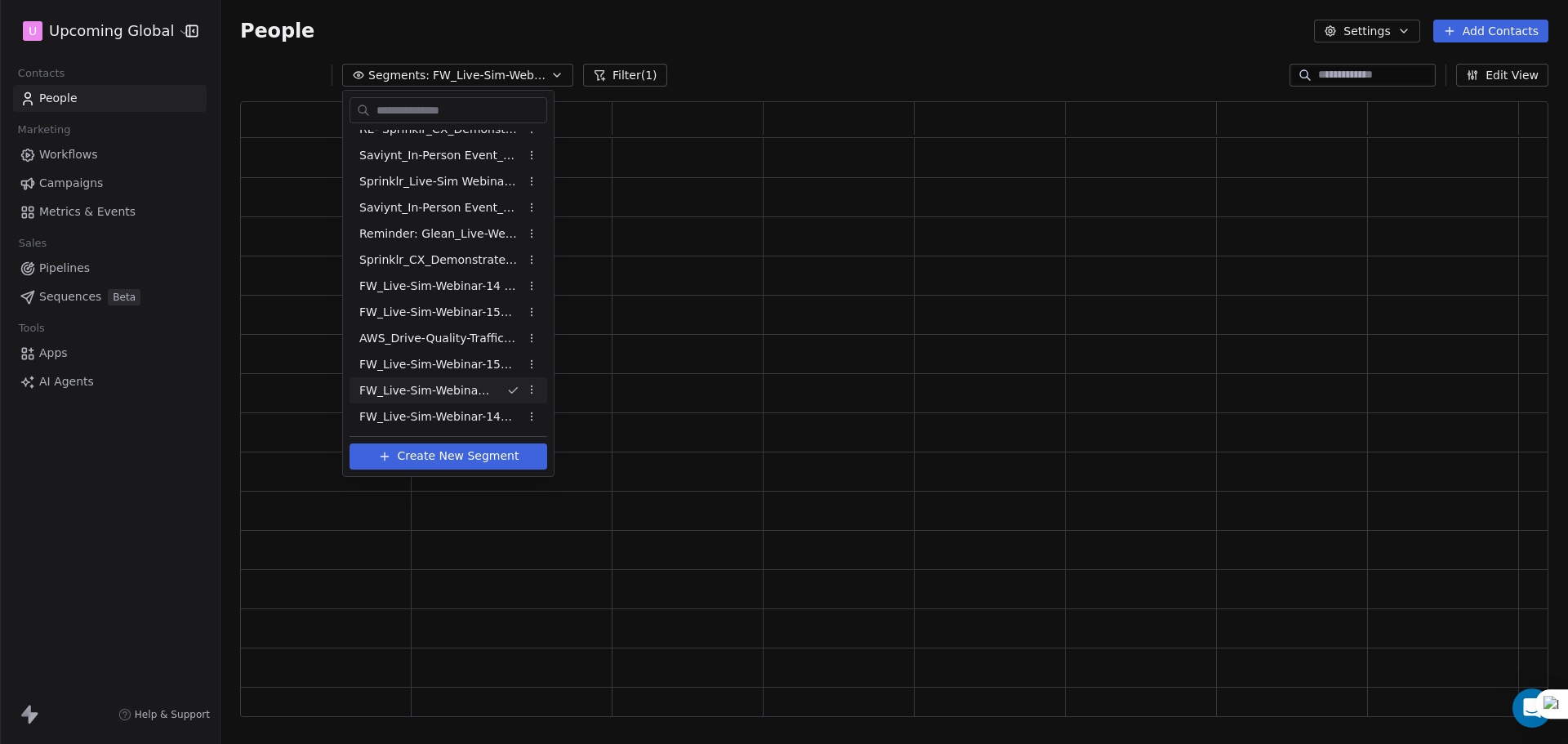
scroll to position [603, 1296]
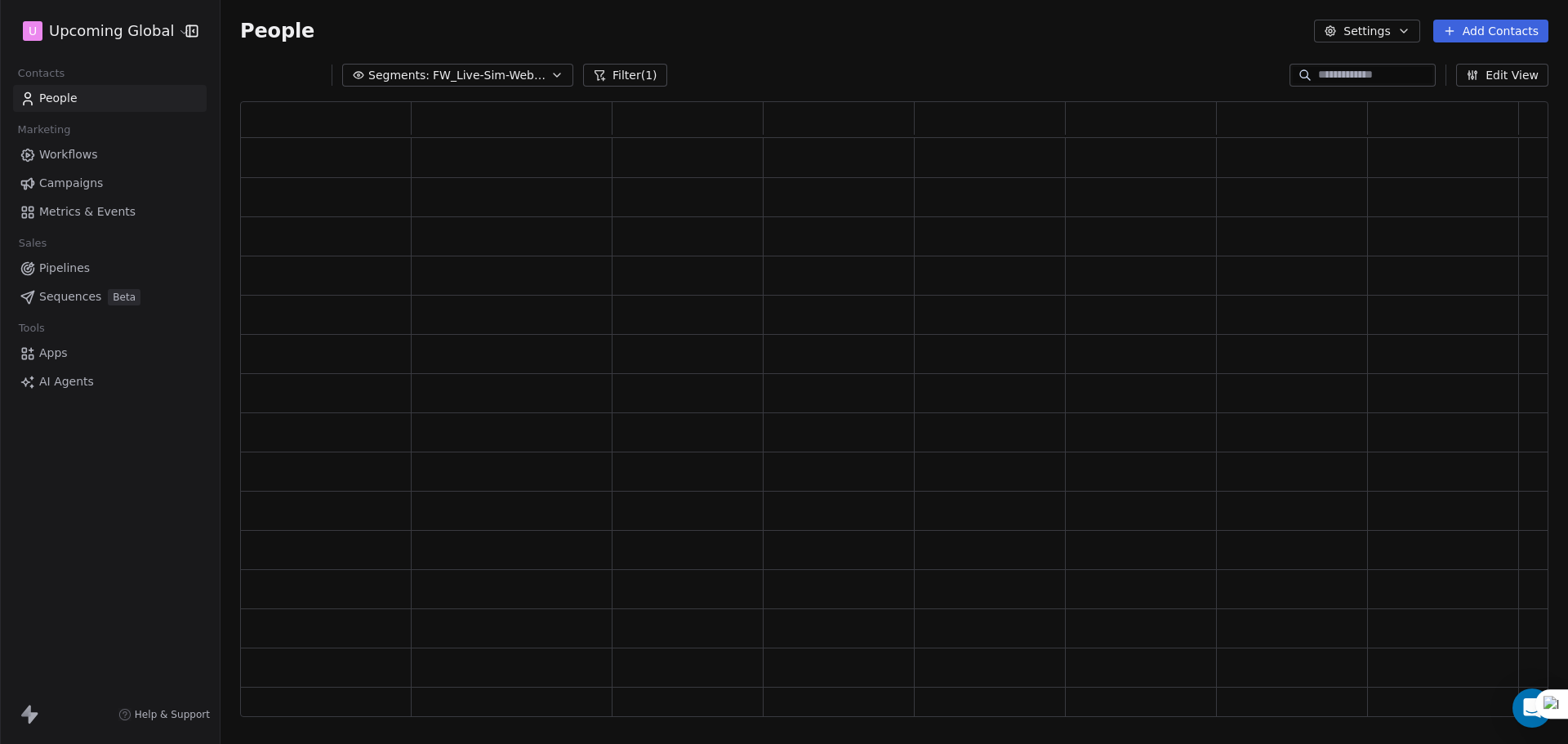
click at [491, 79] on span "FW_Live-Sim-Webinar-14Oct'25-IND+ANZ" at bounding box center [490, 75] width 114 height 17
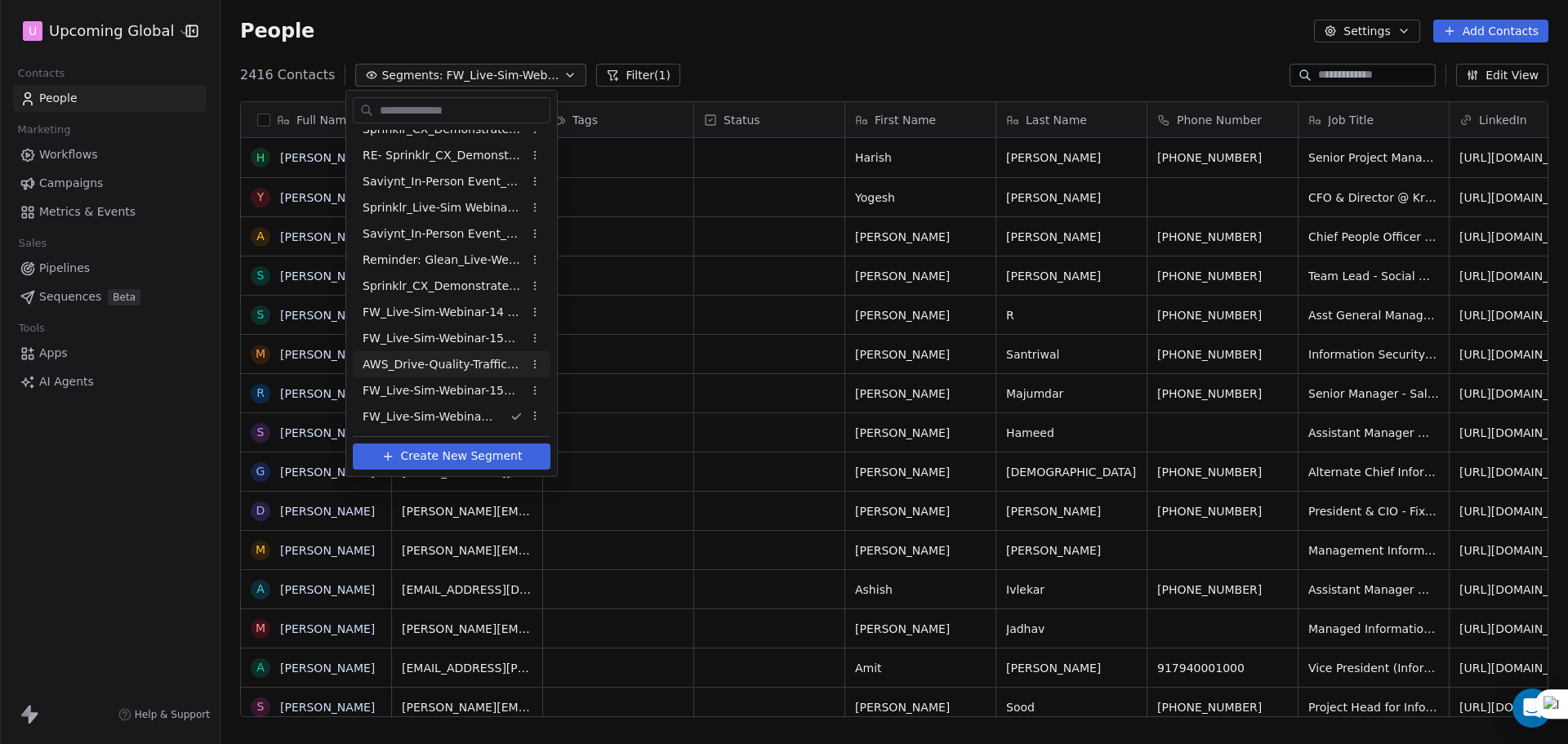
scroll to position [642, 1336]
click at [494, 348] on div "FW_Live-Sim-Webinar-15Oct'25-EU" at bounding box center [451, 338] width 198 height 26
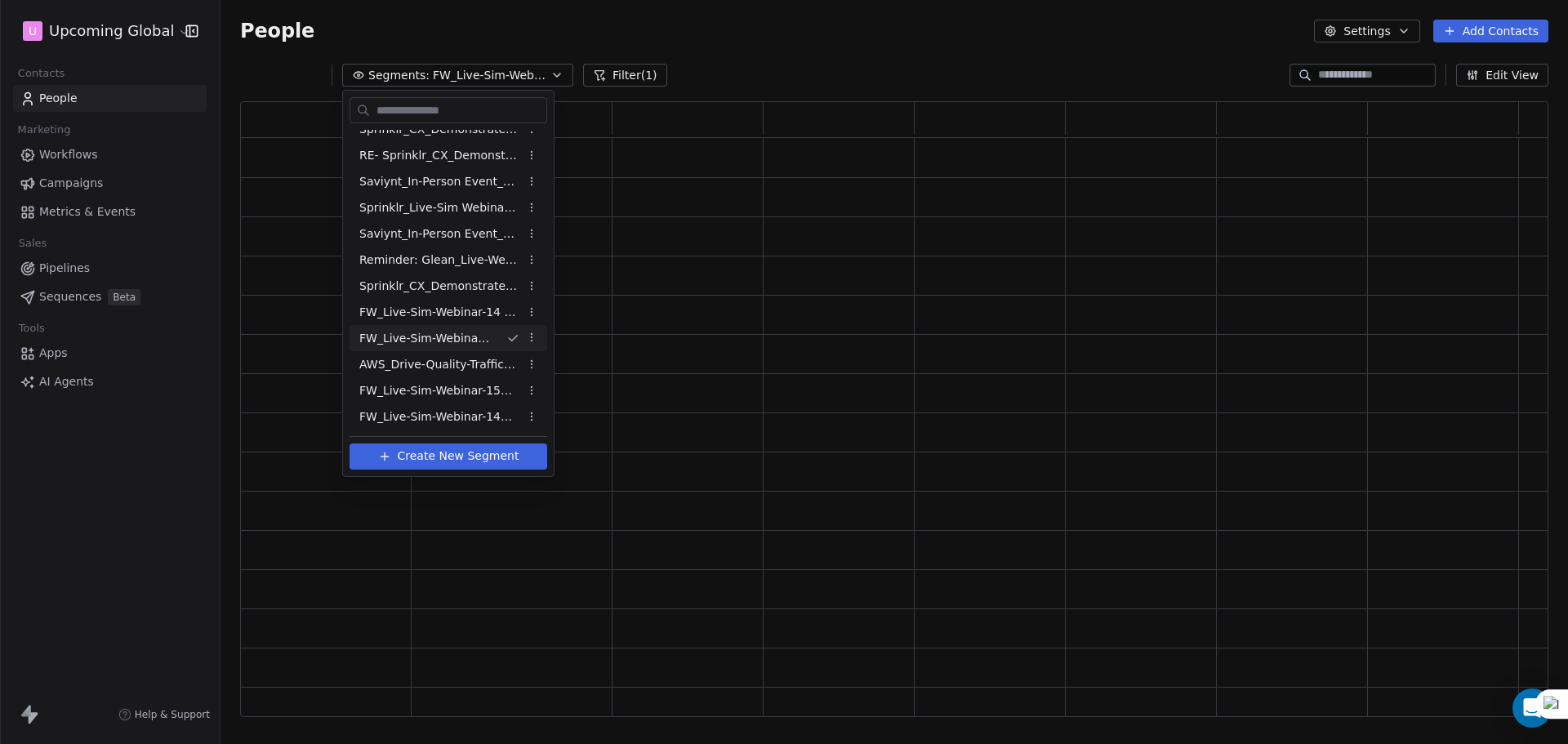
scroll to position [603, 1296]
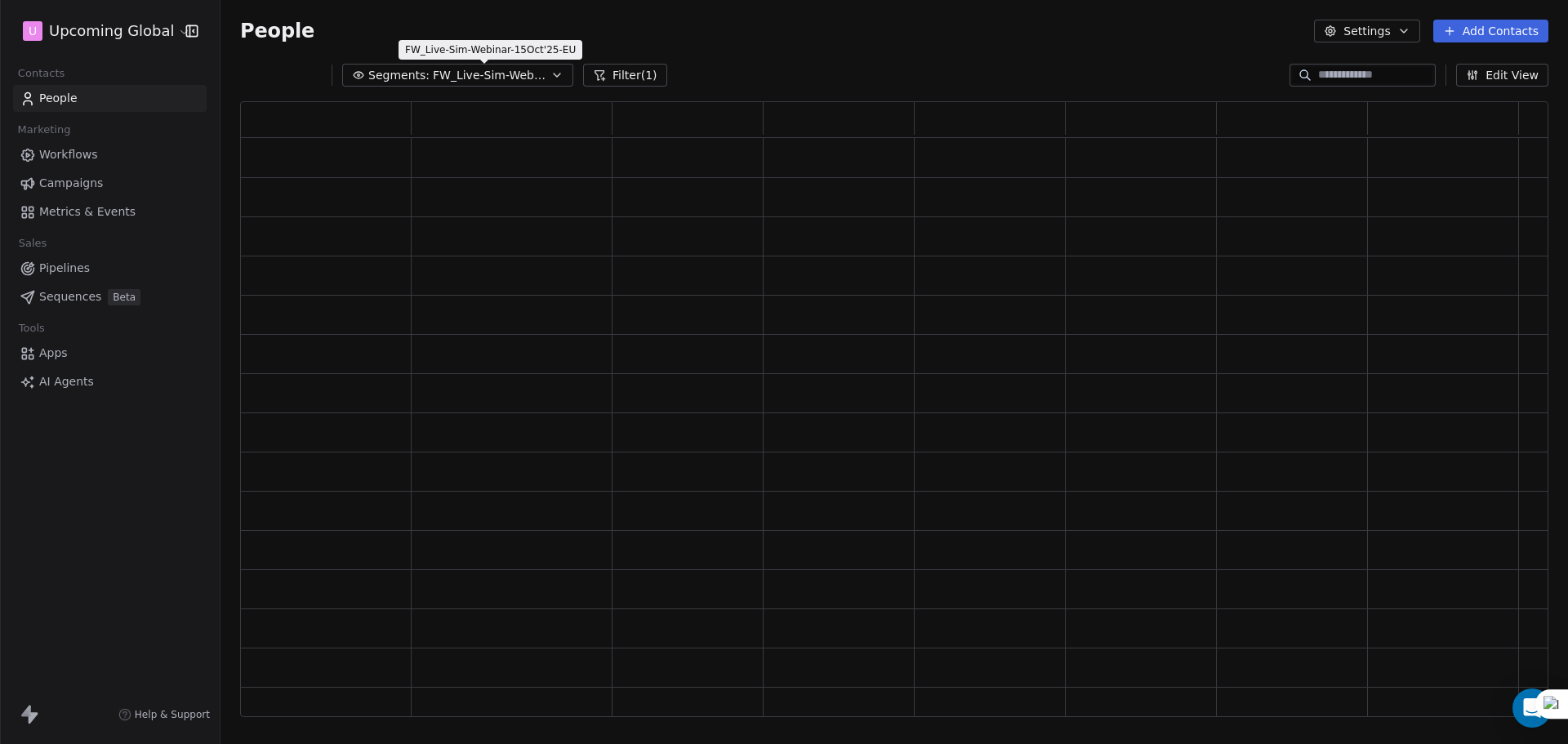
click at [511, 83] on span "FW_Live-Sim-Webinar-15Oct'25-EU" at bounding box center [490, 75] width 114 height 17
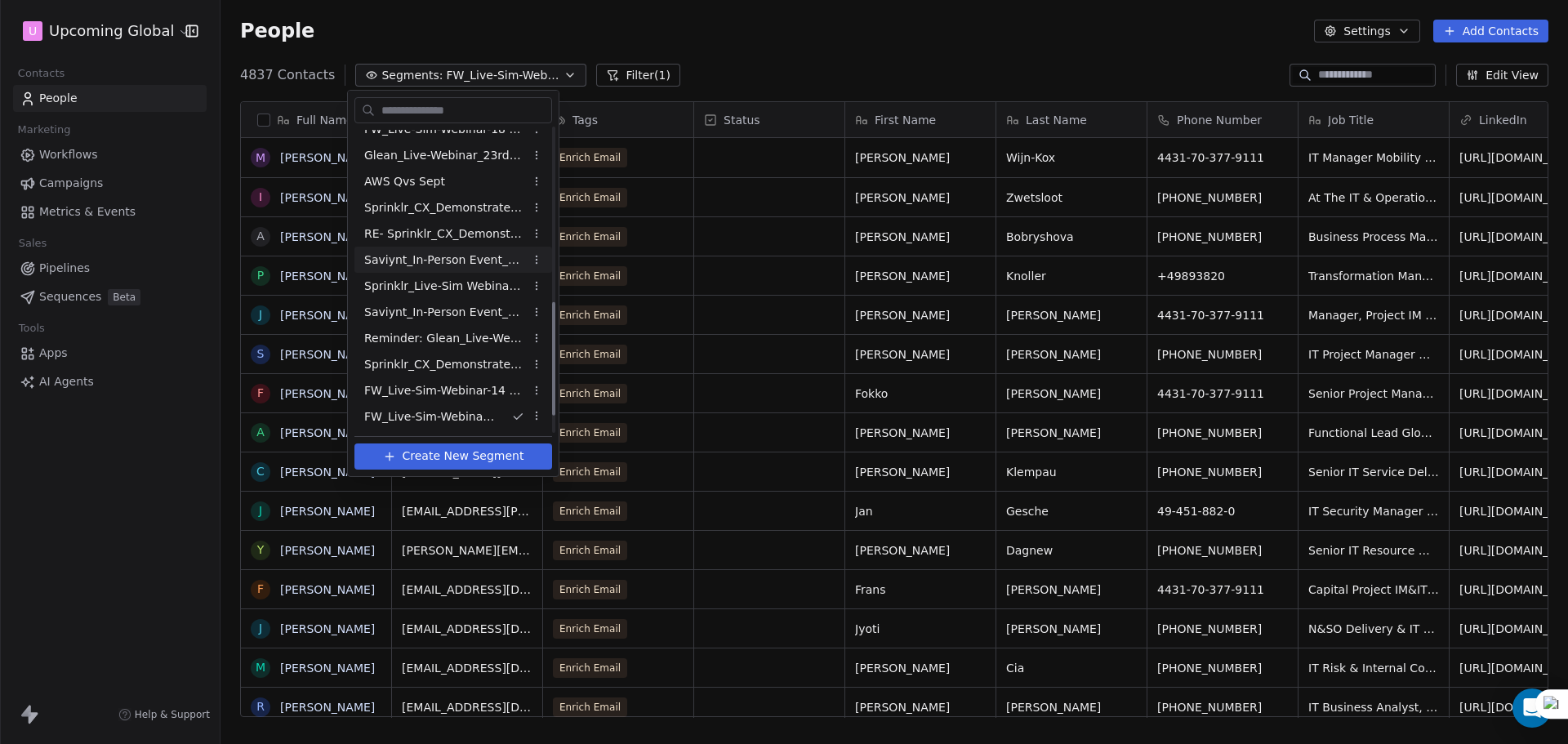
scroll to position [511, 0]
click at [485, 373] on div "FW_Live-Sim-Webinar-15Oct'25-NA" at bounding box center [453, 365] width 198 height 26
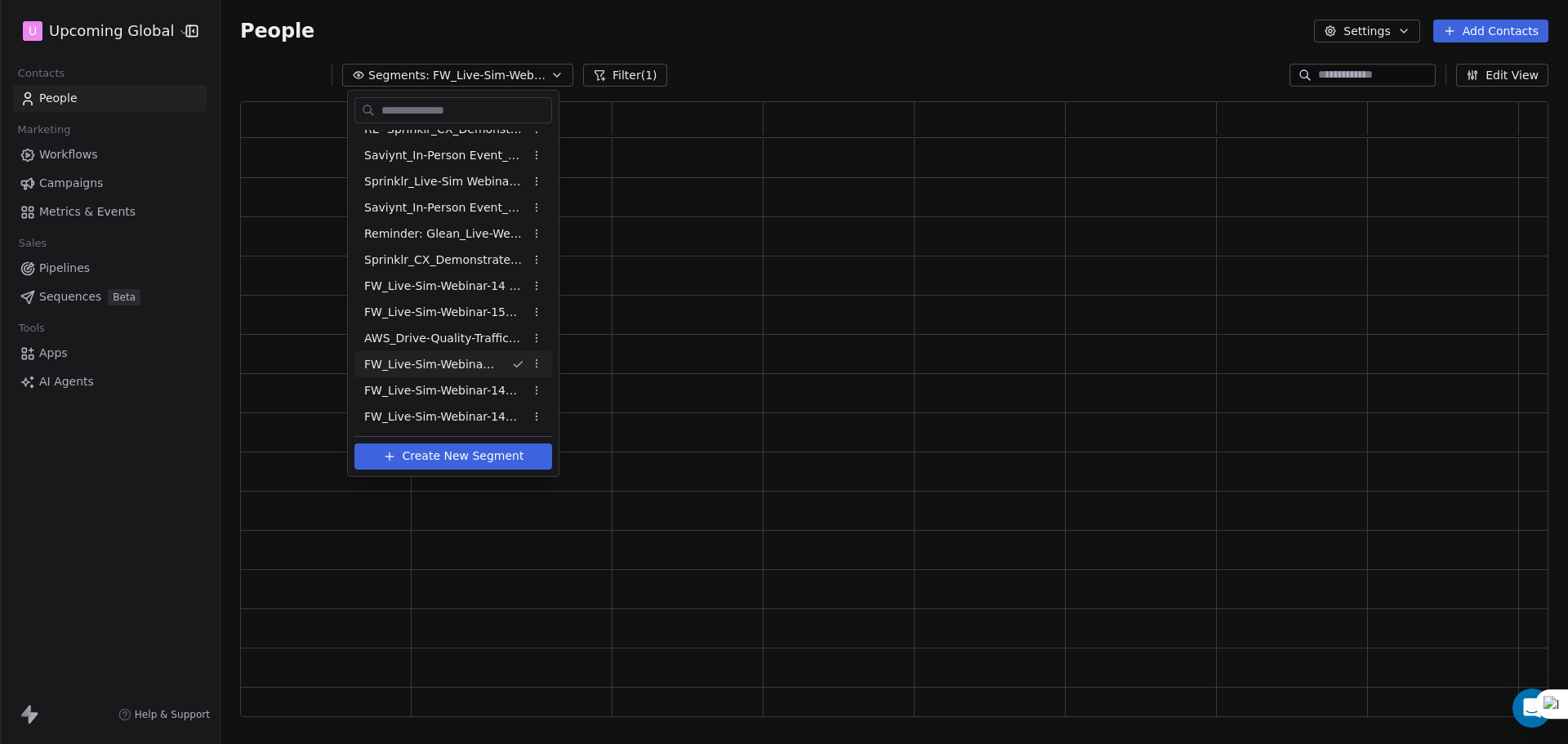
scroll to position [603, 1296]
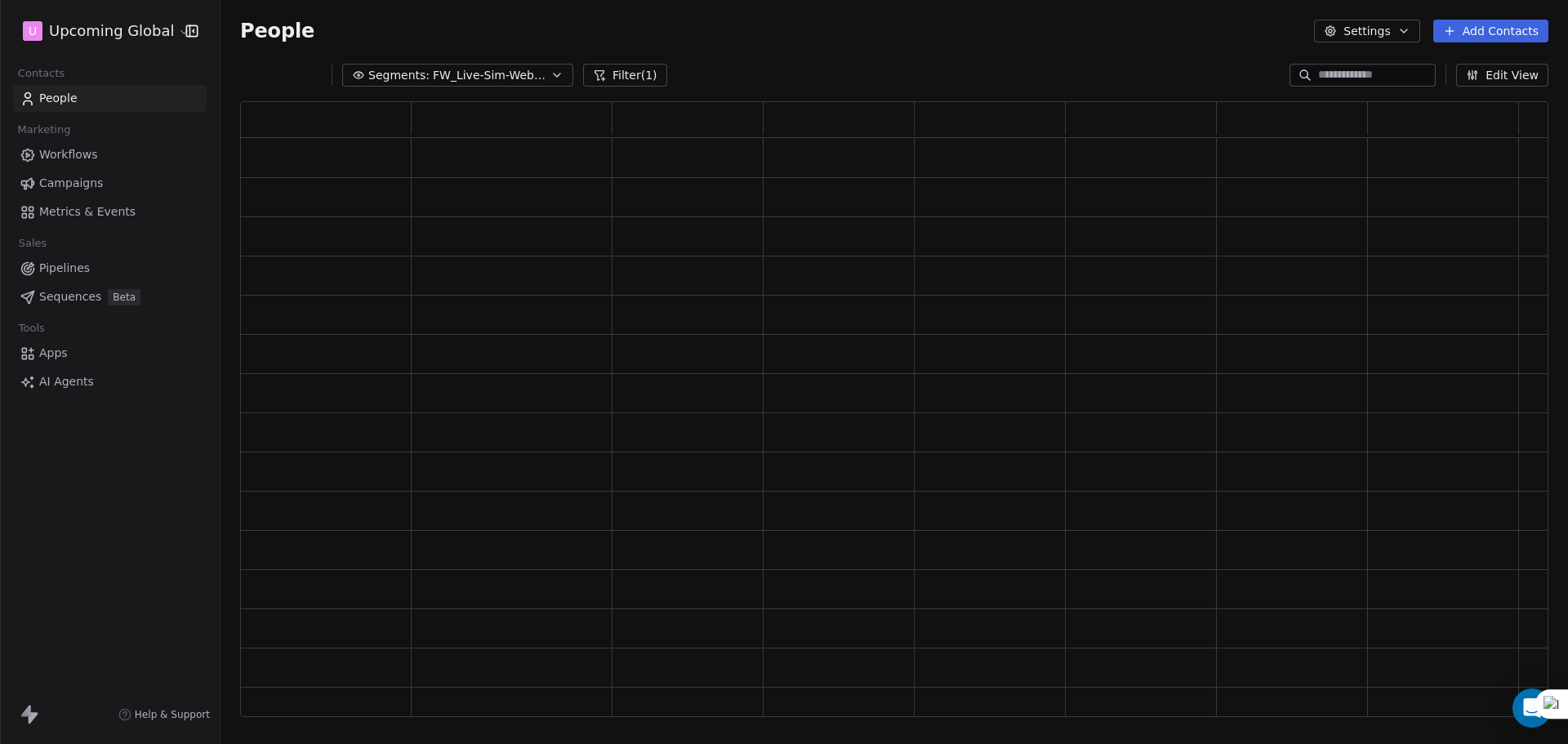
click at [624, 83] on button "Filter (1)" at bounding box center [625, 75] width 84 height 22
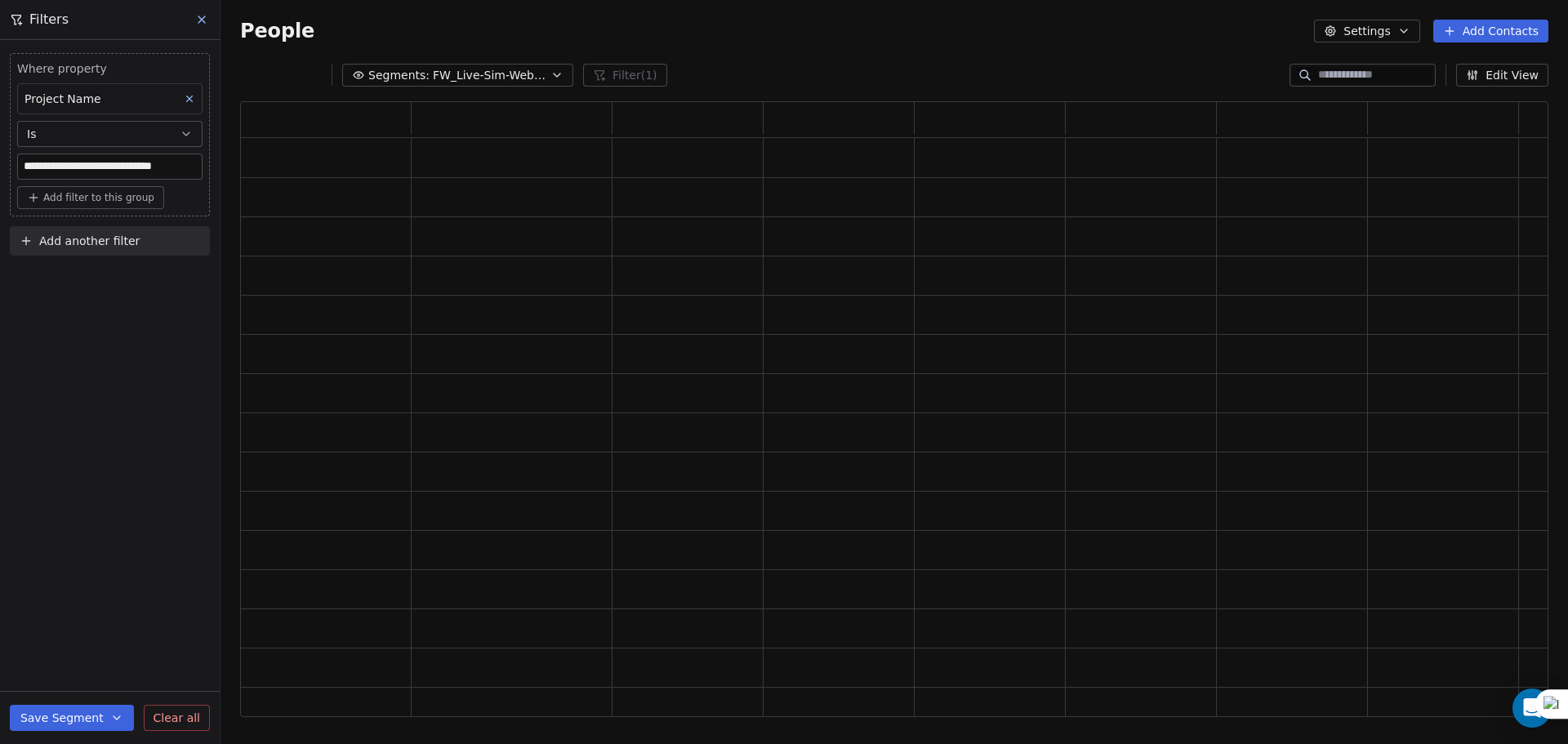
click at [103, 252] on button "Add another filter" at bounding box center [110, 240] width 201 height 29
click at [98, 287] on span "Contact properties" at bounding box center [80, 279] width 106 height 17
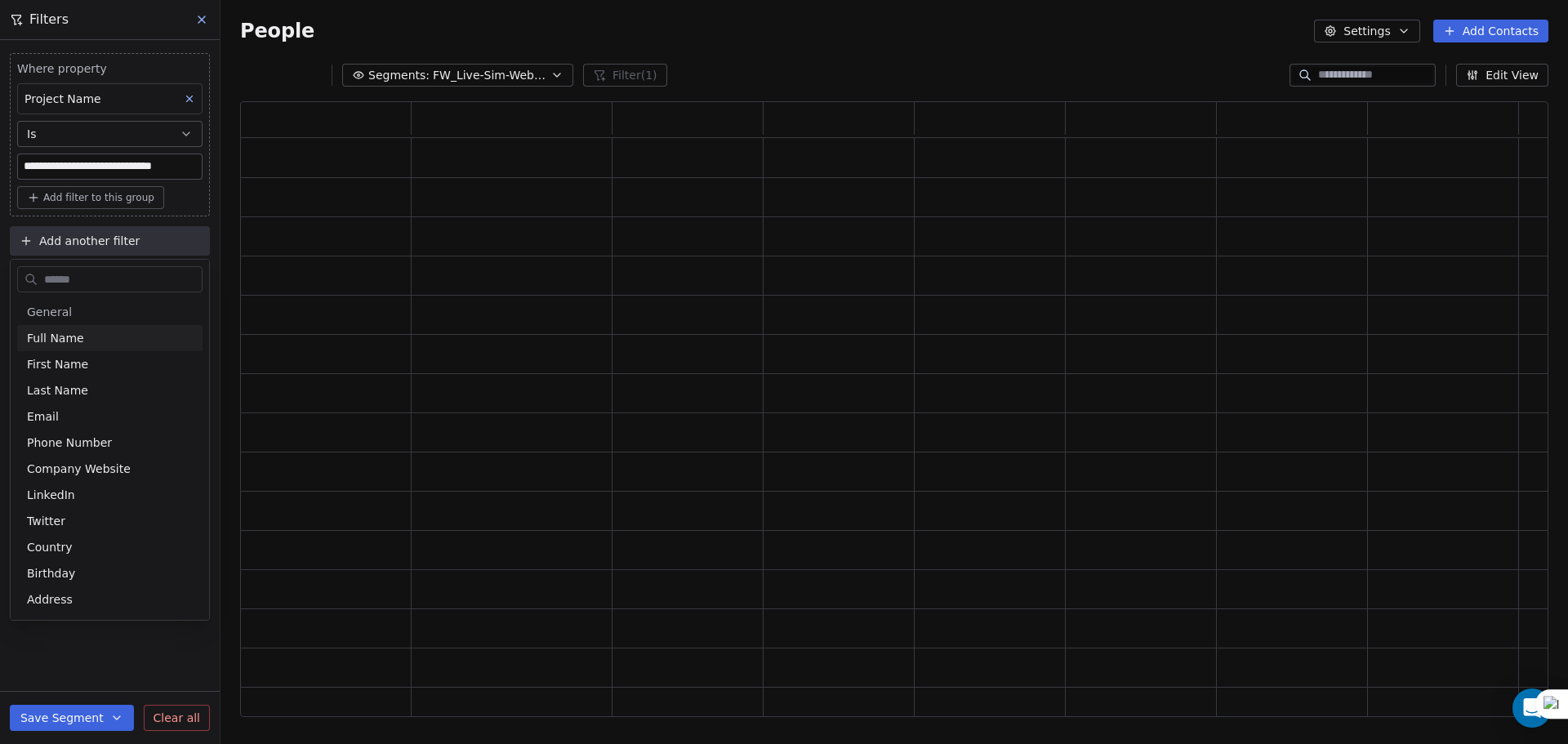
click at [103, 274] on input "text" at bounding box center [122, 279] width 161 height 23
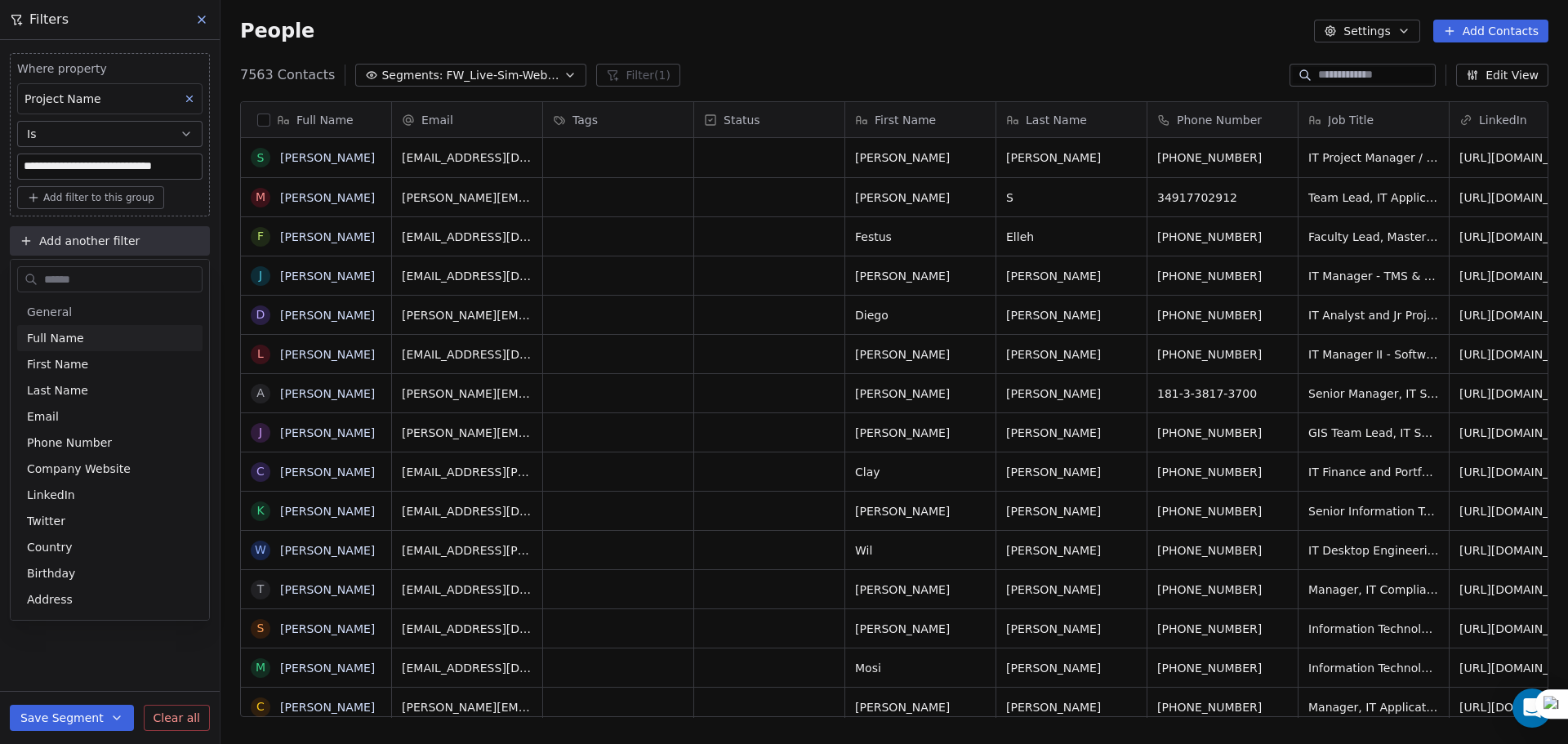
scroll to position [642, 1336]
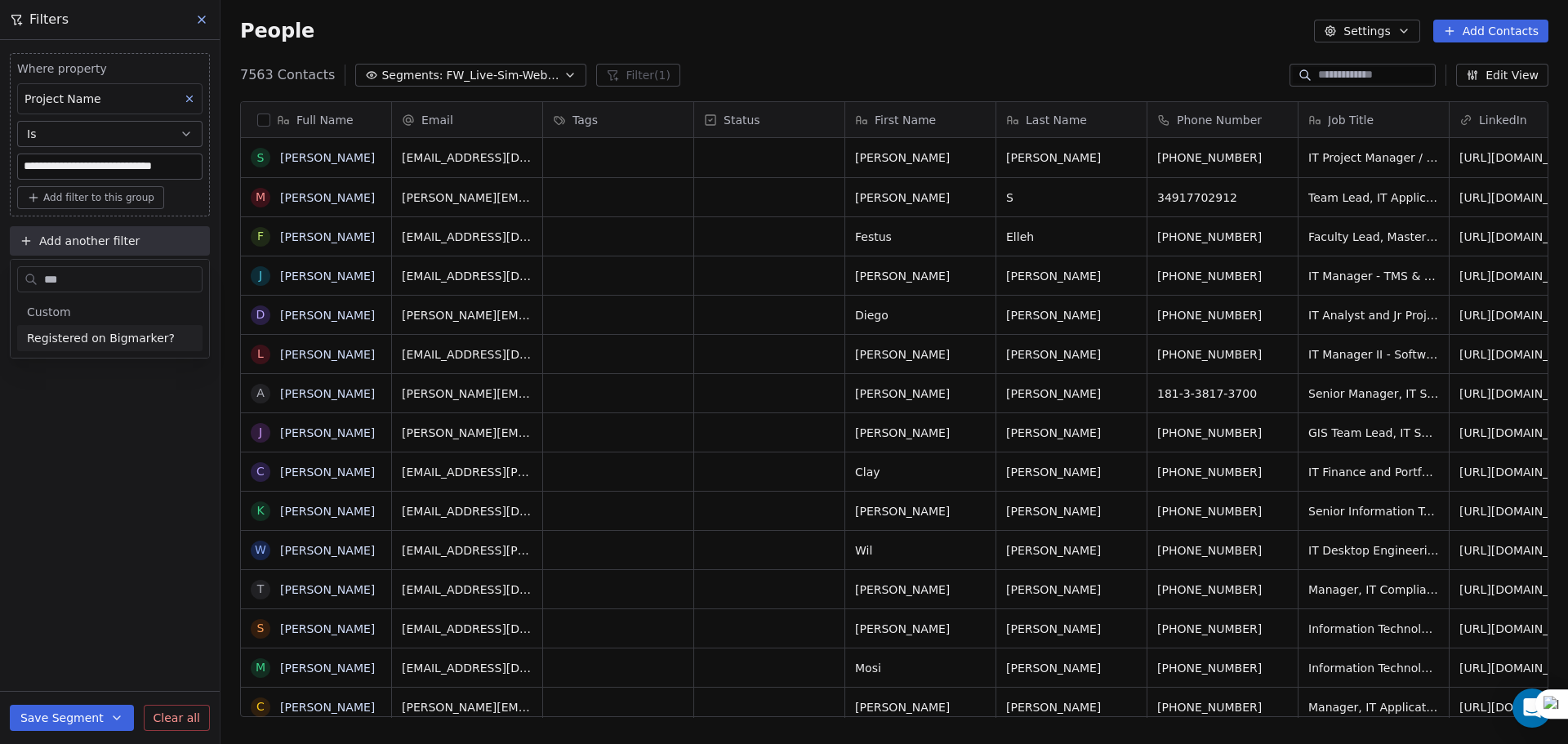
type input "****"
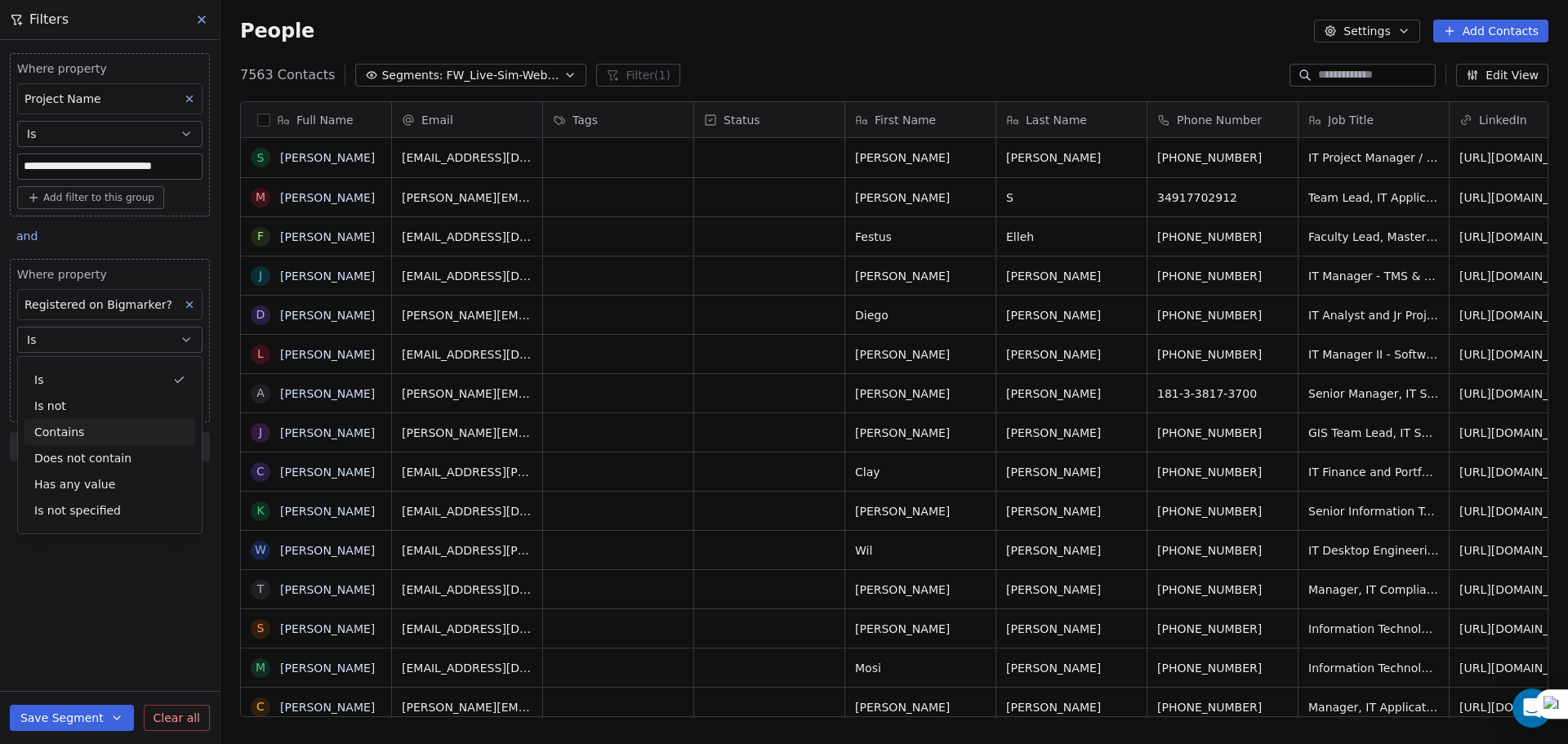
click at [112, 419] on div "Contains" at bounding box center [110, 432] width 171 height 26
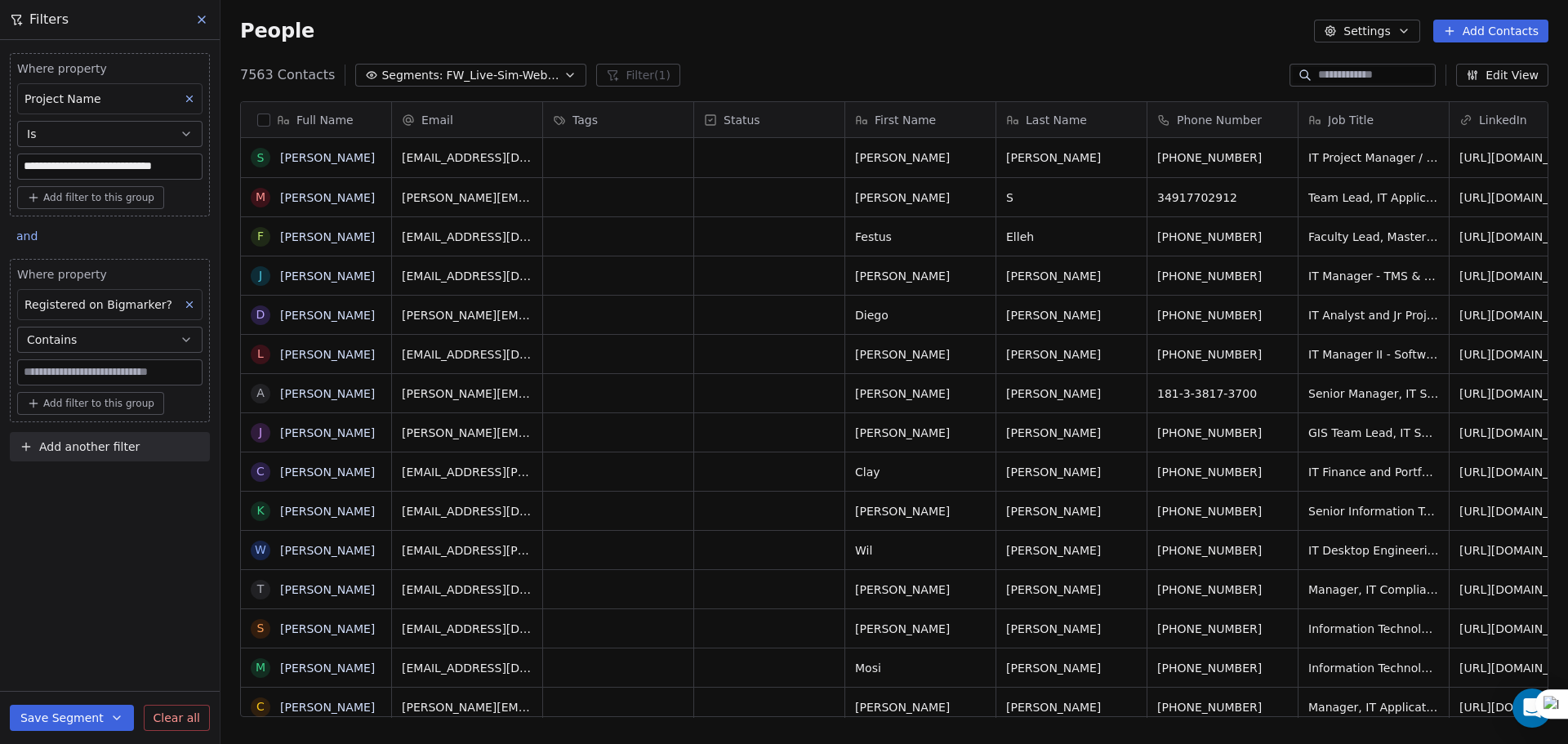
click at [77, 374] on input at bounding box center [110, 372] width 184 height 24
type input "****"
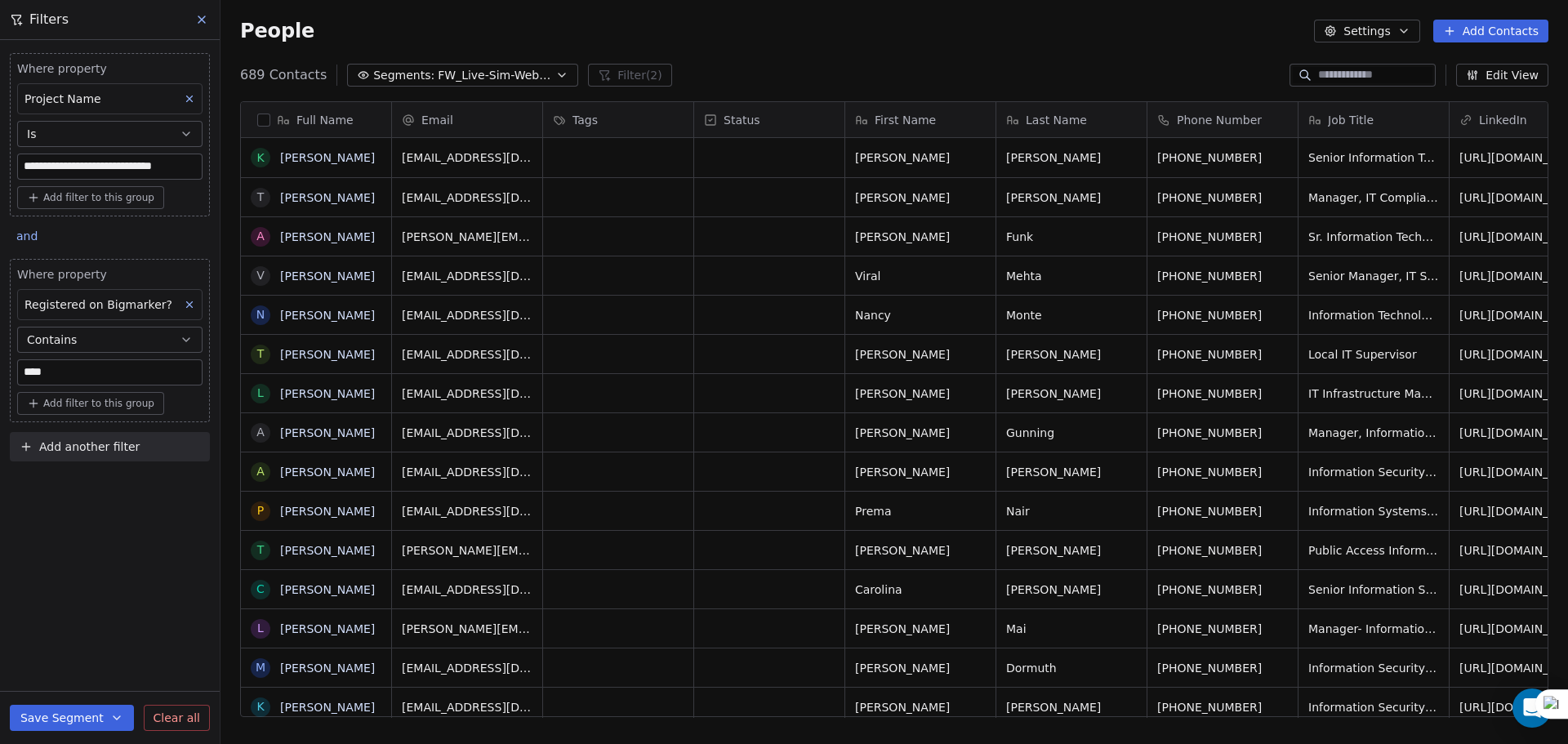
scroll to position [13, 13]
click at [264, 117] on button "button" at bounding box center [264, 120] width 13 height 13
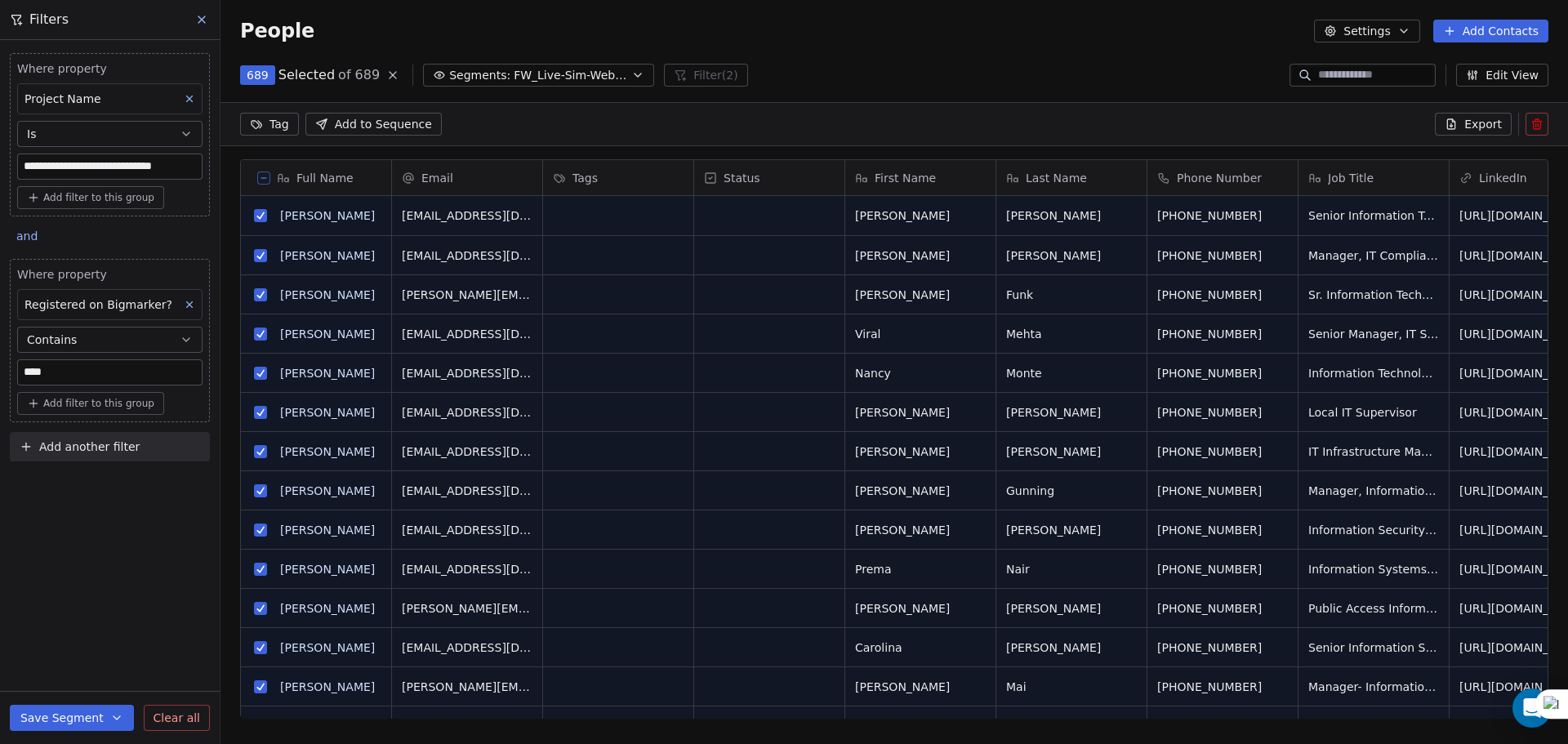
click at [1457, 126] on icon at bounding box center [1452, 124] width 13 height 13
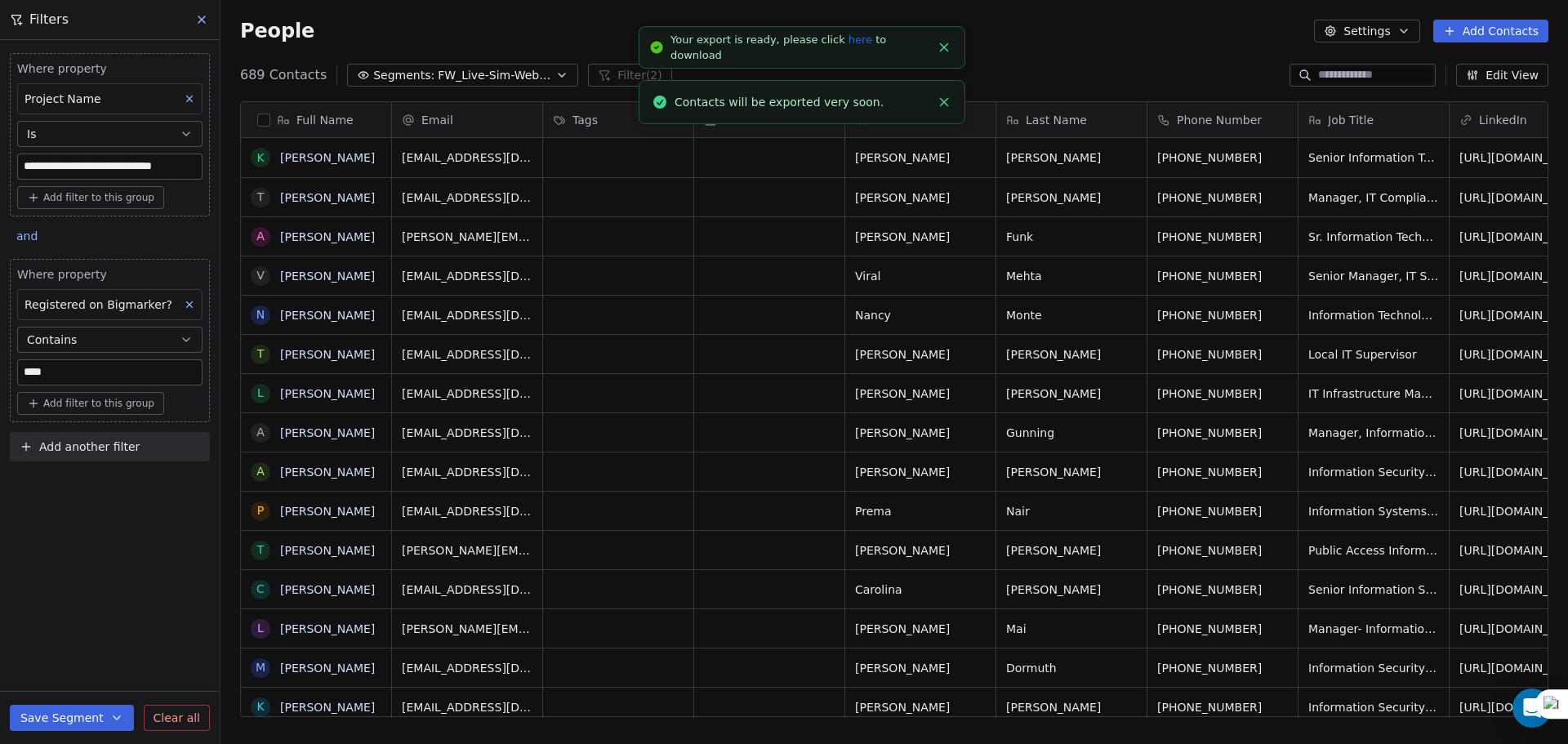
click at [848, 43] on link "here" at bounding box center [859, 39] width 23 height 12
